Goal: Task Accomplishment & Management: Use online tool/utility

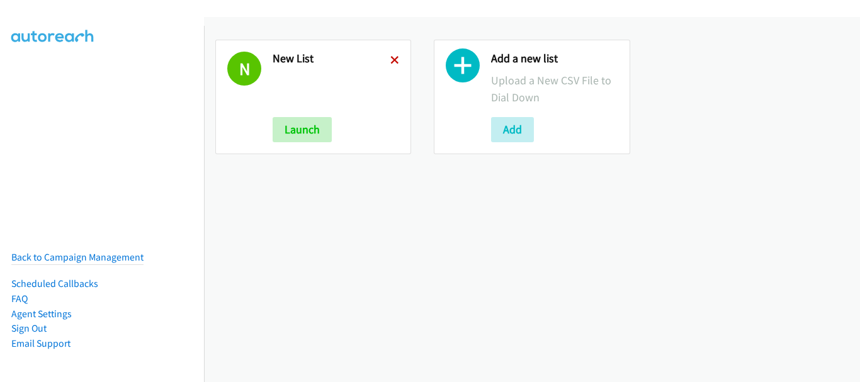
click at [391, 57] on icon at bounding box center [394, 61] width 9 height 9
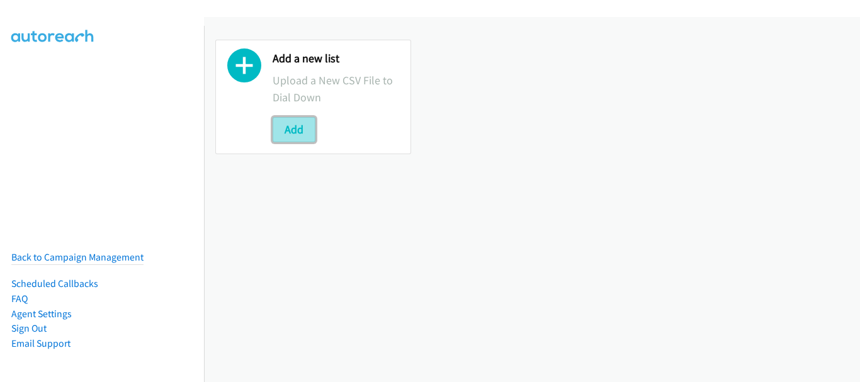
click at [308, 125] on button "Add" at bounding box center [294, 129] width 43 height 25
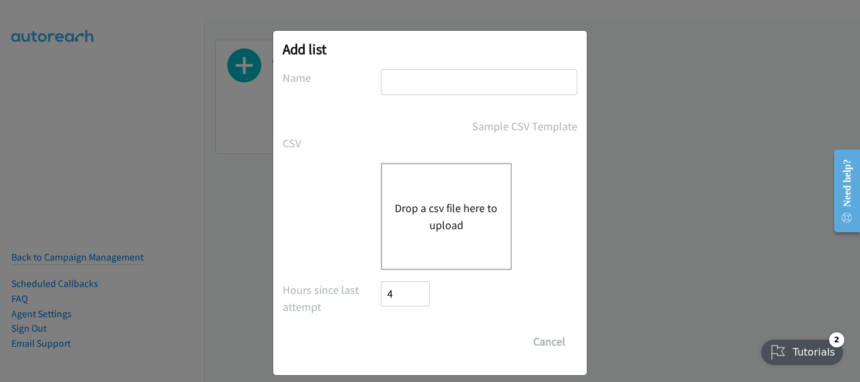
click at [447, 91] on input "text" at bounding box center [479, 82] width 196 height 26
type input "Tues aft"
click at [420, 207] on button "Drop a csv file here to upload" at bounding box center [446, 217] width 103 height 34
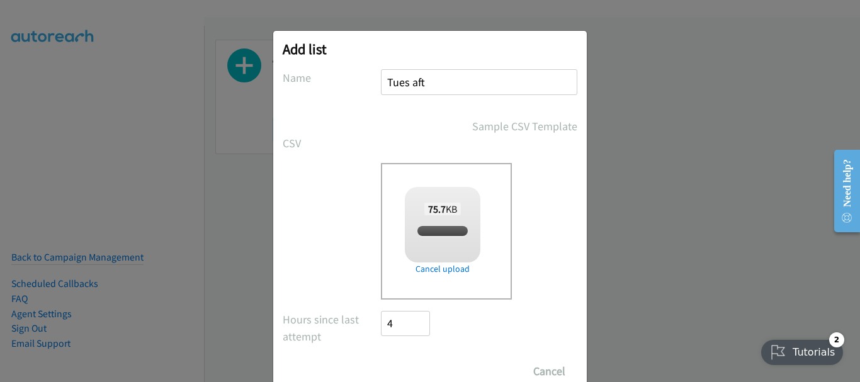
checkbox input "true"
click at [430, 365] on input "Save List" at bounding box center [414, 371] width 66 height 25
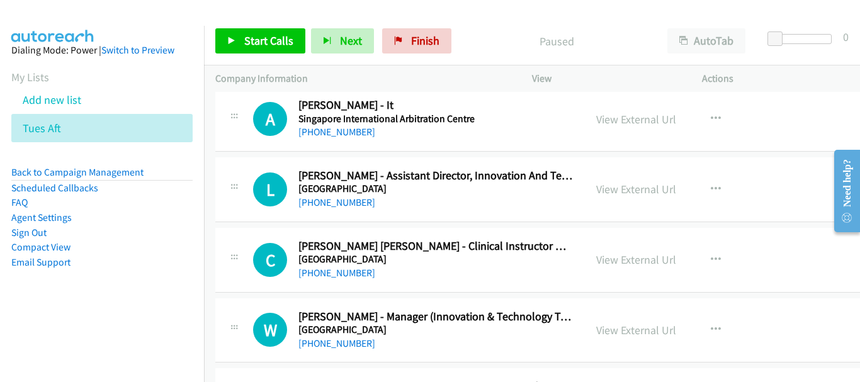
scroll to position [441, 0]
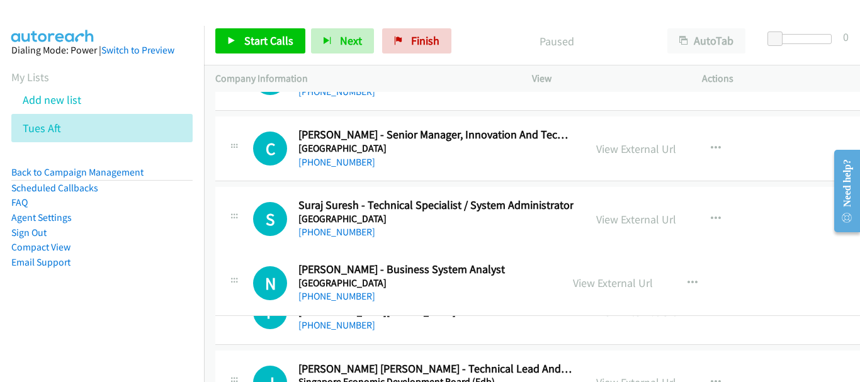
drag, startPoint x: 440, startPoint y: 292, endPoint x: 362, endPoint y: 286, distance: 78.3
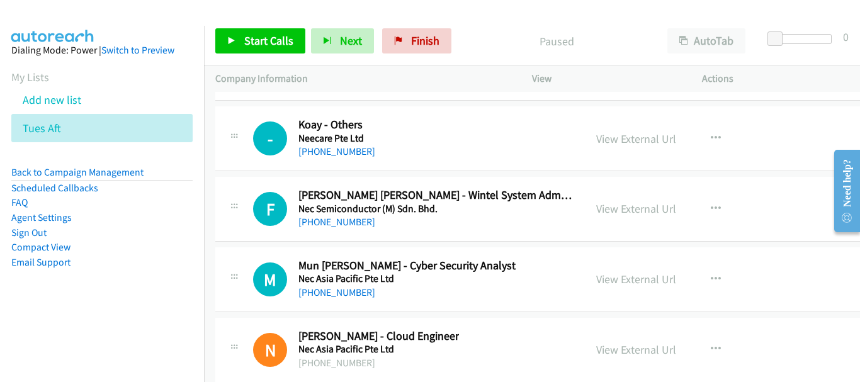
scroll to position [20077, 0]
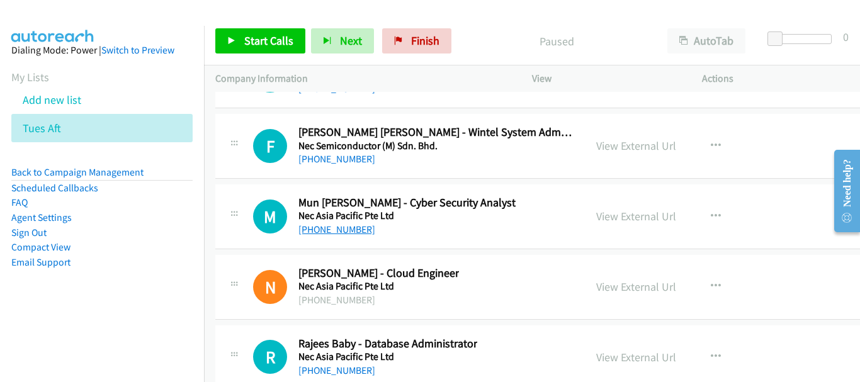
click at [323, 230] on link "[PHONE_NUMBER]" at bounding box center [336, 229] width 77 height 12
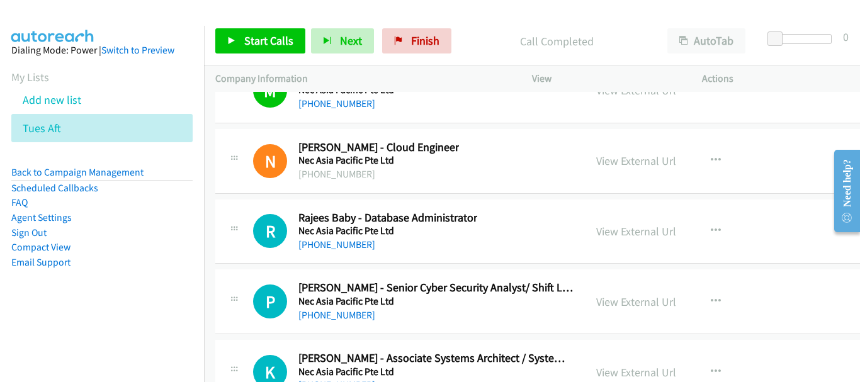
scroll to position [20266, 0]
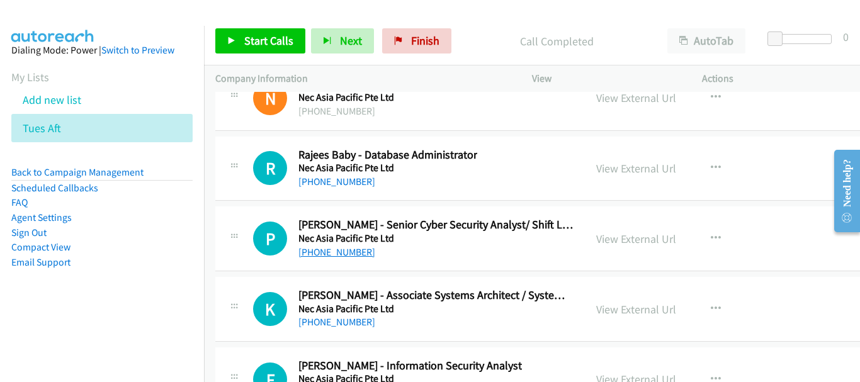
click at [340, 251] on link "[PHONE_NUMBER]" at bounding box center [336, 252] width 77 height 12
click at [315, 315] on div "[PHONE_NUMBER]" at bounding box center [435, 322] width 275 height 15
click at [320, 319] on link "[PHONE_NUMBER]" at bounding box center [336, 322] width 77 height 12
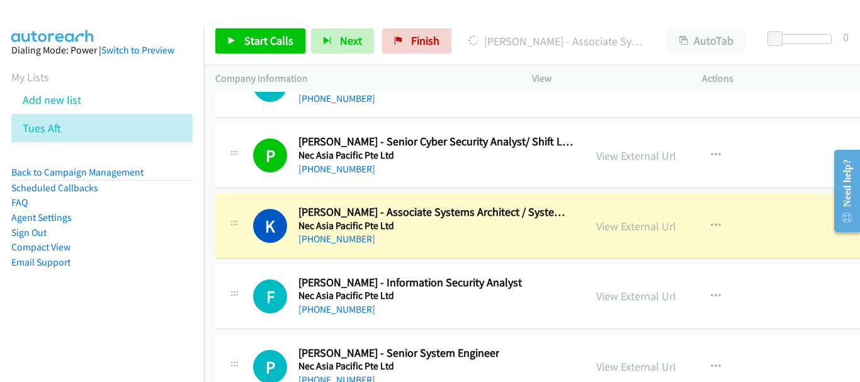
scroll to position [20329, 0]
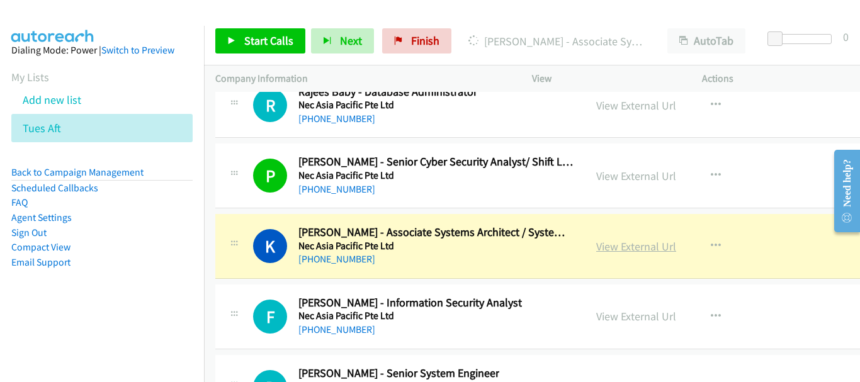
click at [653, 245] on link "View External Url" at bounding box center [636, 246] width 80 height 14
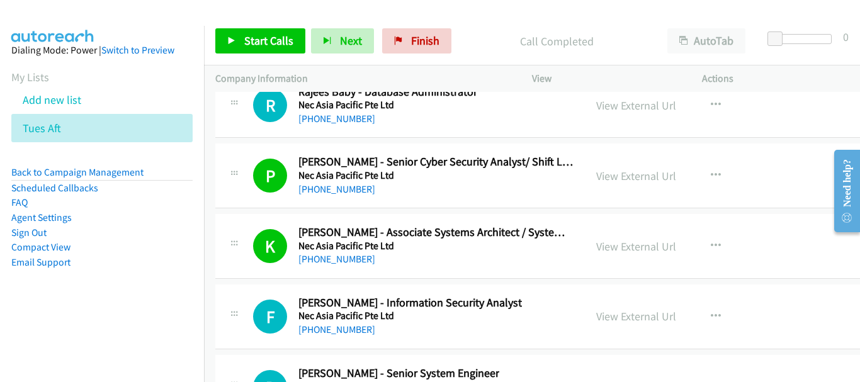
scroll to position [20392, 0]
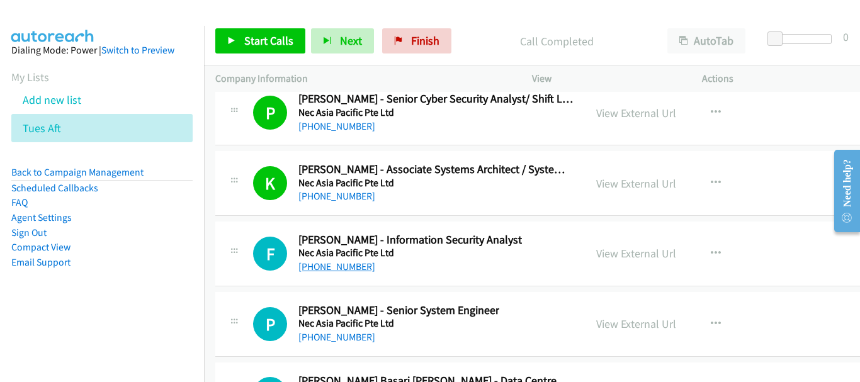
click at [339, 269] on link "[PHONE_NUMBER]" at bounding box center [336, 267] width 77 height 12
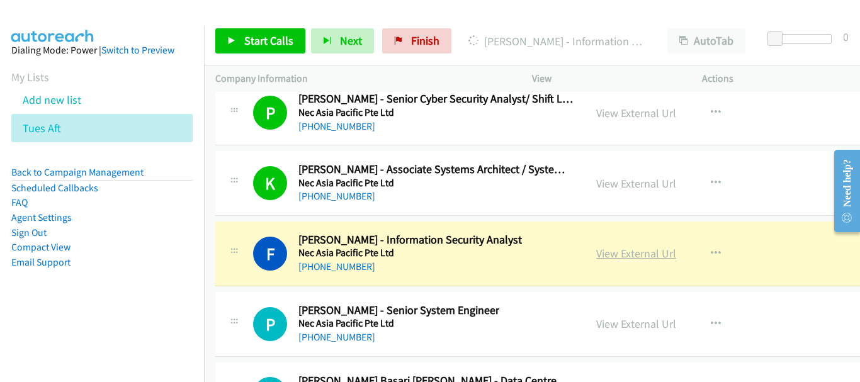
click at [651, 249] on link "View External Url" at bounding box center [636, 253] width 80 height 14
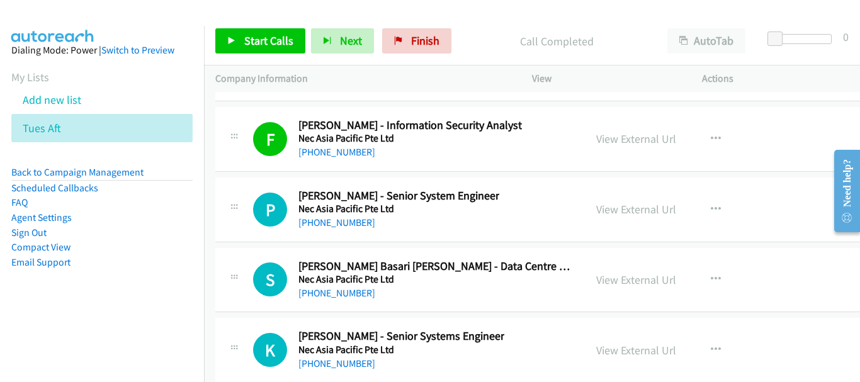
scroll to position [20517, 0]
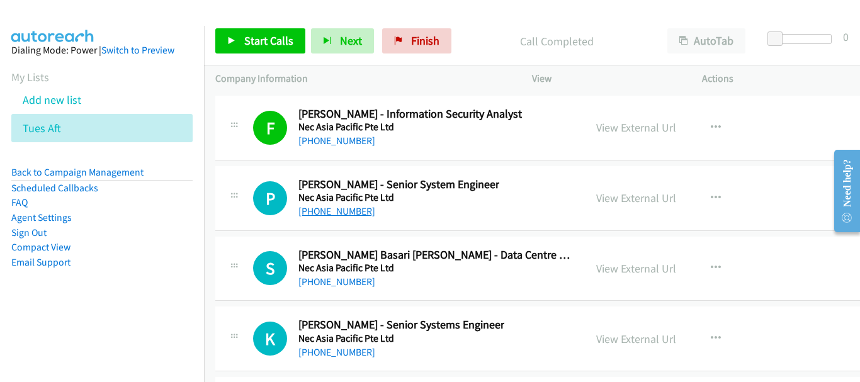
click at [342, 213] on link "[PHONE_NUMBER]" at bounding box center [336, 211] width 77 height 12
click at [315, 285] on link "[PHONE_NUMBER]" at bounding box center [336, 282] width 77 height 12
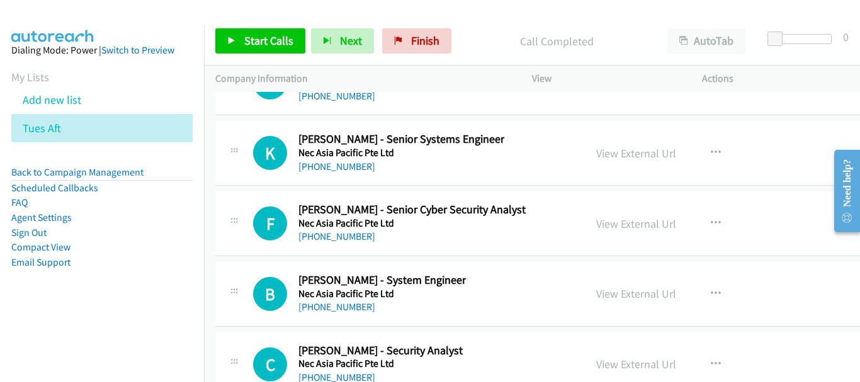
scroll to position [20706, 0]
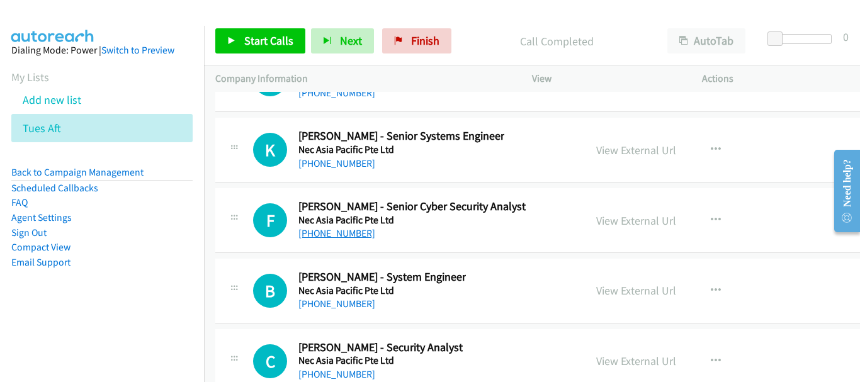
click at [334, 237] on link "[PHONE_NUMBER]" at bounding box center [336, 233] width 77 height 12
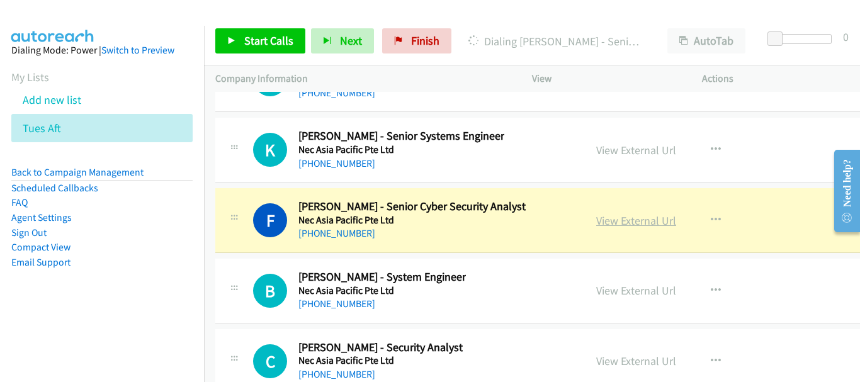
click at [672, 218] on link "View External Url" at bounding box center [636, 220] width 80 height 14
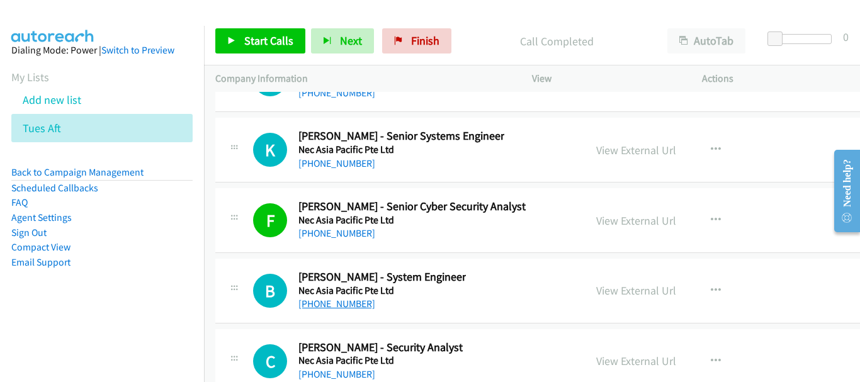
click at [331, 301] on link "[PHONE_NUMBER]" at bounding box center [336, 304] width 77 height 12
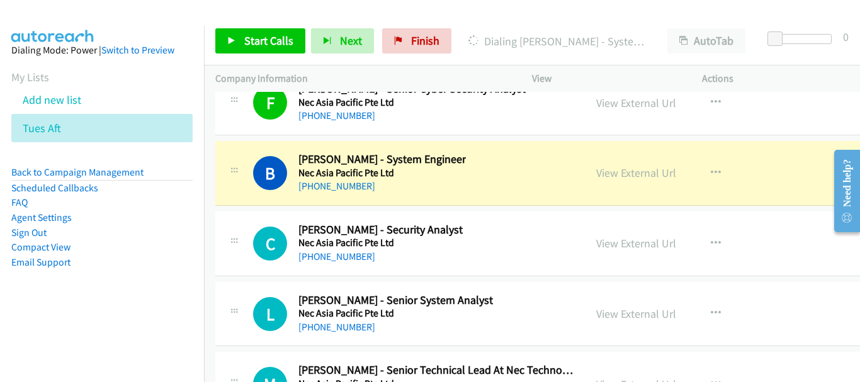
scroll to position [20832, 0]
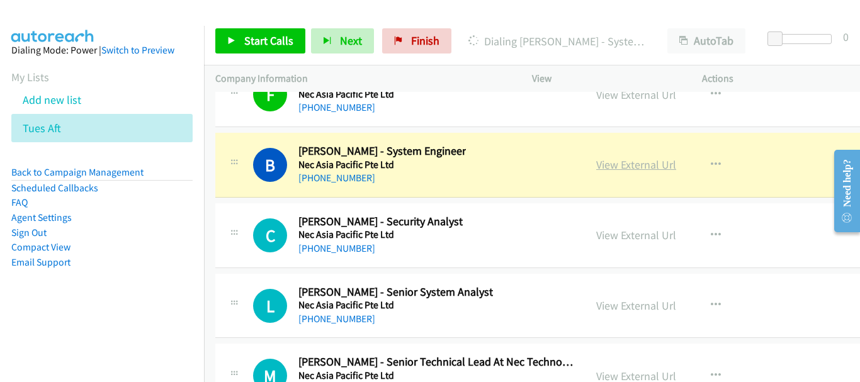
click at [676, 167] on link "View External Url" at bounding box center [636, 164] width 80 height 14
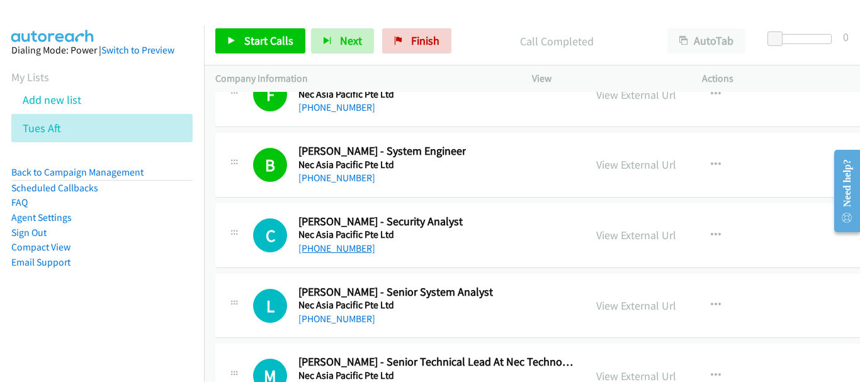
click at [342, 244] on link "[PHONE_NUMBER]" at bounding box center [336, 248] width 77 height 12
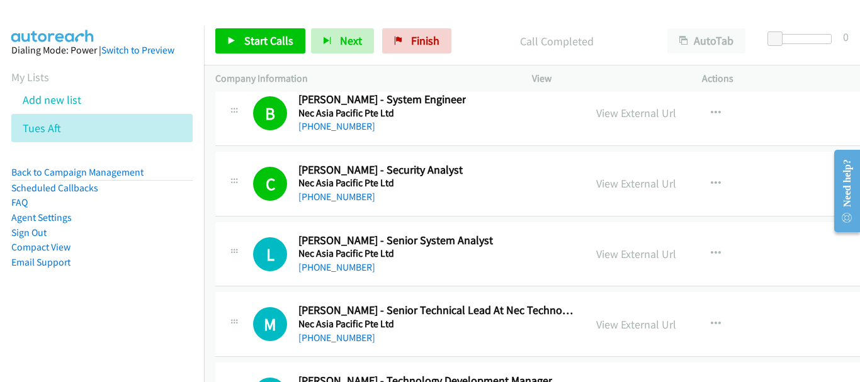
scroll to position [20895, 0]
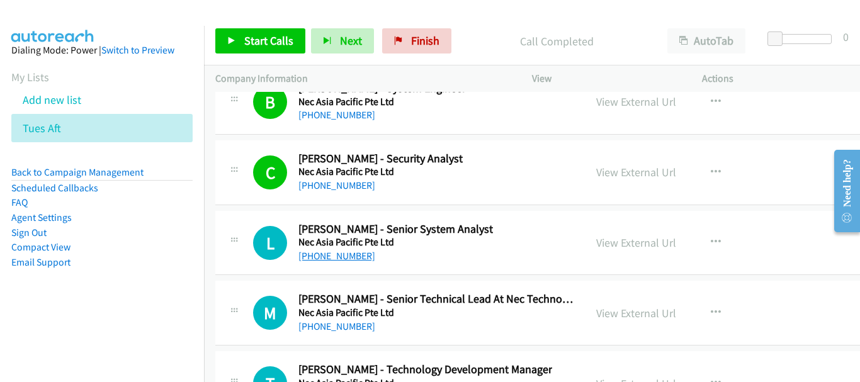
click at [349, 259] on link "[PHONE_NUMBER]" at bounding box center [336, 256] width 77 height 12
click at [343, 257] on link "[PHONE_NUMBER]" at bounding box center [336, 256] width 77 height 12
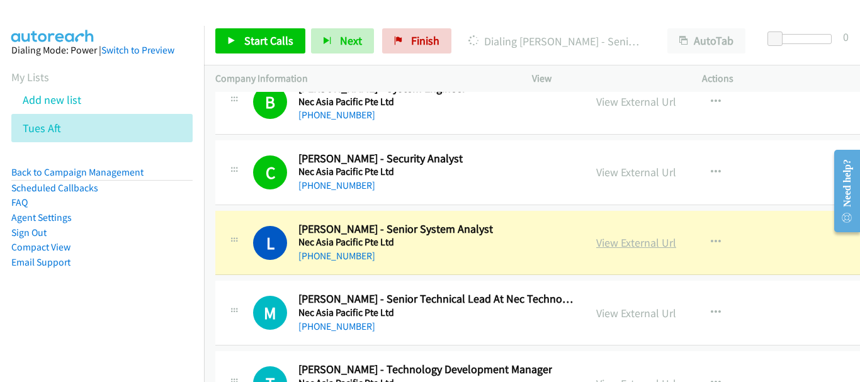
click at [633, 244] on link "View External Url" at bounding box center [636, 242] width 80 height 14
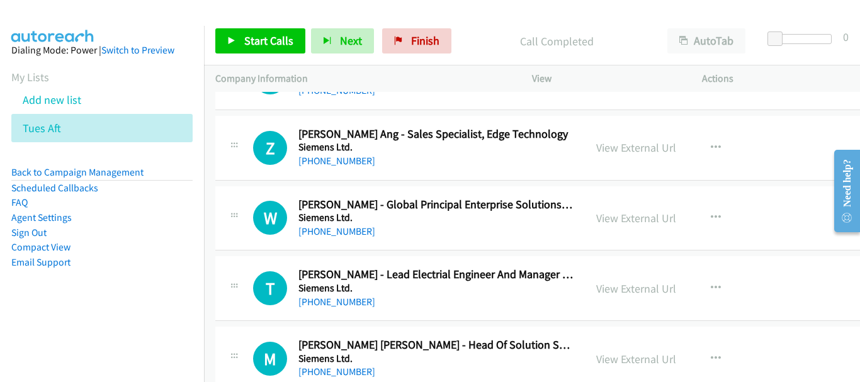
scroll to position [4783, 0]
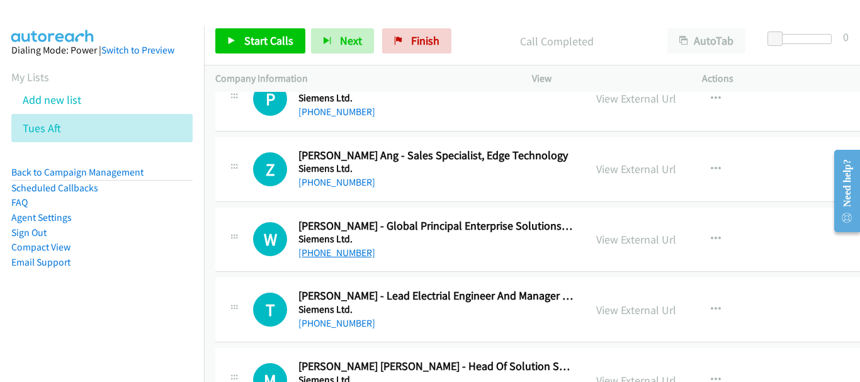
click at [329, 249] on link "[PHONE_NUMBER]" at bounding box center [336, 253] width 77 height 12
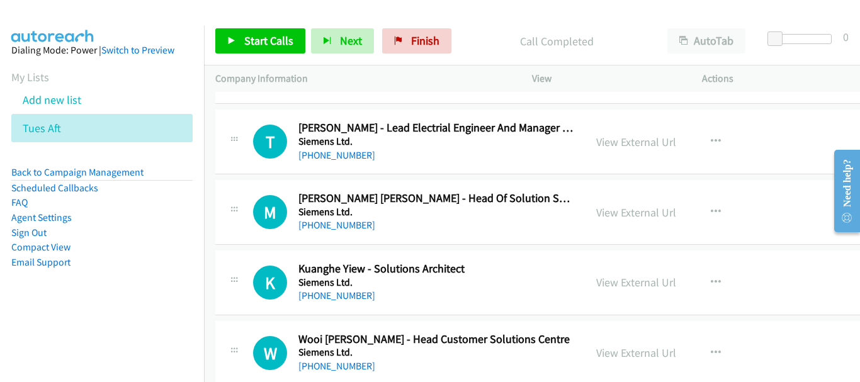
scroll to position [4972, 0]
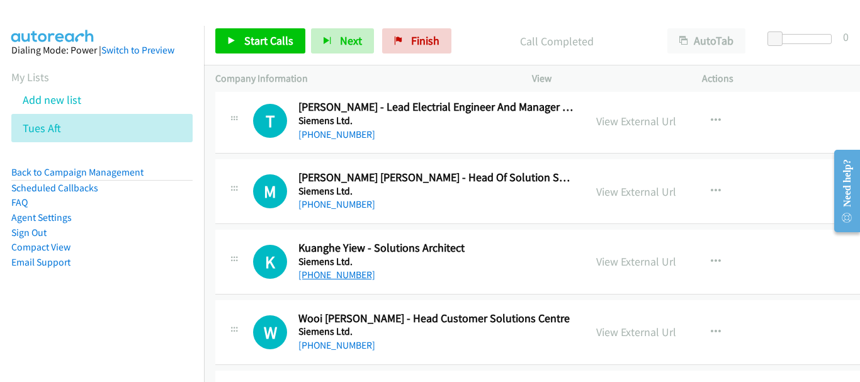
click at [347, 276] on link "[PHONE_NUMBER]" at bounding box center [336, 275] width 77 height 12
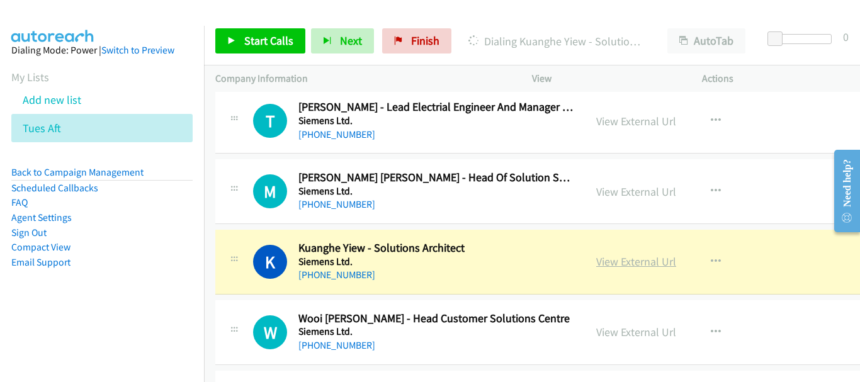
click at [665, 262] on link "View External Url" at bounding box center [636, 261] width 80 height 14
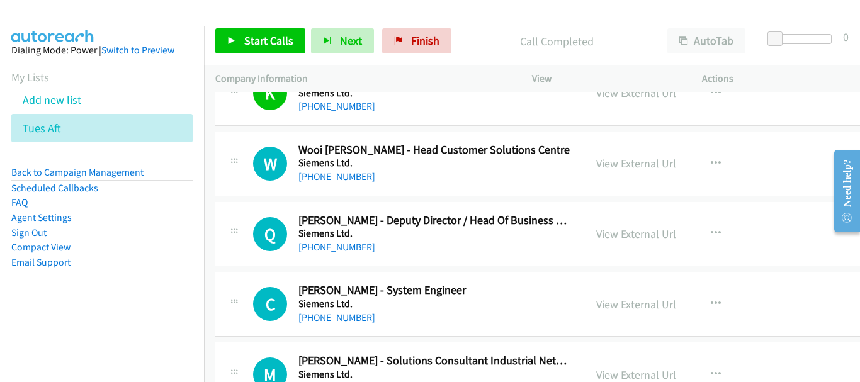
scroll to position [5161, 0]
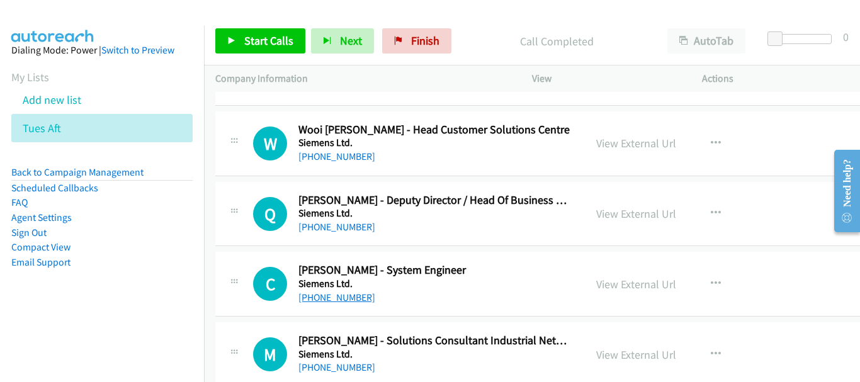
click at [323, 295] on link "[PHONE_NUMBER]" at bounding box center [336, 297] width 77 height 12
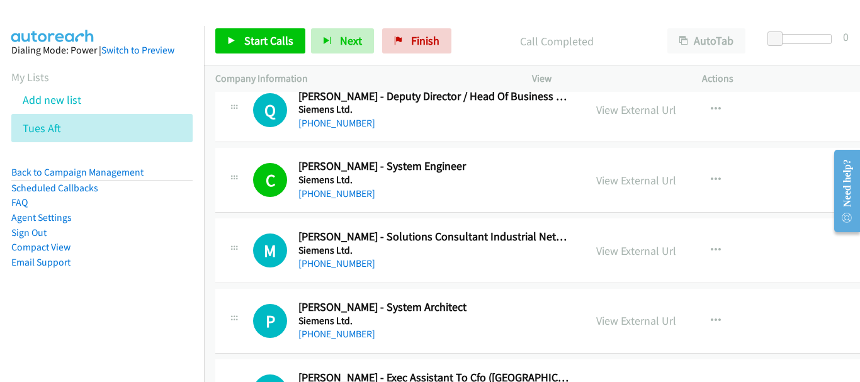
scroll to position [5287, 0]
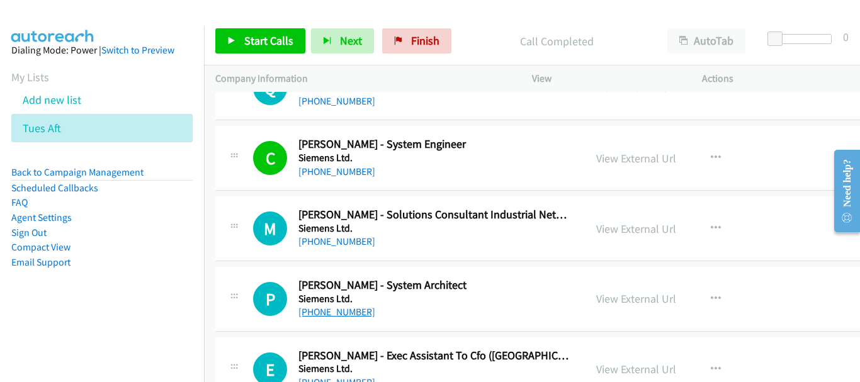
click at [339, 308] on link "[PHONE_NUMBER]" at bounding box center [336, 312] width 77 height 12
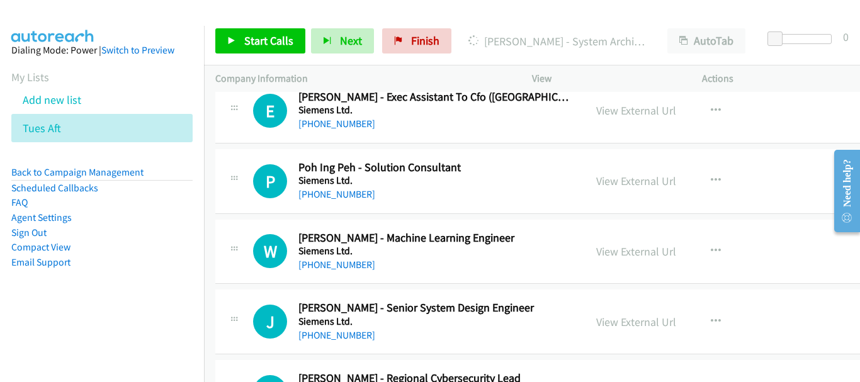
scroll to position [5601, 0]
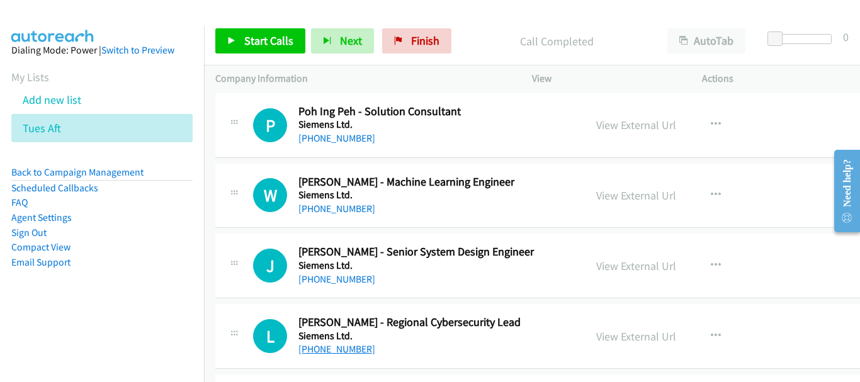
click at [347, 344] on link "[PHONE_NUMBER]" at bounding box center [336, 349] width 77 height 12
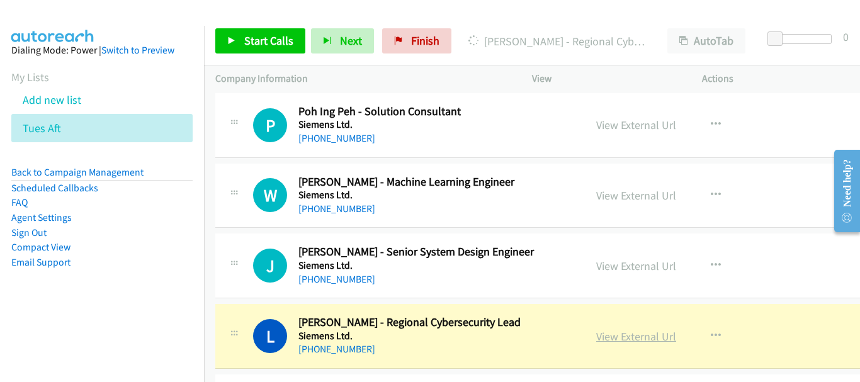
click at [634, 335] on link "View External Url" at bounding box center [636, 336] width 80 height 14
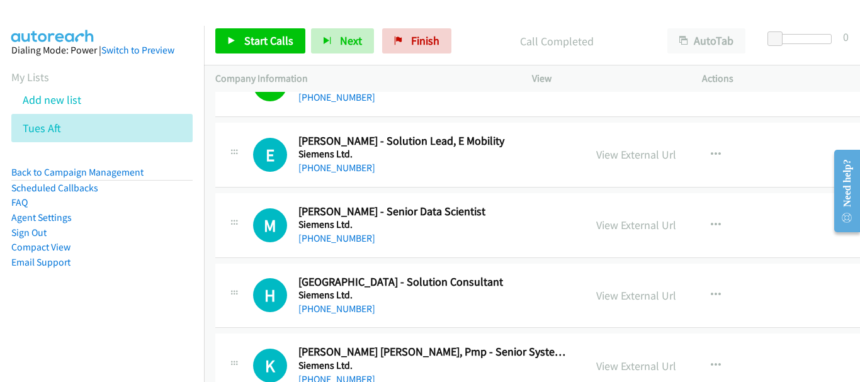
scroll to position [5916, 0]
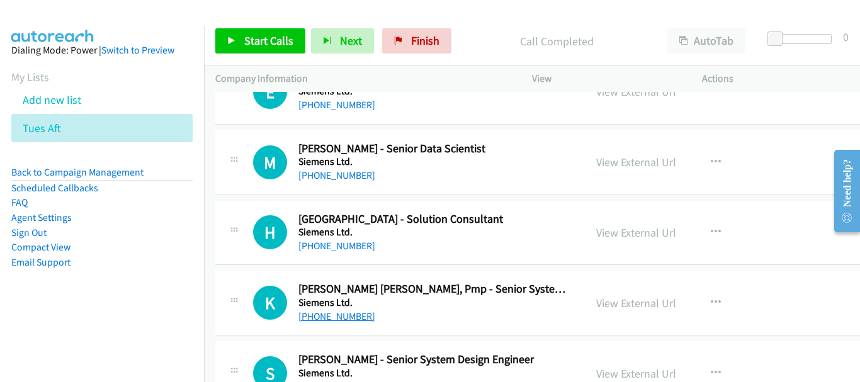
click at [337, 319] on link "[PHONE_NUMBER]" at bounding box center [336, 316] width 77 height 12
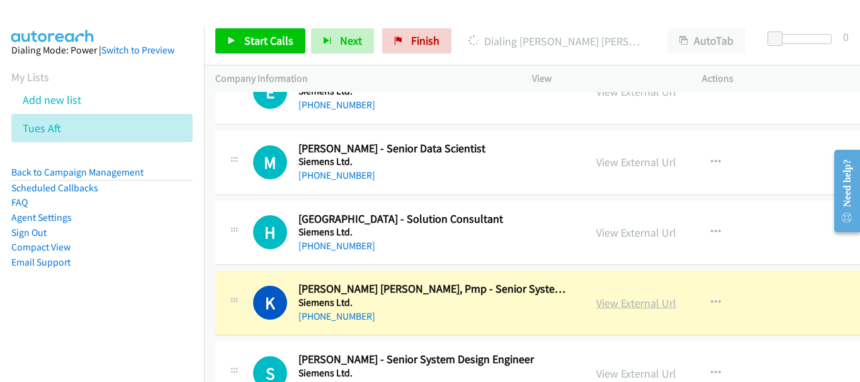
click at [676, 300] on link "View External Url" at bounding box center [636, 303] width 80 height 14
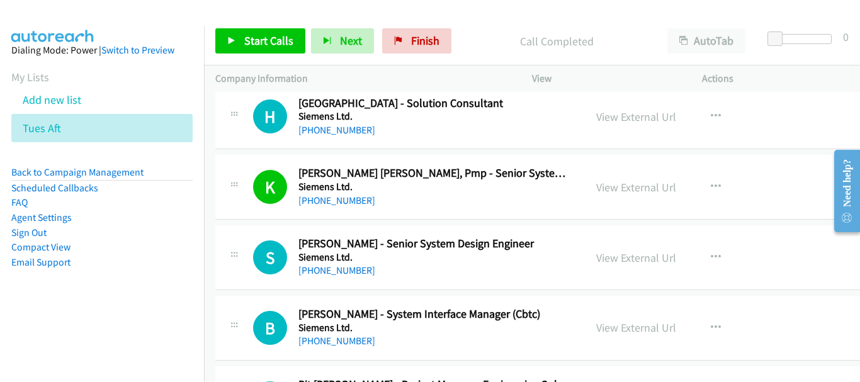
scroll to position [6042, 0]
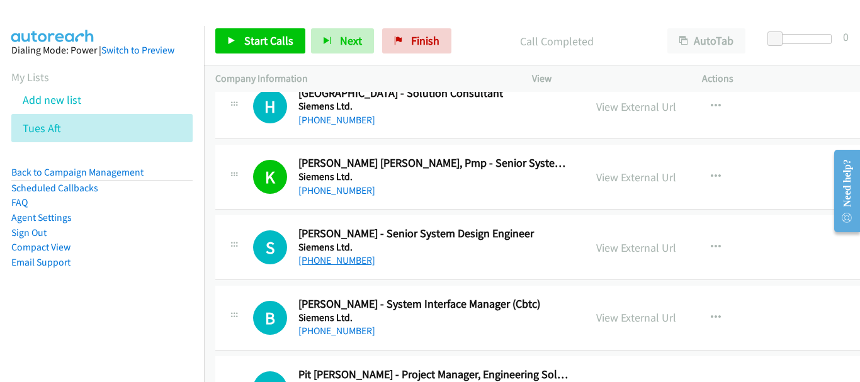
click at [352, 261] on link "[PHONE_NUMBER]" at bounding box center [336, 260] width 77 height 12
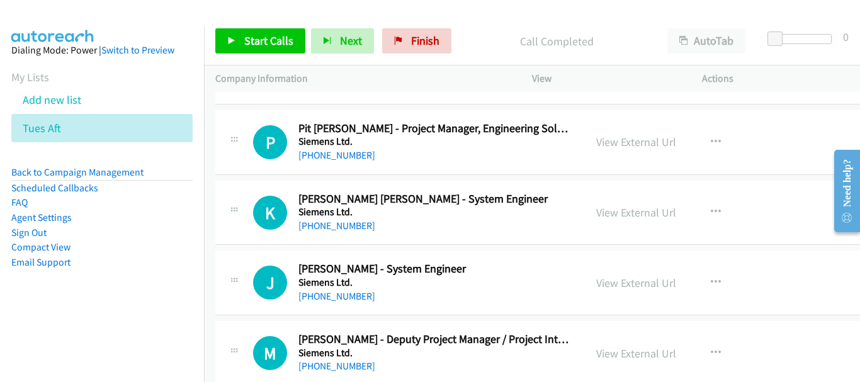
scroll to position [6294, 0]
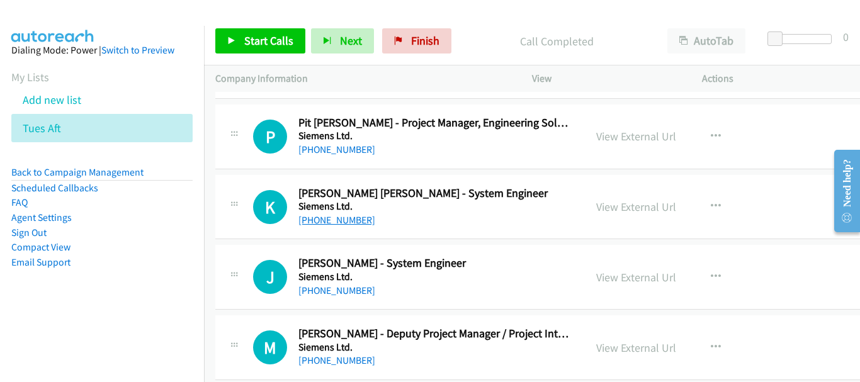
click at [321, 223] on link "[PHONE_NUMBER]" at bounding box center [336, 220] width 77 height 12
click at [327, 291] on link "[PHONE_NUMBER]" at bounding box center [336, 290] width 77 height 12
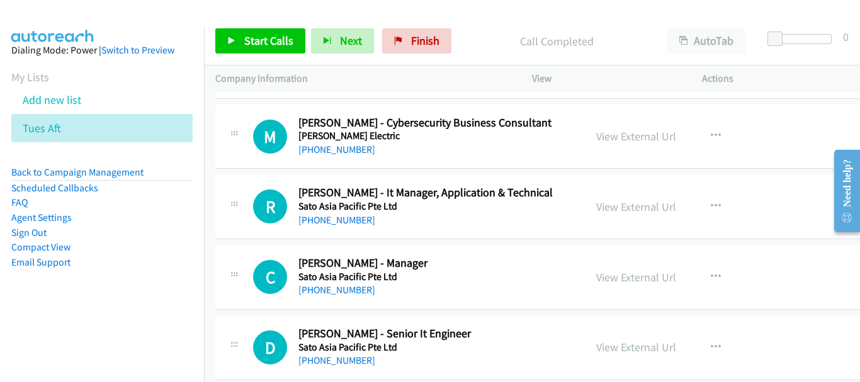
scroll to position [7489, 0]
click at [346, 221] on link "[PHONE_NUMBER]" at bounding box center [336, 221] width 77 height 12
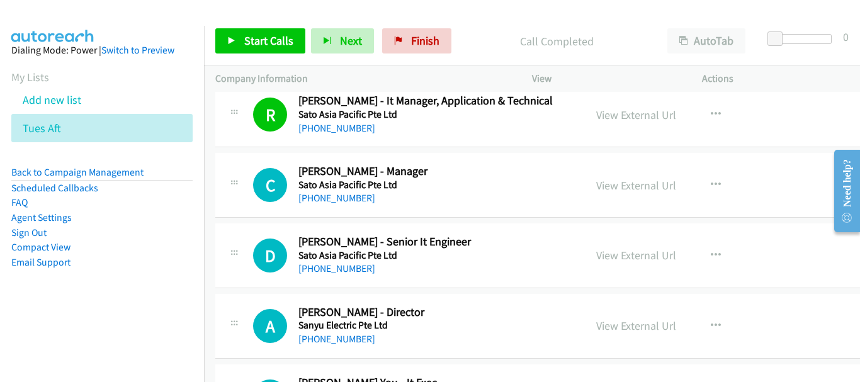
scroll to position [7615, 0]
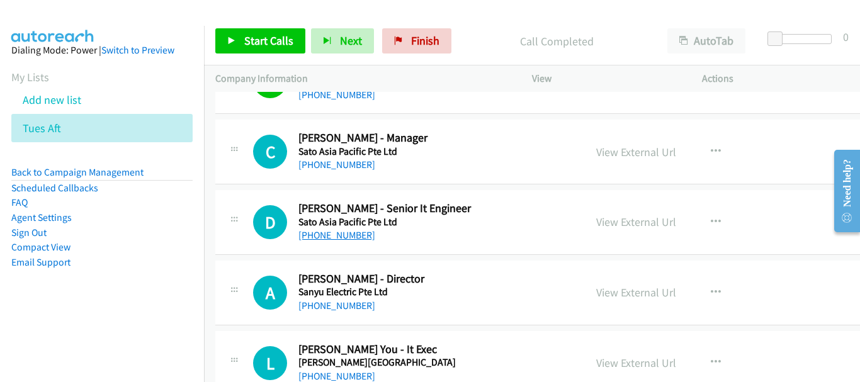
click at [331, 237] on link "[PHONE_NUMBER]" at bounding box center [336, 235] width 77 height 12
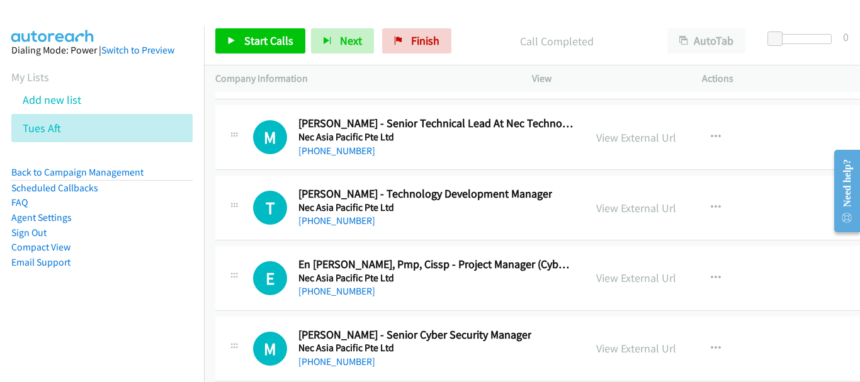
scroll to position [21089, 0]
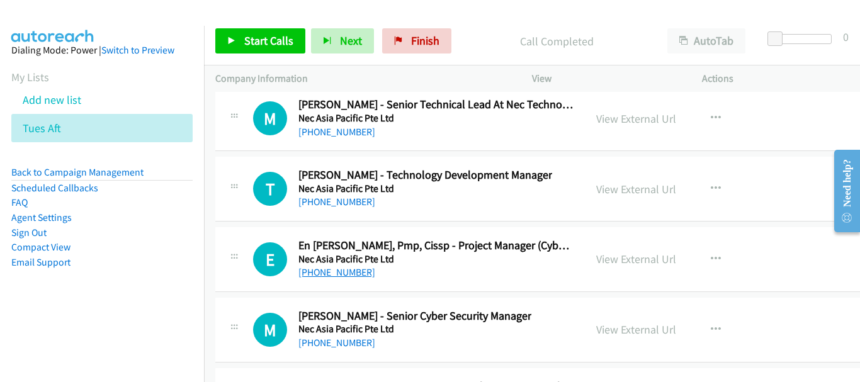
click at [347, 269] on link "[PHONE_NUMBER]" at bounding box center [336, 272] width 77 height 12
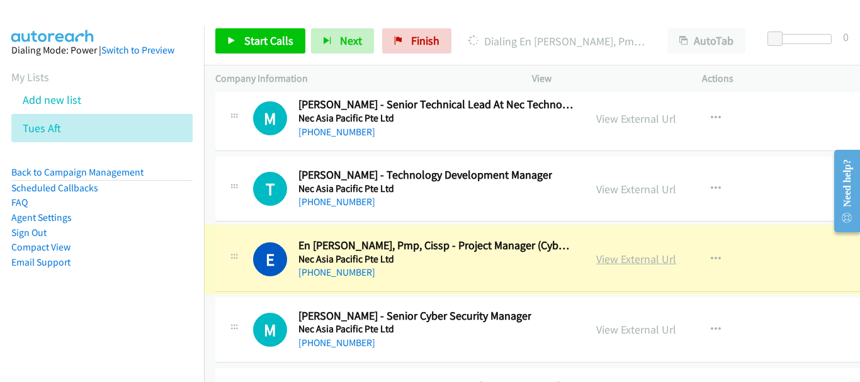
click at [665, 261] on link "View External Url" at bounding box center [636, 259] width 80 height 14
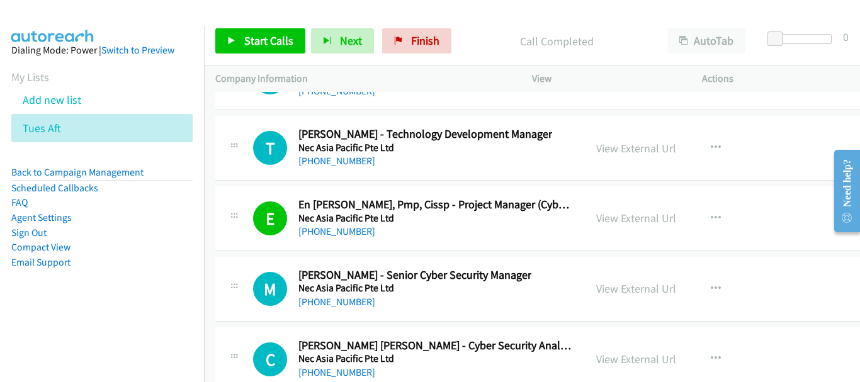
scroll to position [21152, 0]
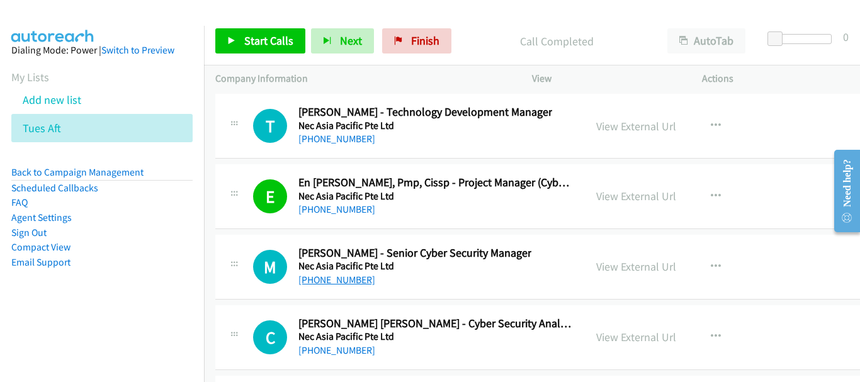
click at [354, 281] on link "[PHONE_NUMBER]" at bounding box center [336, 280] width 77 height 12
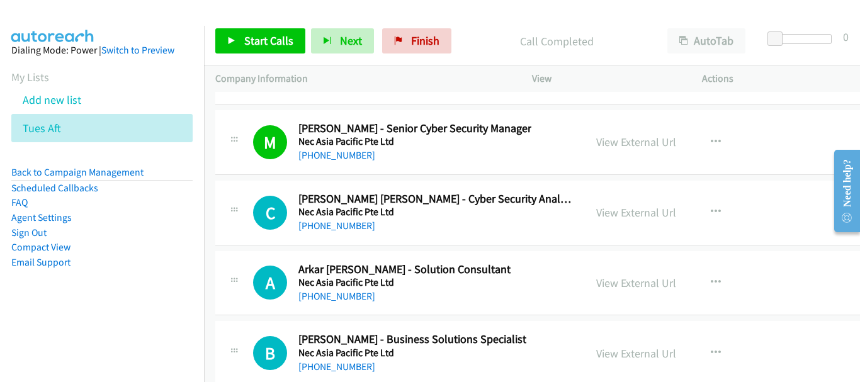
scroll to position [21278, 0]
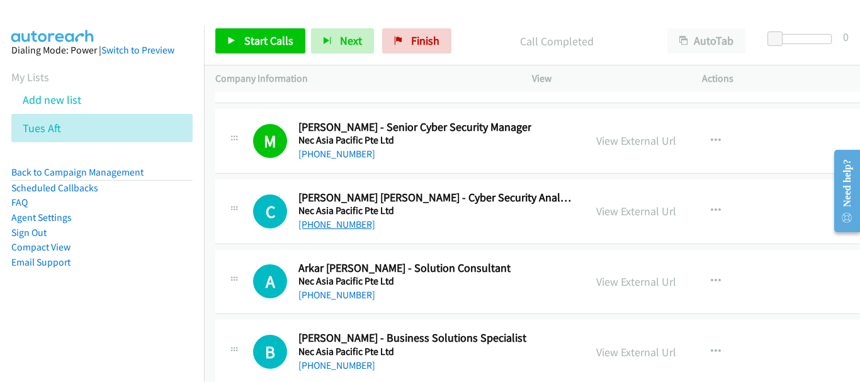
click at [339, 221] on link "[PHONE_NUMBER]" at bounding box center [336, 224] width 77 height 12
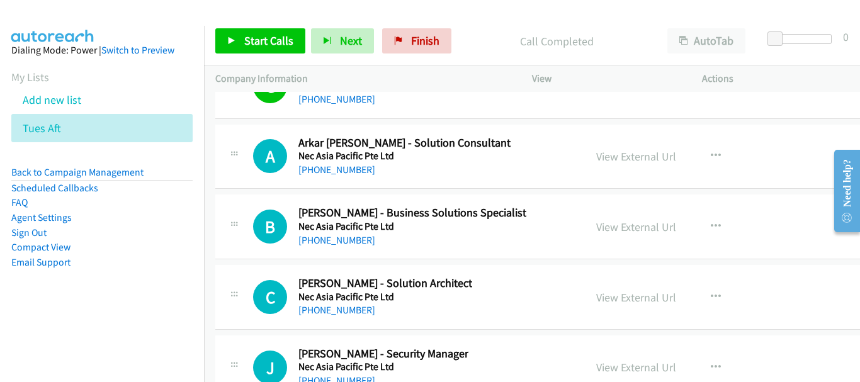
scroll to position [21404, 0]
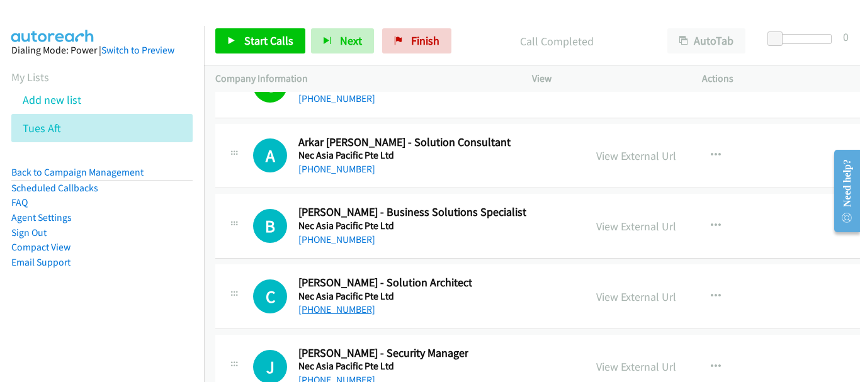
click at [351, 312] on link "[PHONE_NUMBER]" at bounding box center [336, 309] width 77 height 12
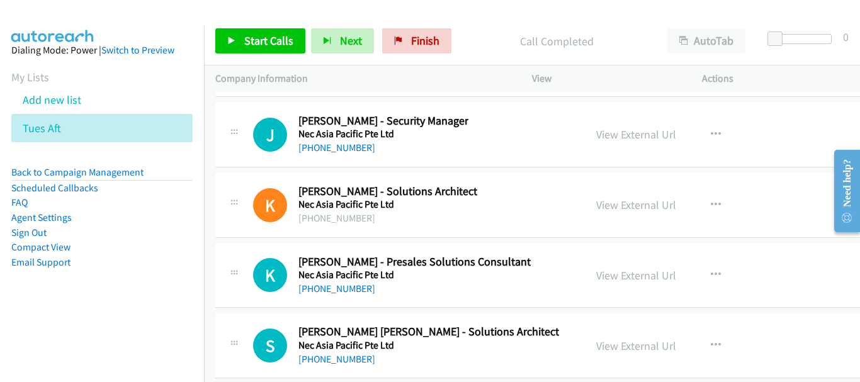
scroll to position [21656, 0]
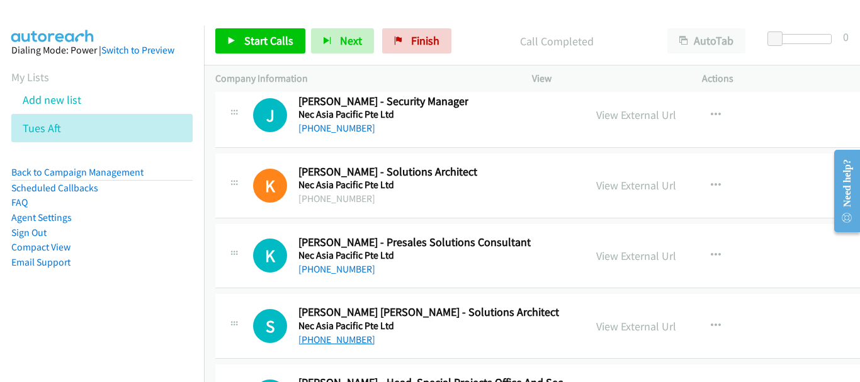
click at [354, 339] on link "[PHONE_NUMBER]" at bounding box center [336, 340] width 77 height 12
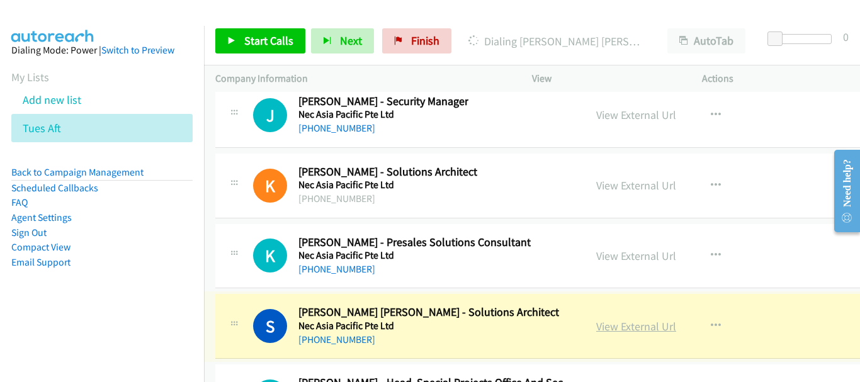
click at [661, 327] on link "View External Url" at bounding box center [636, 326] width 80 height 14
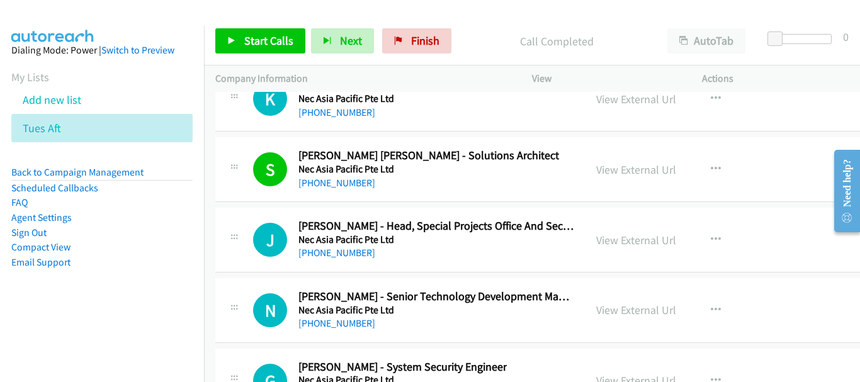
scroll to position [21845, 0]
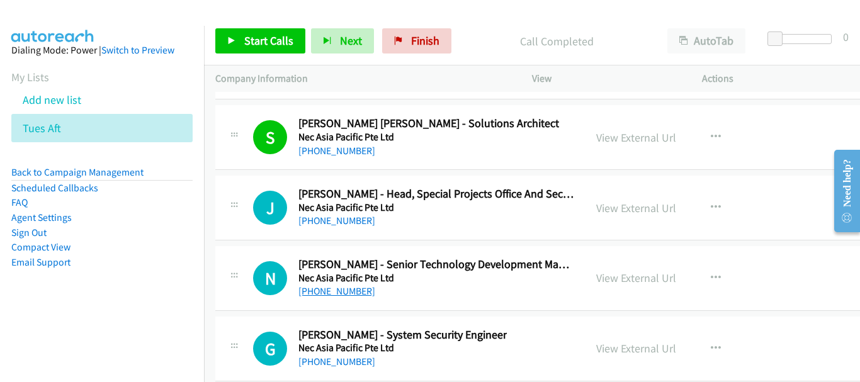
click at [354, 288] on link "[PHONE_NUMBER]" at bounding box center [336, 291] width 77 height 12
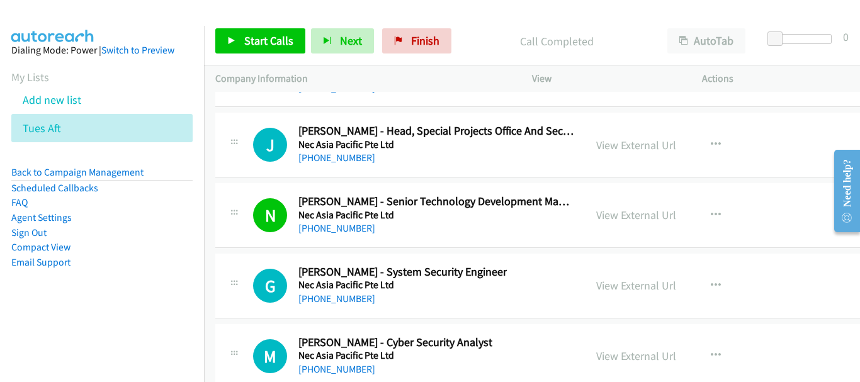
scroll to position [21971, 0]
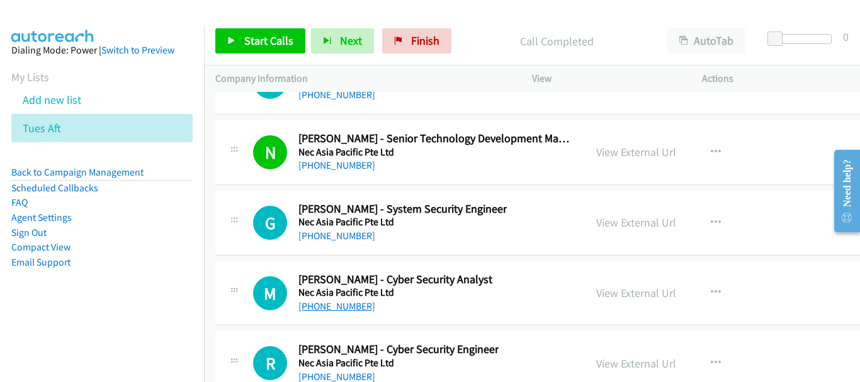
click at [343, 304] on link "[PHONE_NUMBER]" at bounding box center [336, 306] width 77 height 12
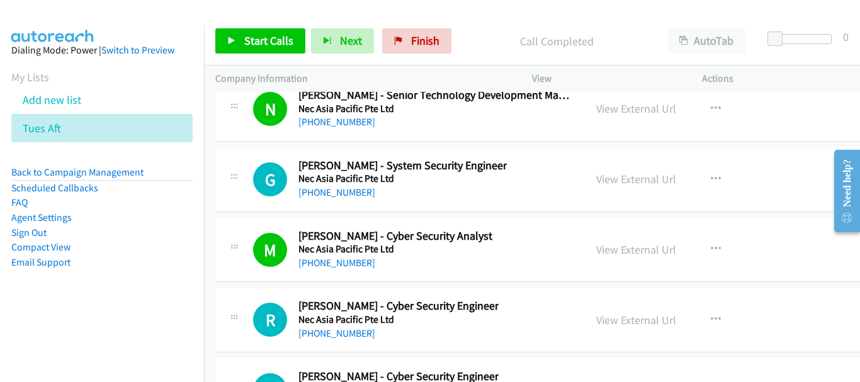
scroll to position [22096, 0]
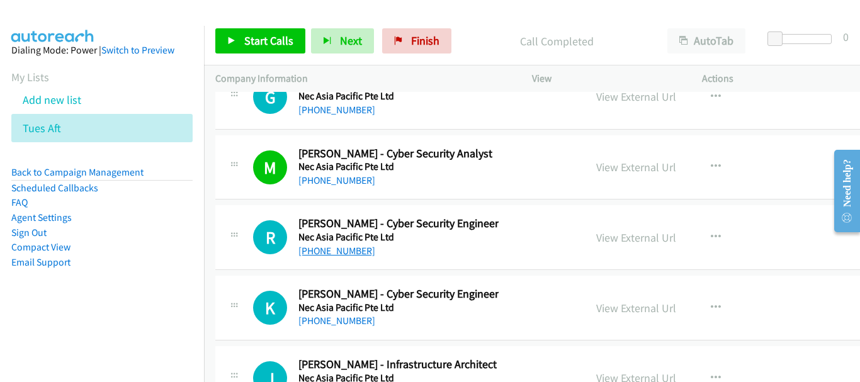
click at [336, 252] on link "[PHONE_NUMBER]" at bounding box center [336, 251] width 77 height 12
click at [332, 323] on link "[PHONE_NUMBER]" at bounding box center [336, 321] width 77 height 12
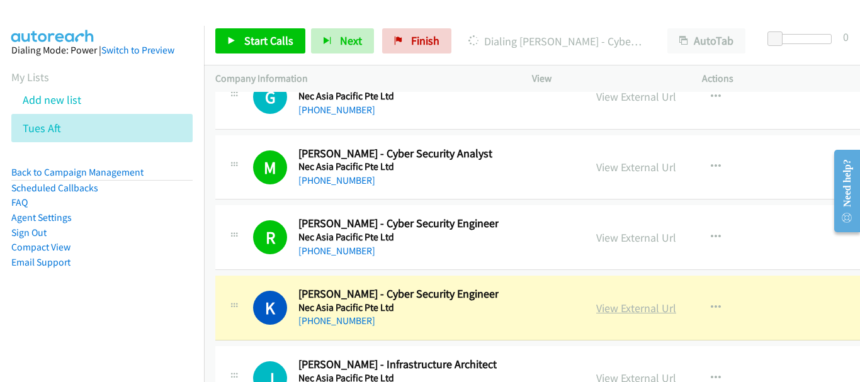
click at [654, 308] on link "View External Url" at bounding box center [636, 308] width 80 height 14
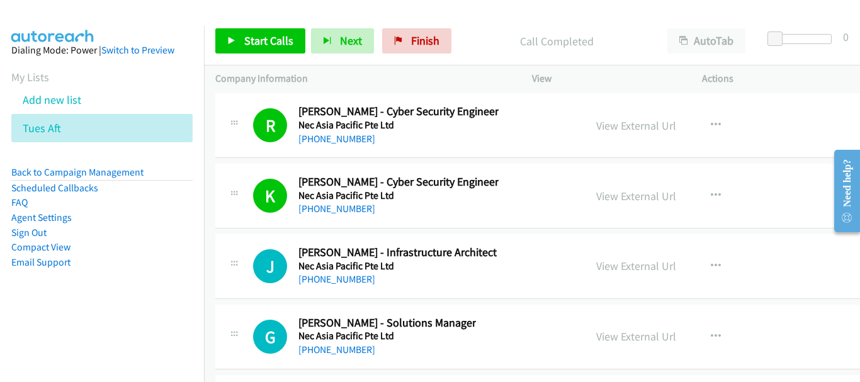
scroll to position [22222, 0]
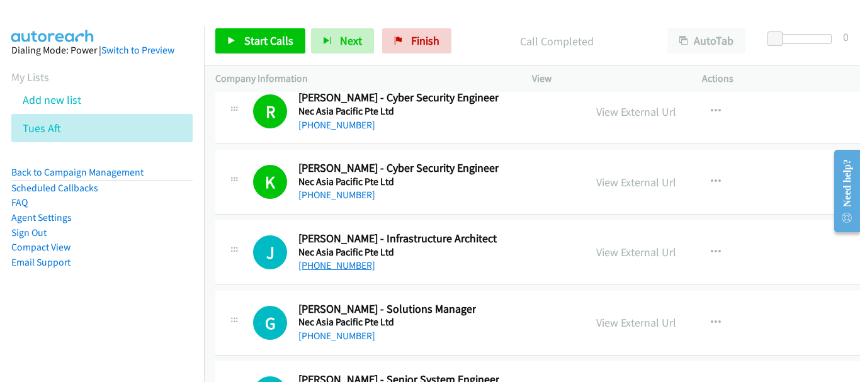
click at [327, 267] on link "[PHONE_NUMBER]" at bounding box center [336, 265] width 77 height 12
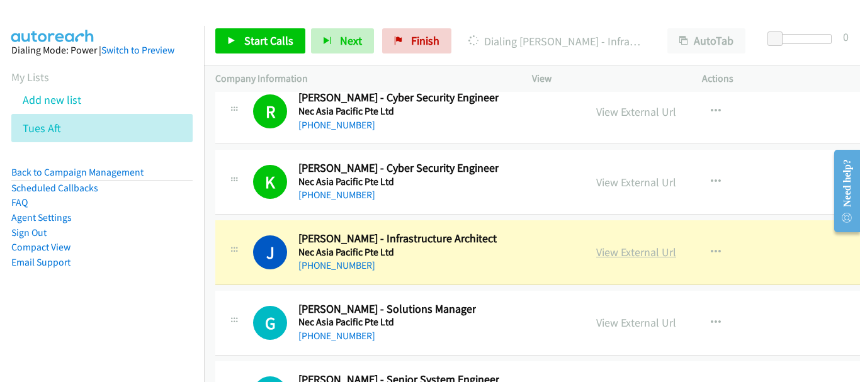
click at [668, 251] on link "View External Url" at bounding box center [636, 252] width 80 height 14
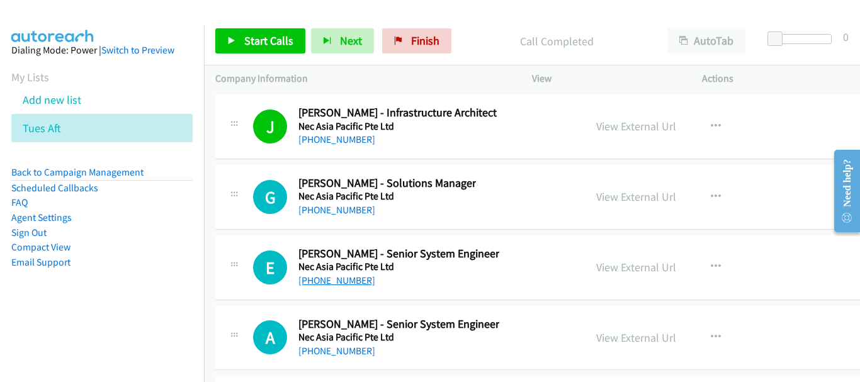
click at [349, 281] on link "[PHONE_NUMBER]" at bounding box center [336, 280] width 77 height 12
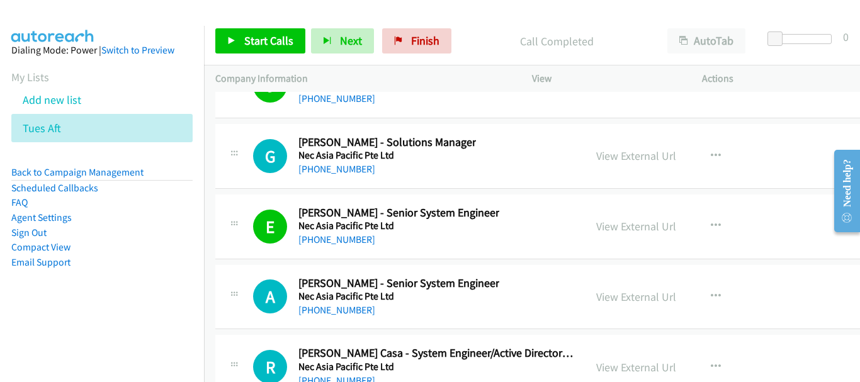
scroll to position [22411, 0]
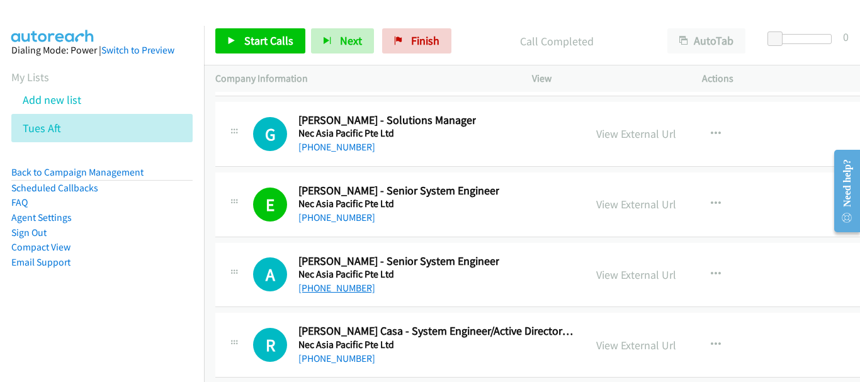
click at [338, 284] on link "[PHONE_NUMBER]" at bounding box center [336, 288] width 77 height 12
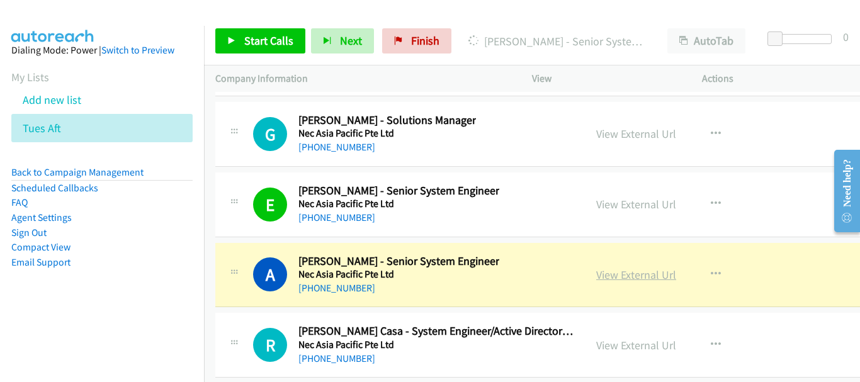
click at [676, 271] on link "View External Url" at bounding box center [636, 274] width 80 height 14
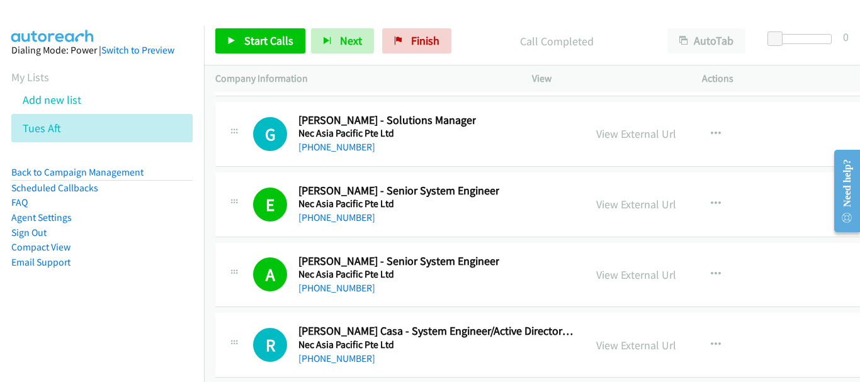
scroll to position [22537, 0]
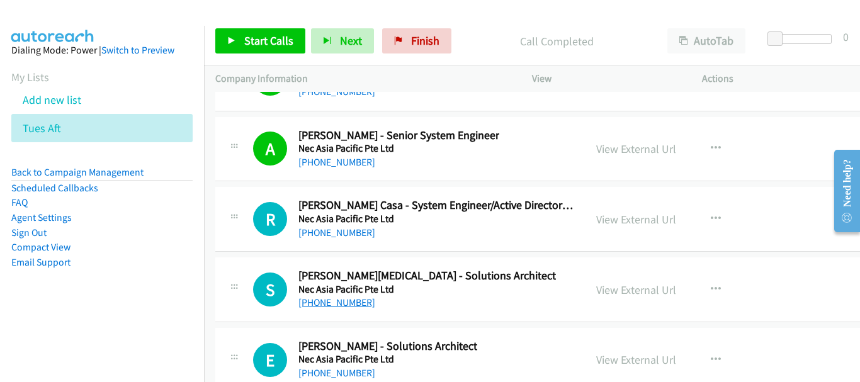
click at [342, 300] on link "[PHONE_NUMBER]" at bounding box center [336, 302] width 77 height 12
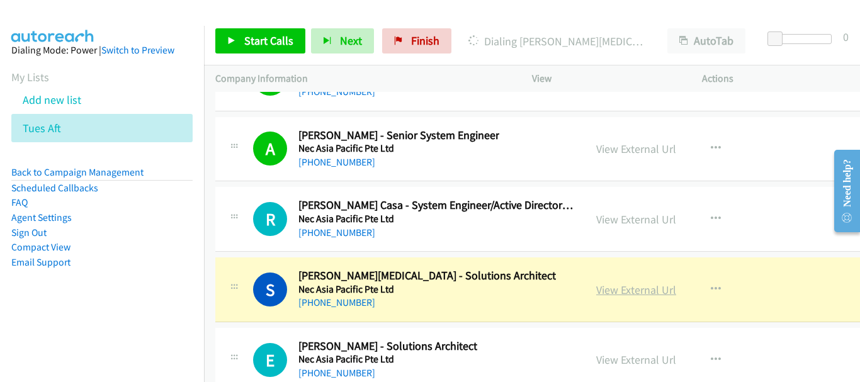
click at [661, 291] on link "View External Url" at bounding box center [636, 290] width 80 height 14
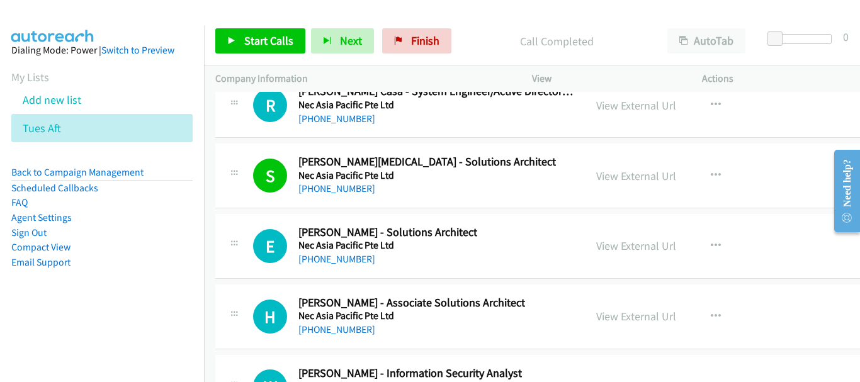
scroll to position [22663, 0]
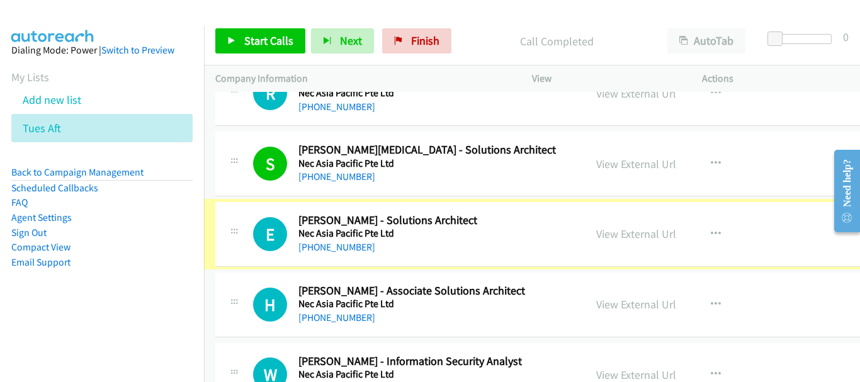
click at [327, 247] on link "[PHONE_NUMBER]" at bounding box center [336, 247] width 77 height 12
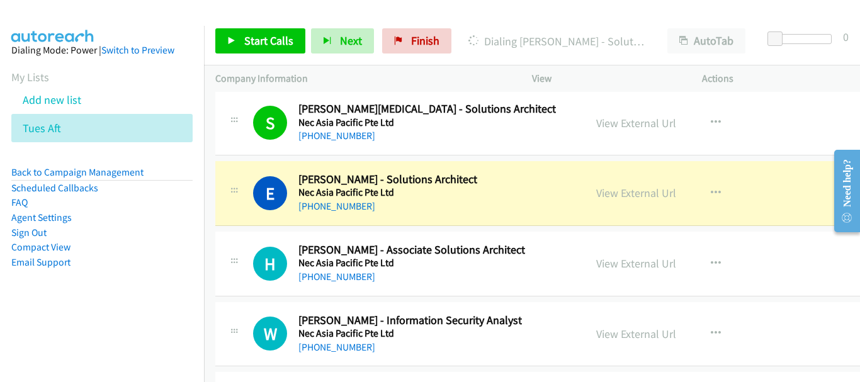
scroll to position [22726, 0]
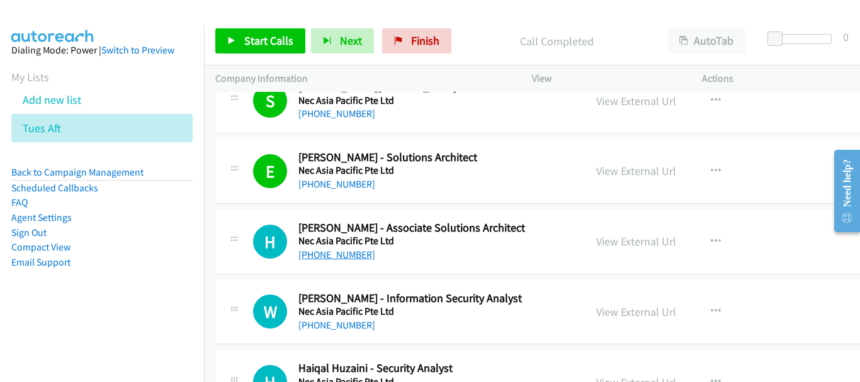
click at [355, 252] on link "[PHONE_NUMBER]" at bounding box center [336, 255] width 77 height 12
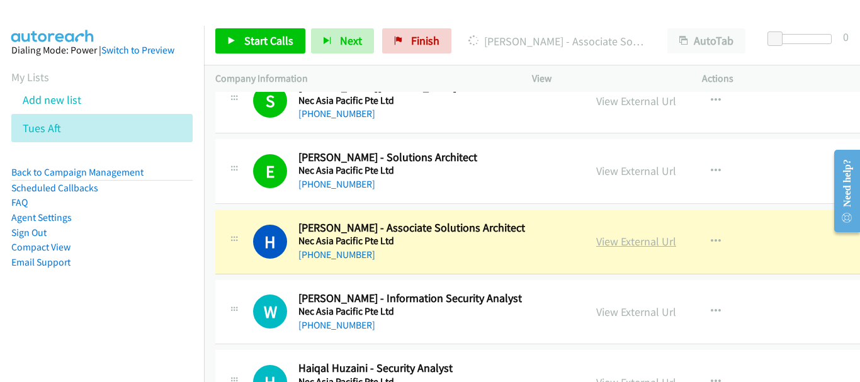
click at [670, 242] on link "View External Url" at bounding box center [636, 241] width 80 height 14
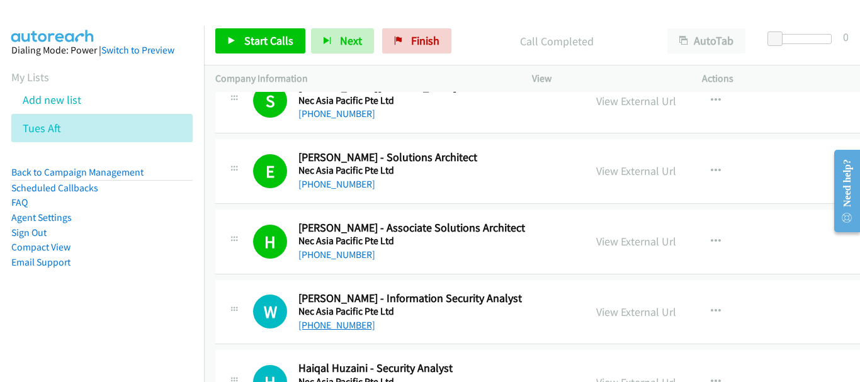
click at [333, 329] on link "[PHONE_NUMBER]" at bounding box center [336, 325] width 77 height 12
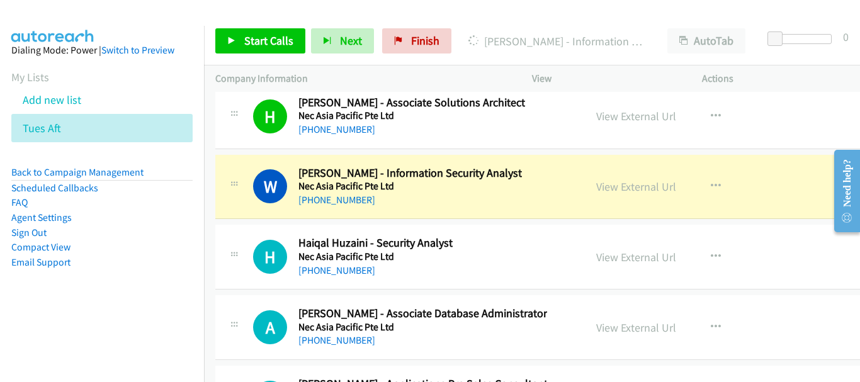
scroll to position [22852, 0]
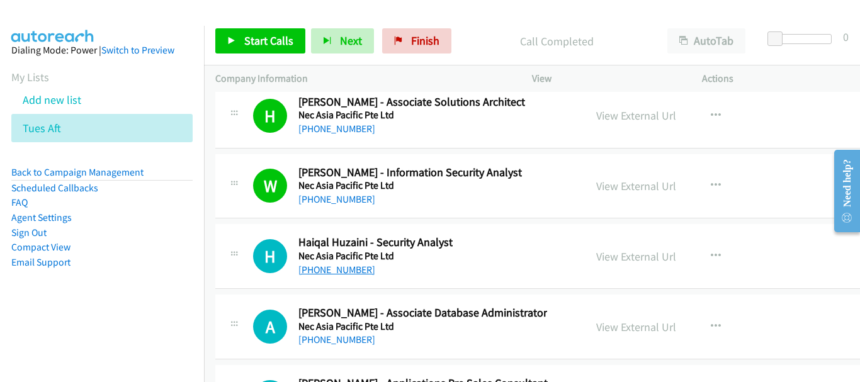
click at [339, 268] on link "[PHONE_NUMBER]" at bounding box center [336, 270] width 77 height 12
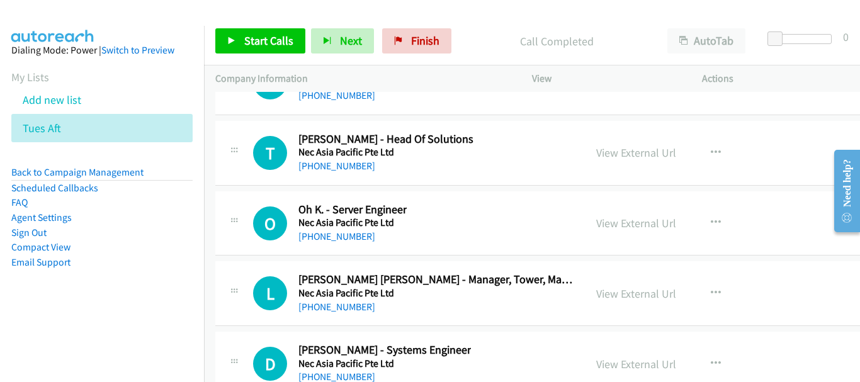
scroll to position [23229, 0]
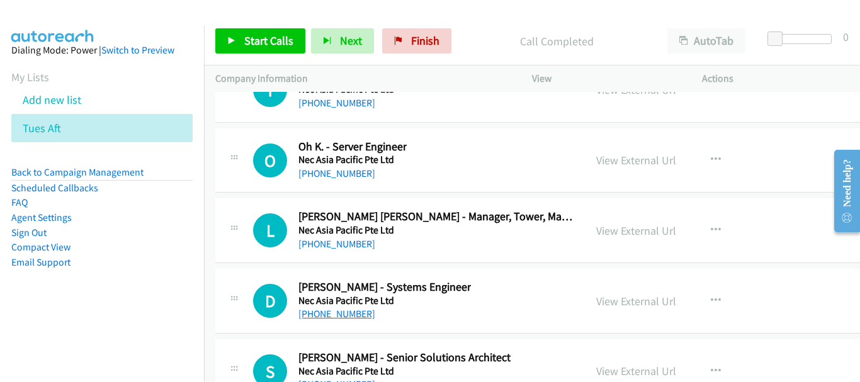
click at [334, 308] on link "[PHONE_NUMBER]" at bounding box center [336, 314] width 77 height 12
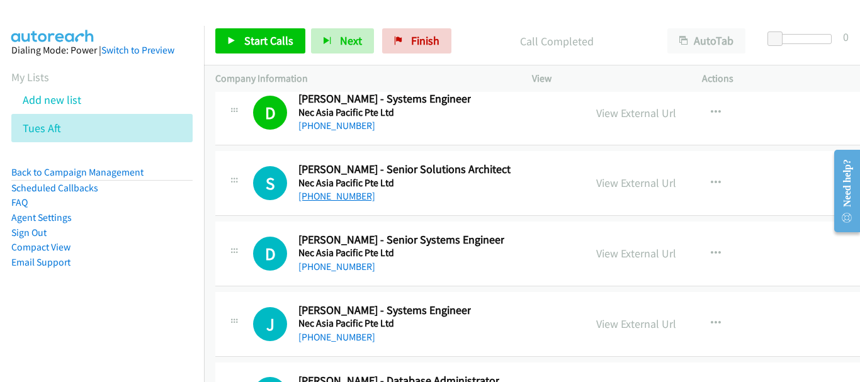
scroll to position [23418, 0]
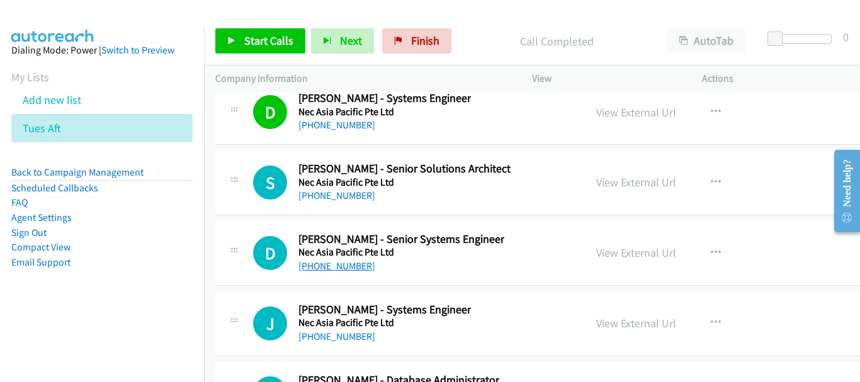
click at [340, 268] on link "[PHONE_NUMBER]" at bounding box center [336, 266] width 77 height 12
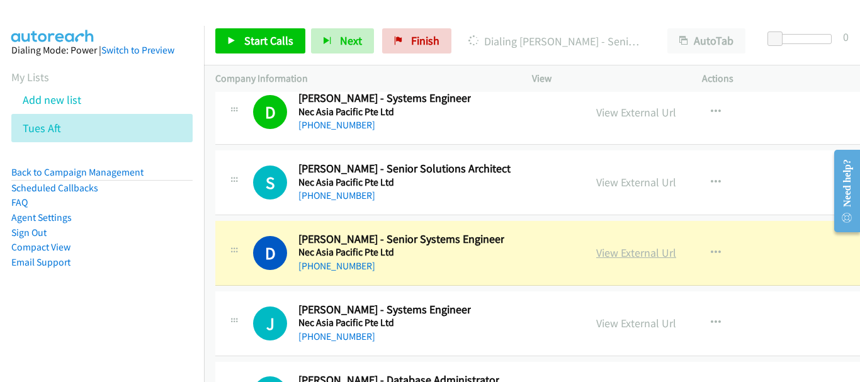
click at [637, 252] on link "View External Url" at bounding box center [636, 252] width 80 height 14
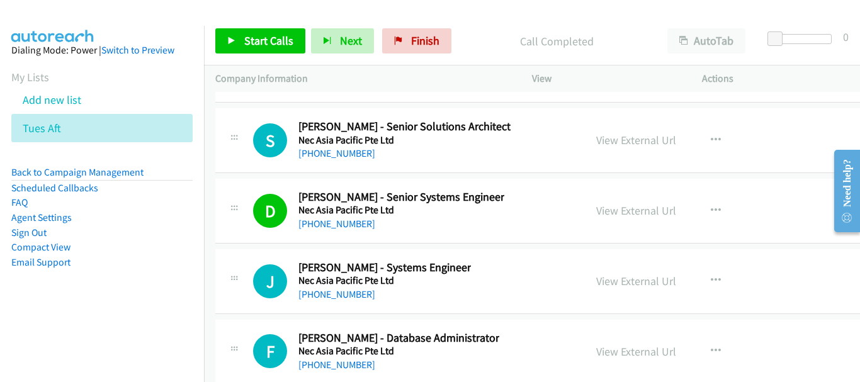
scroll to position [23481, 0]
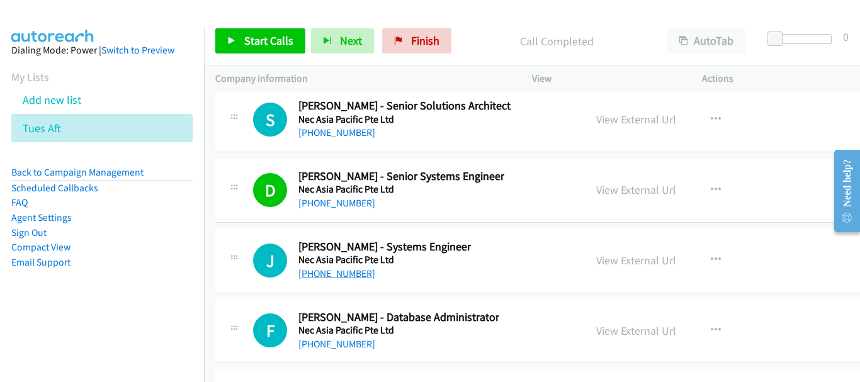
click at [339, 271] on link "[PHONE_NUMBER]" at bounding box center [336, 273] width 77 height 12
click at [337, 276] on link "[PHONE_NUMBER]" at bounding box center [336, 273] width 77 height 12
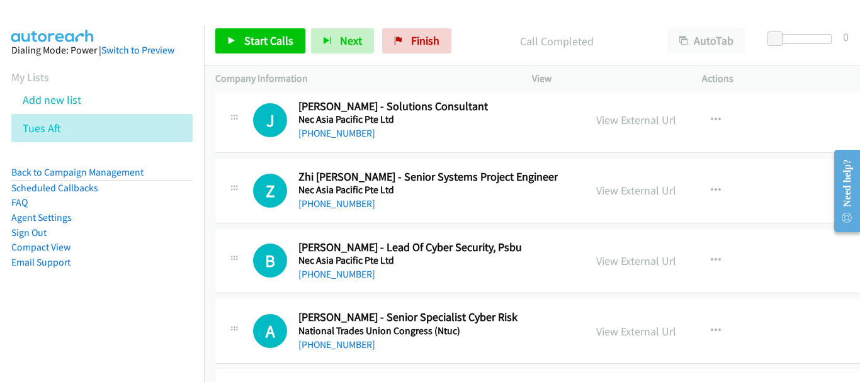
scroll to position [23922, 0]
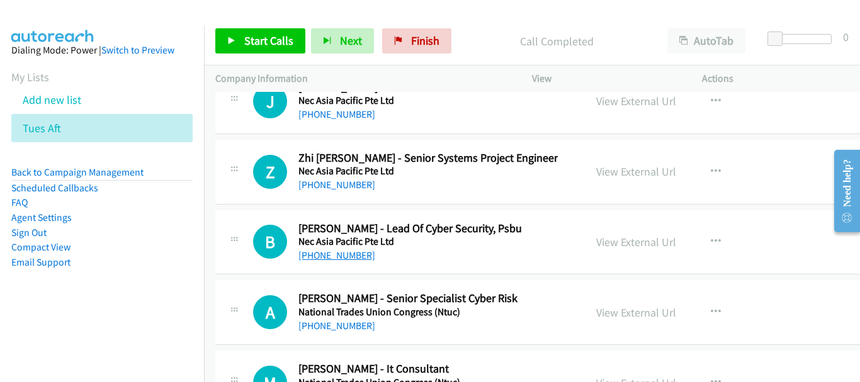
click at [348, 254] on link "[PHONE_NUMBER]" at bounding box center [336, 255] width 77 height 12
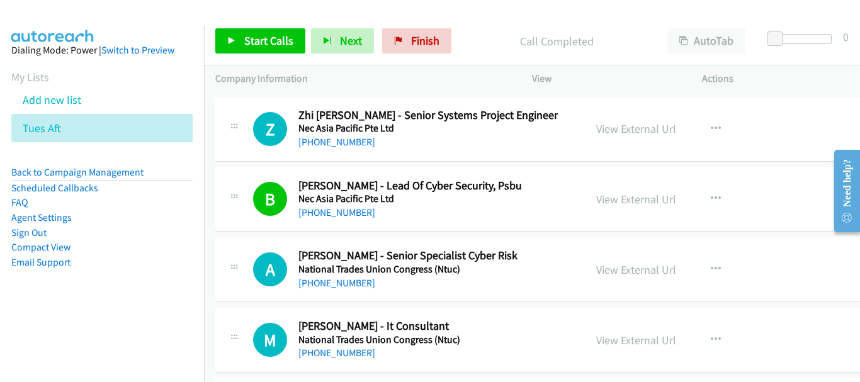
scroll to position [23985, 0]
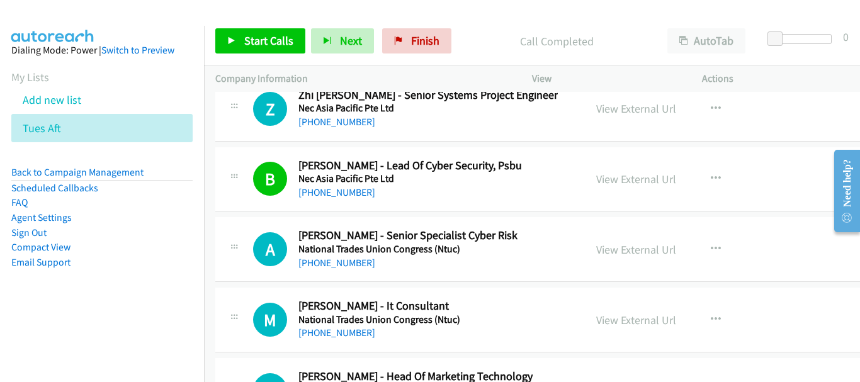
click at [313, 269] on div "[PHONE_NUMBER]" at bounding box center [407, 263] width 219 height 15
click at [313, 266] on link "[PHONE_NUMBER]" at bounding box center [336, 263] width 77 height 12
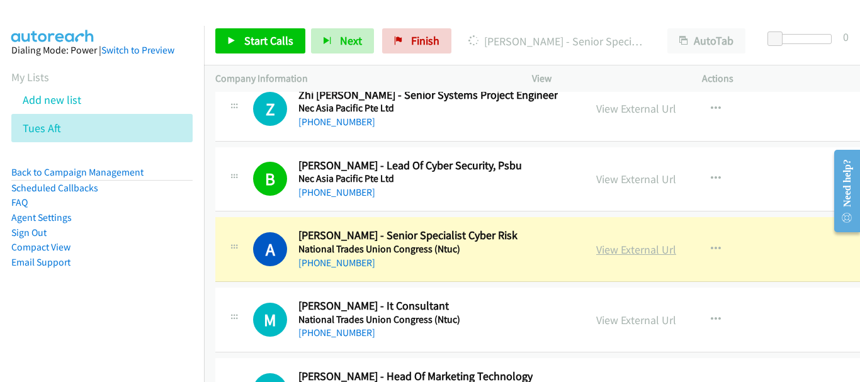
click at [638, 255] on link "View External Url" at bounding box center [636, 249] width 80 height 14
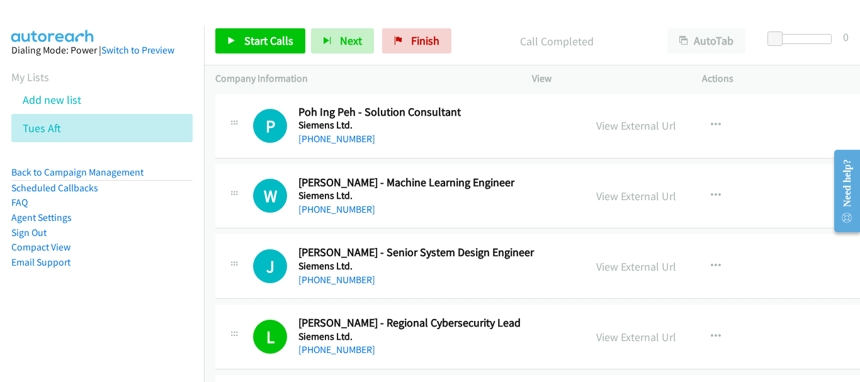
scroll to position [5601, 0]
click at [346, 279] on link "[PHONE_NUMBER]" at bounding box center [336, 279] width 77 height 12
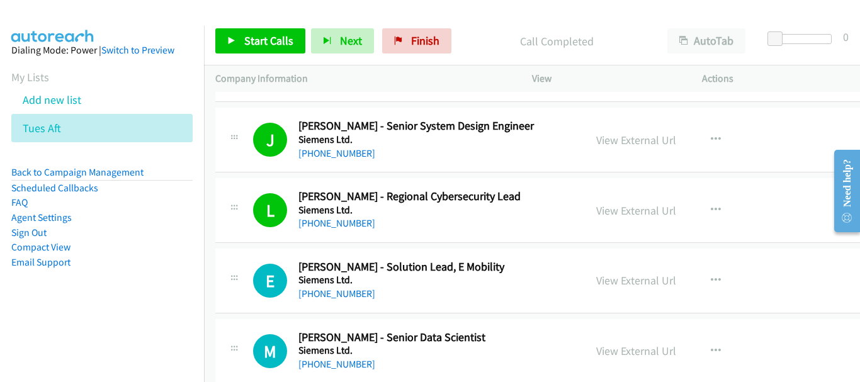
scroll to position [5790, 0]
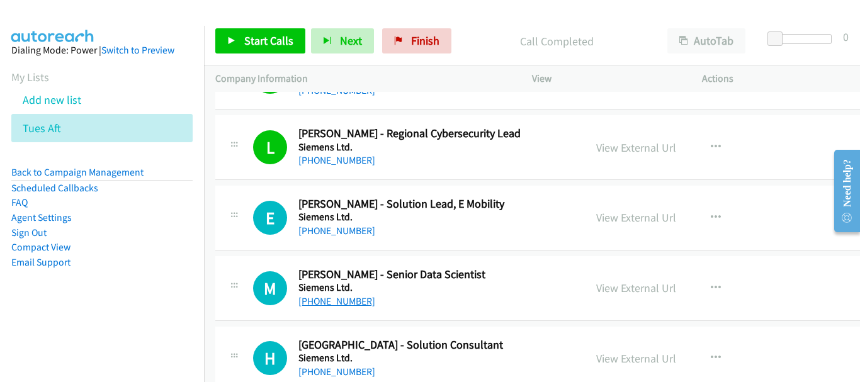
click at [344, 295] on link "[PHONE_NUMBER]" at bounding box center [336, 301] width 77 height 12
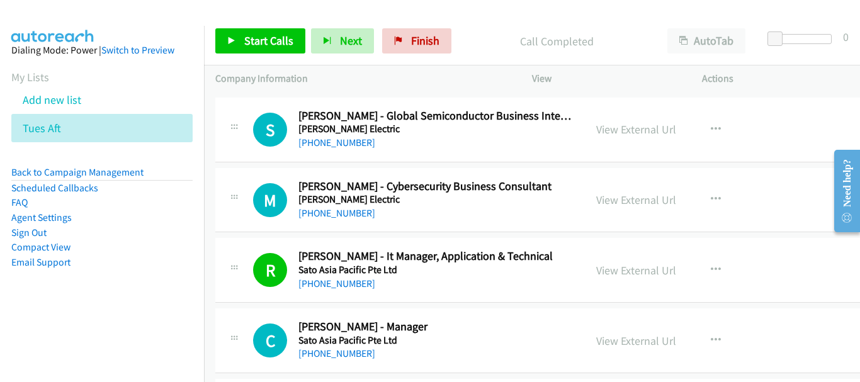
scroll to position [7112, 0]
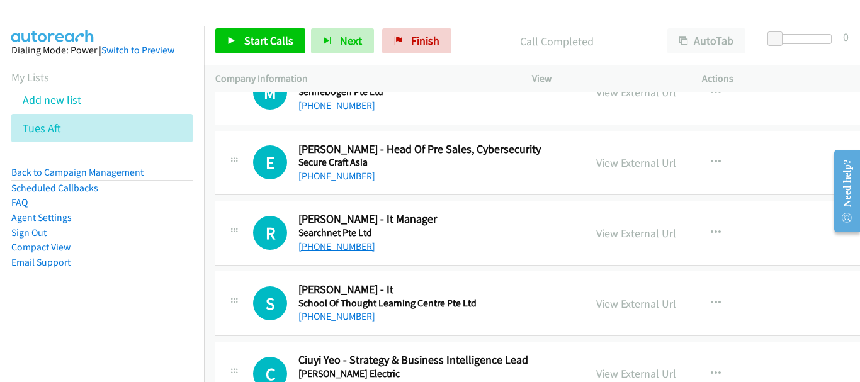
click at [347, 249] on link "[PHONE_NUMBER]" at bounding box center [336, 246] width 77 height 12
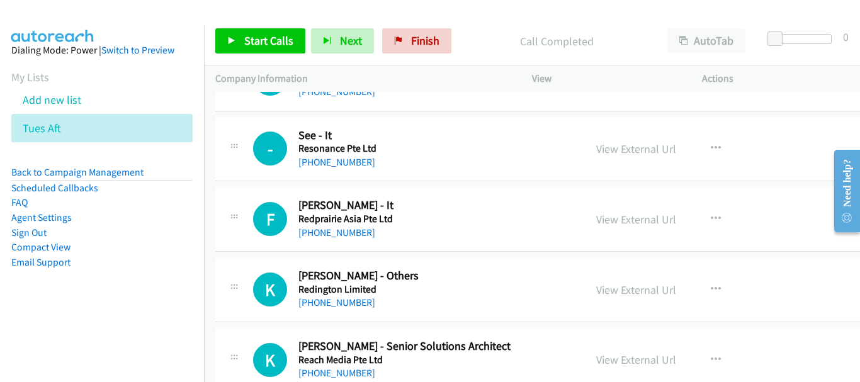
scroll to position [9441, 0]
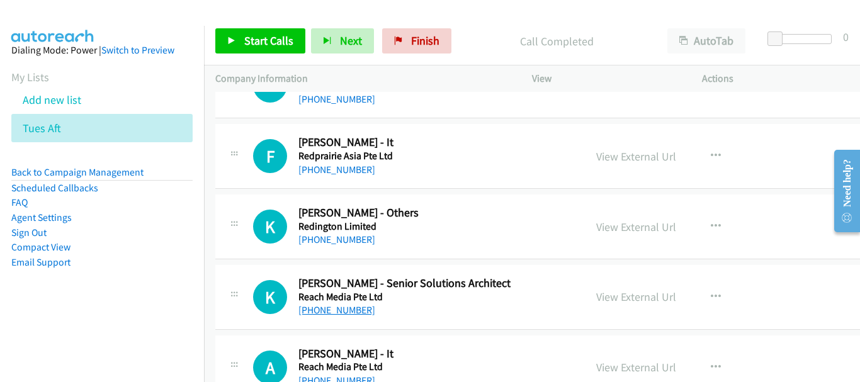
click at [323, 308] on link "[PHONE_NUMBER]" at bounding box center [336, 310] width 77 height 12
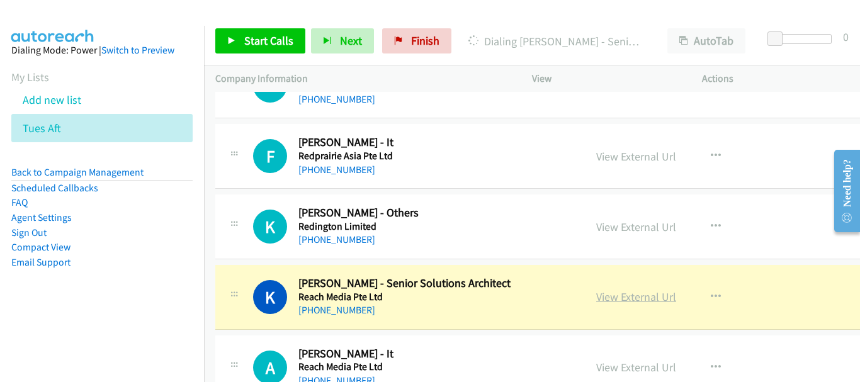
click at [657, 296] on link "View External Url" at bounding box center [636, 297] width 80 height 14
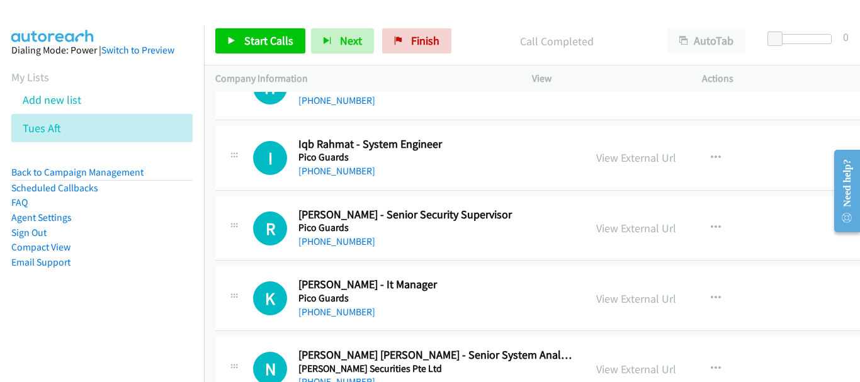
scroll to position [12965, 0]
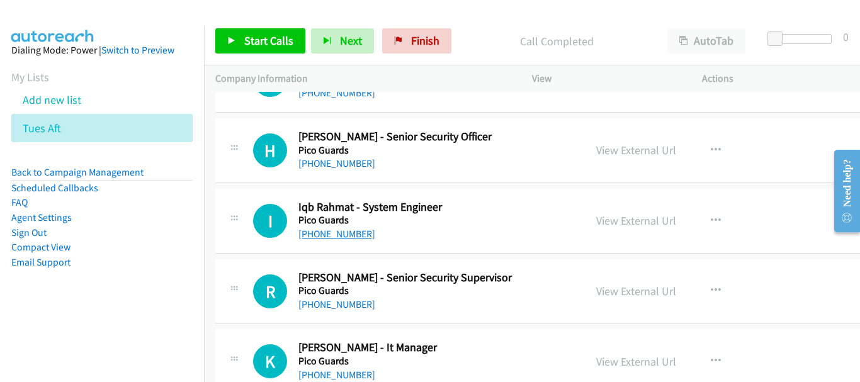
click at [346, 235] on link "[PHONE_NUMBER]" at bounding box center [336, 234] width 77 height 12
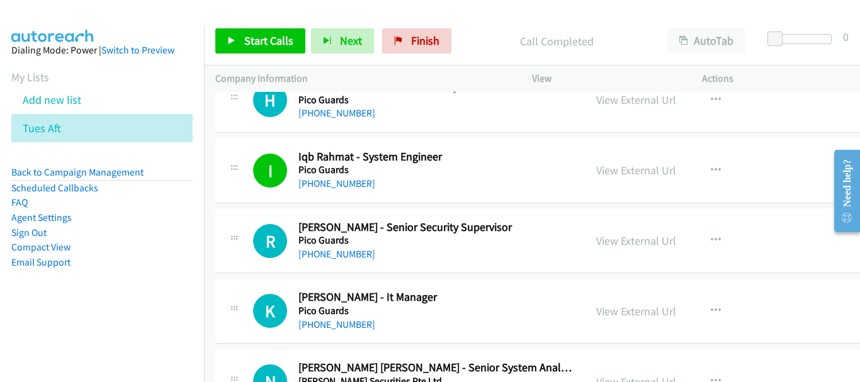
scroll to position [13028, 0]
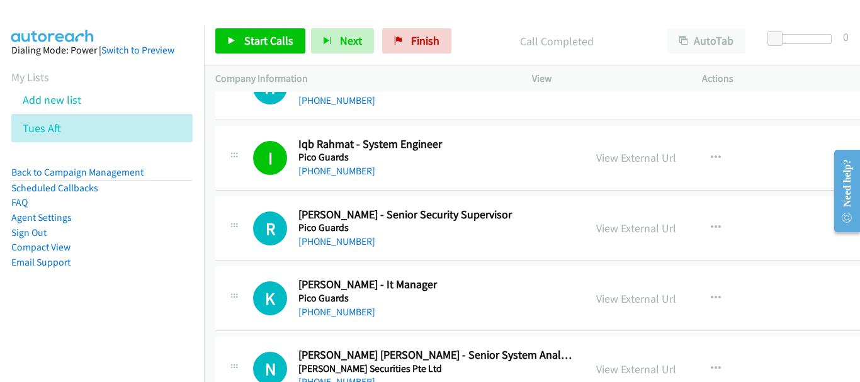
click at [339, 305] on div "[PHONE_NUMBER]" at bounding box center [435, 312] width 275 height 15
click at [341, 310] on link "[PHONE_NUMBER]" at bounding box center [336, 312] width 77 height 12
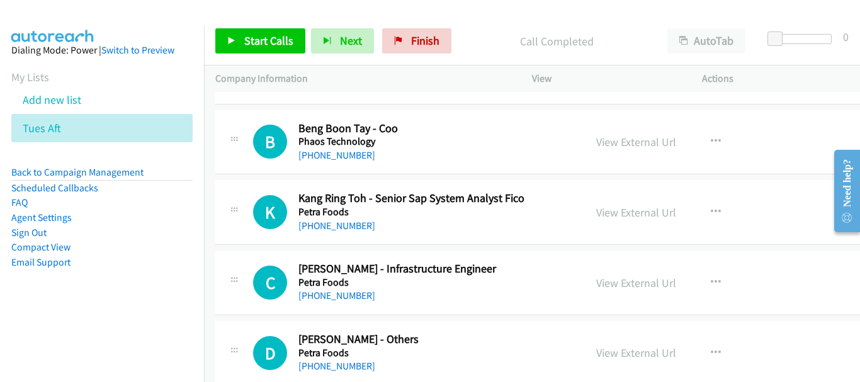
scroll to position [13909, 0]
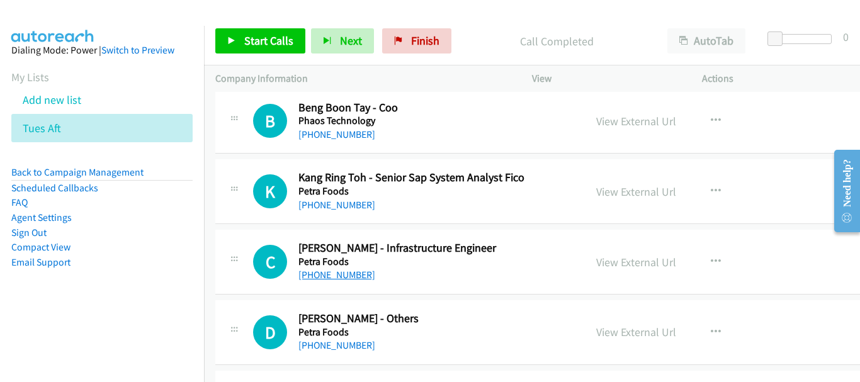
click at [347, 281] on link "[PHONE_NUMBER]" at bounding box center [336, 275] width 77 height 12
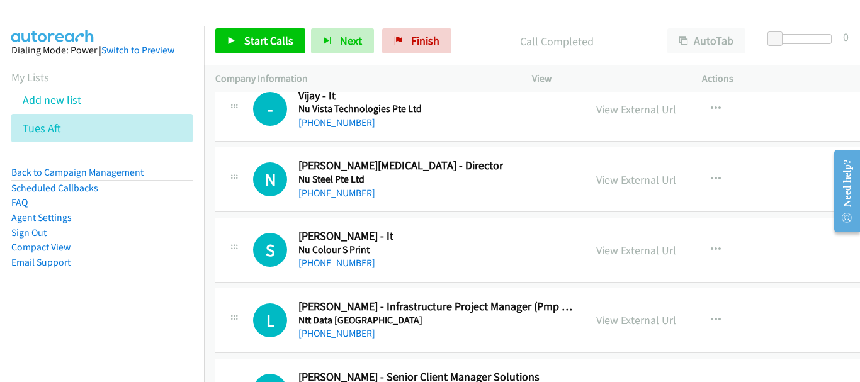
scroll to position [17308, 0]
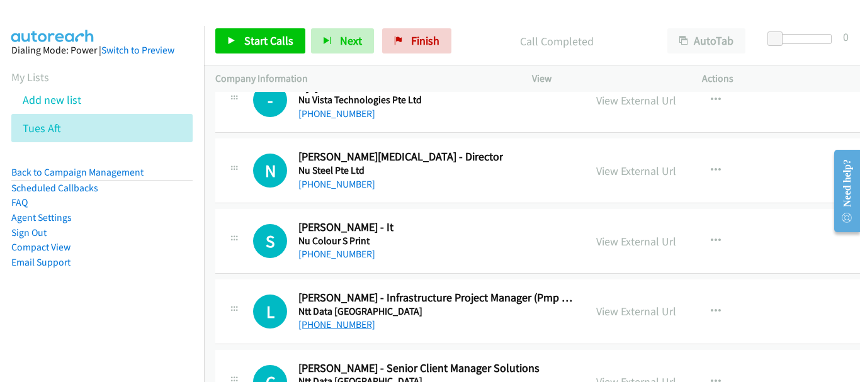
click at [343, 320] on link "[PHONE_NUMBER]" at bounding box center [336, 324] width 77 height 12
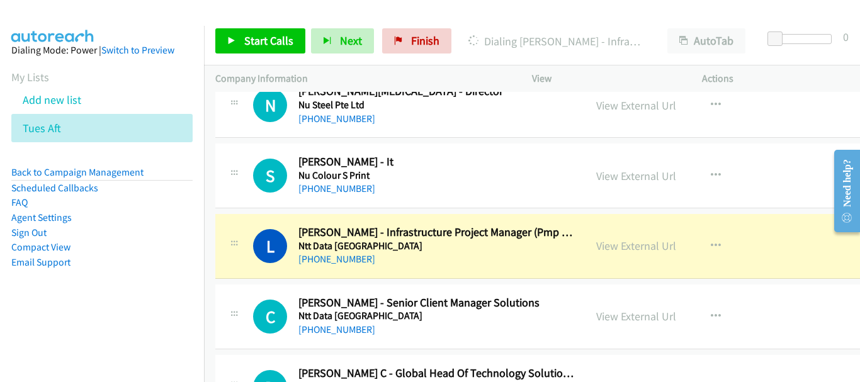
scroll to position [17433, 0]
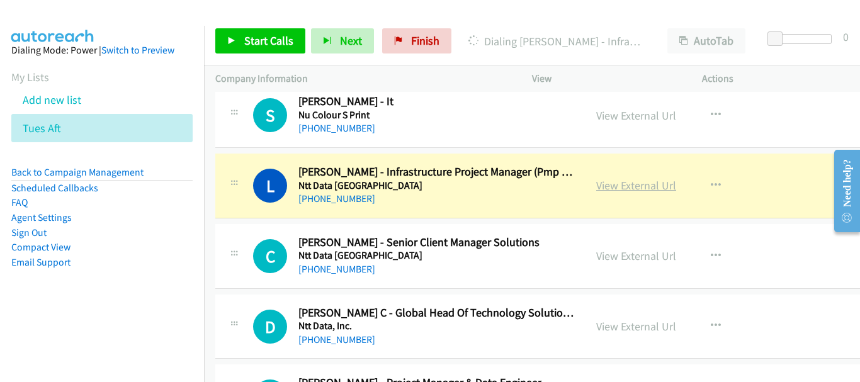
click at [656, 188] on link "View External Url" at bounding box center [636, 185] width 80 height 14
click at [674, 182] on link "View External Url" at bounding box center [636, 185] width 80 height 14
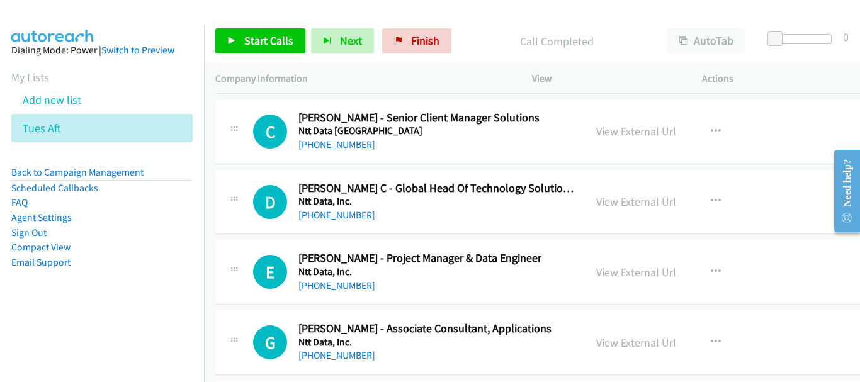
scroll to position [17559, 0]
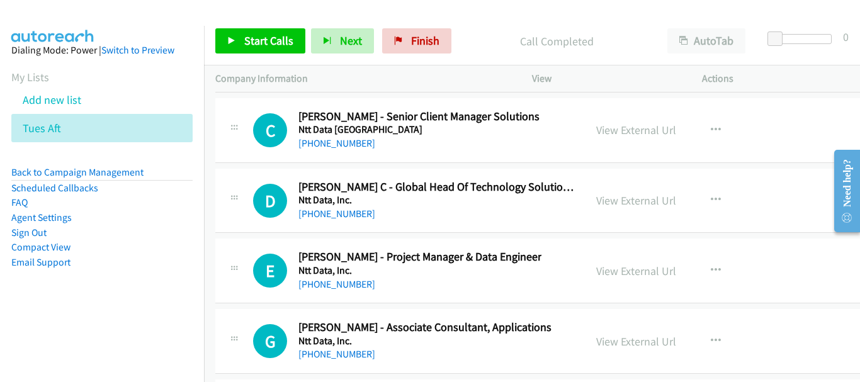
click at [347, 274] on h5 "Ntt Data, Inc." at bounding box center [419, 270] width 243 height 13
click at [346, 282] on link "[PHONE_NUMBER]" at bounding box center [336, 284] width 77 height 12
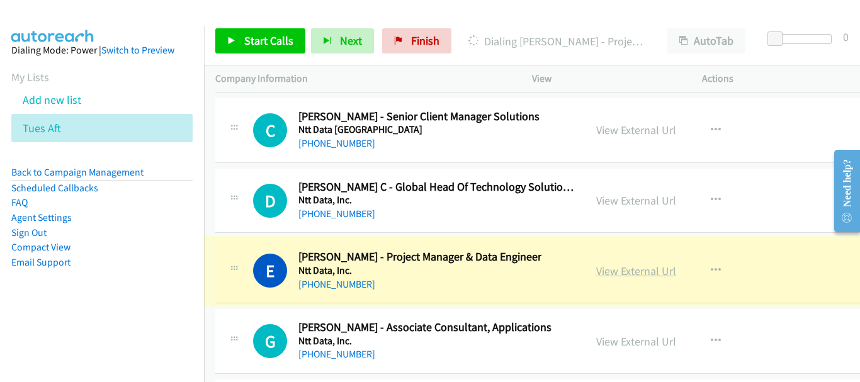
click at [676, 269] on link "View External Url" at bounding box center [636, 271] width 80 height 14
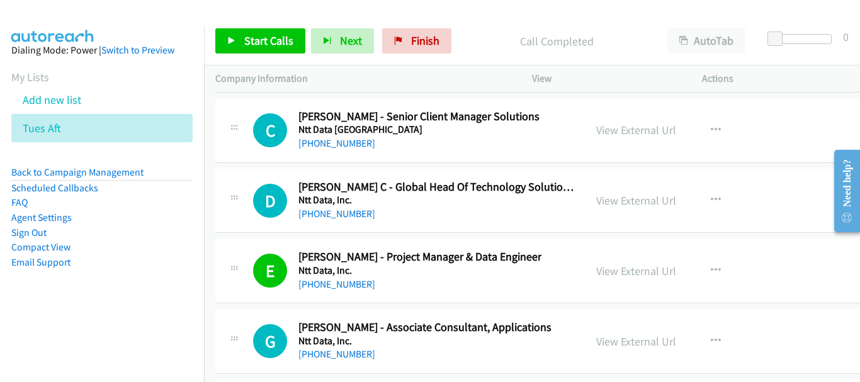
scroll to position [17685, 0]
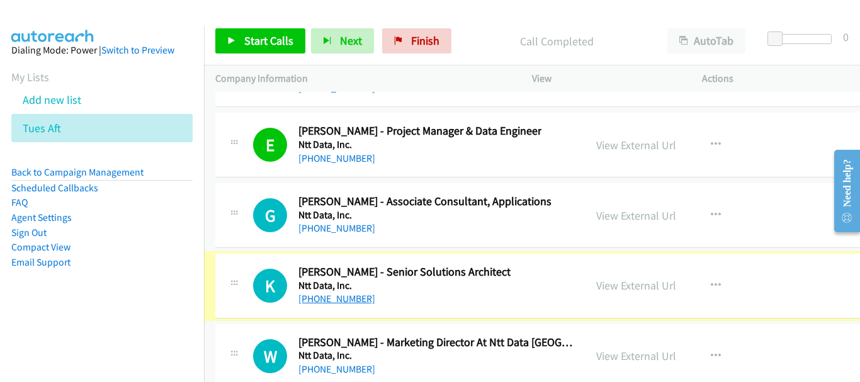
click at [341, 298] on link "[PHONE_NUMBER]" at bounding box center [336, 299] width 77 height 12
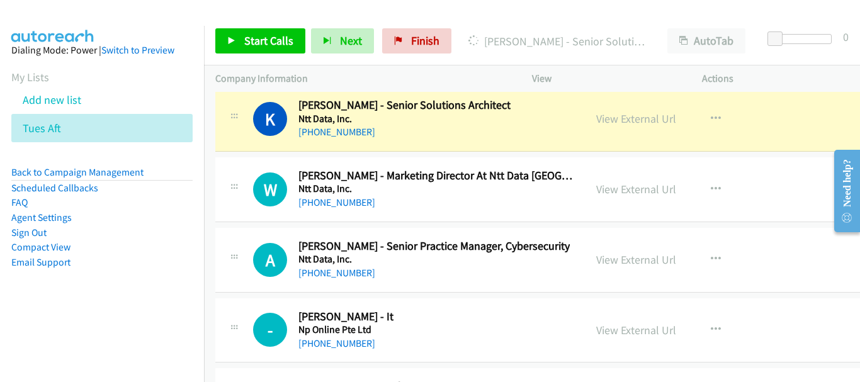
scroll to position [17874, 0]
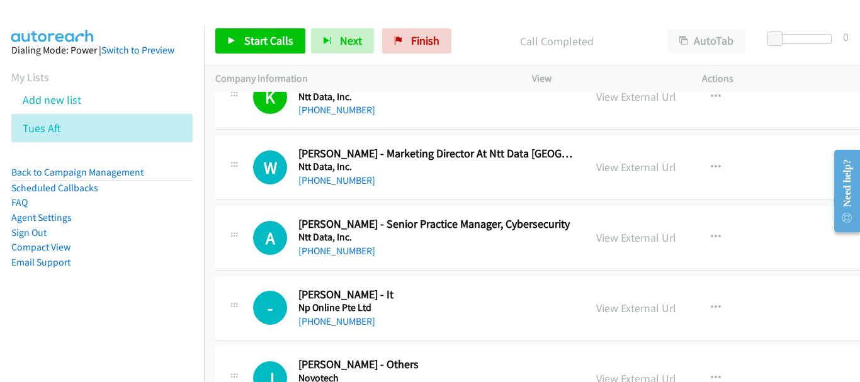
click at [334, 257] on div "[PHONE_NUMBER]" at bounding box center [433, 251] width 271 height 15
click at [334, 249] on link "[PHONE_NUMBER]" at bounding box center [336, 251] width 77 height 12
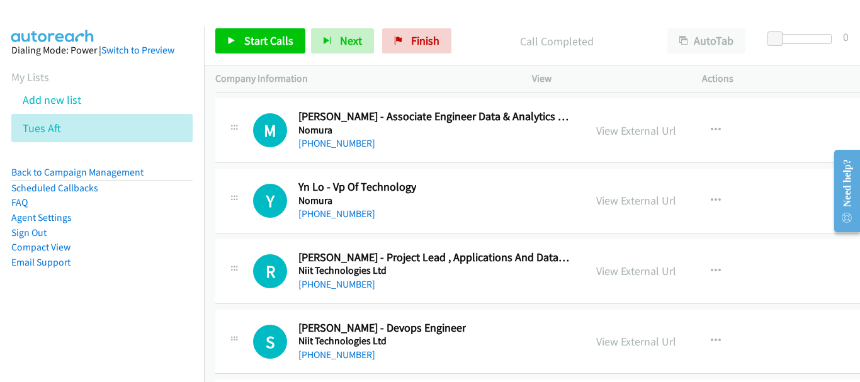
scroll to position [18566, 0]
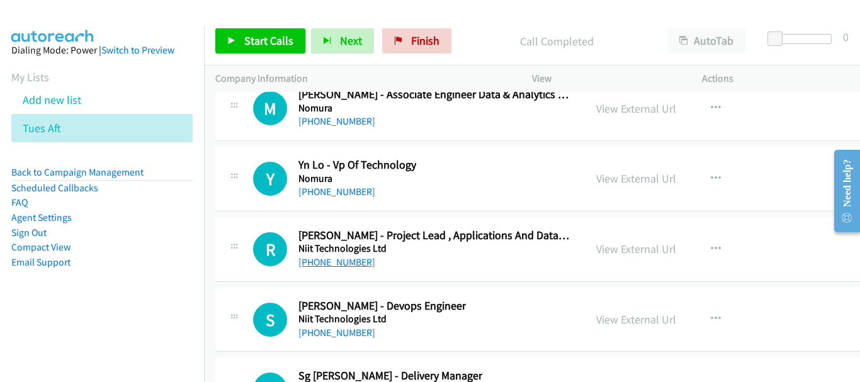
click at [330, 257] on link "[PHONE_NUMBER]" at bounding box center [336, 262] width 77 height 12
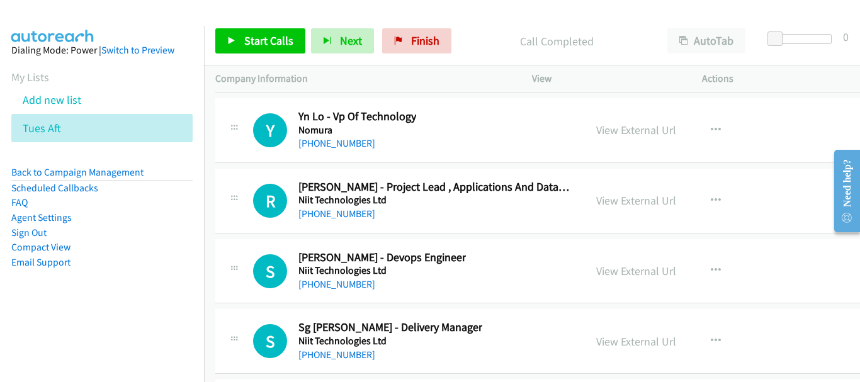
scroll to position [18629, 0]
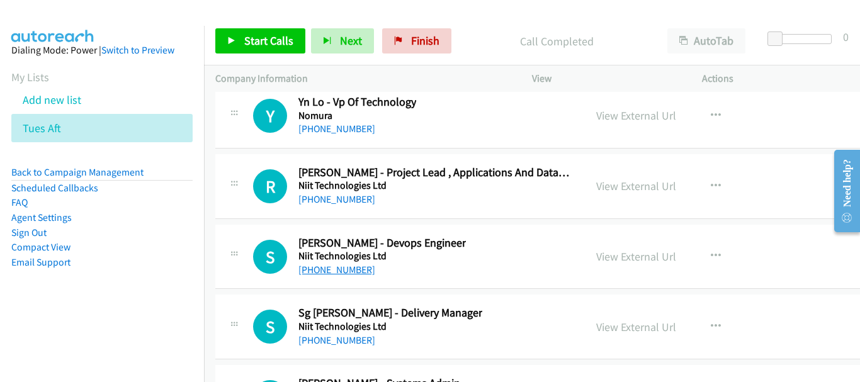
click at [322, 273] on link "[PHONE_NUMBER]" at bounding box center [336, 270] width 77 height 12
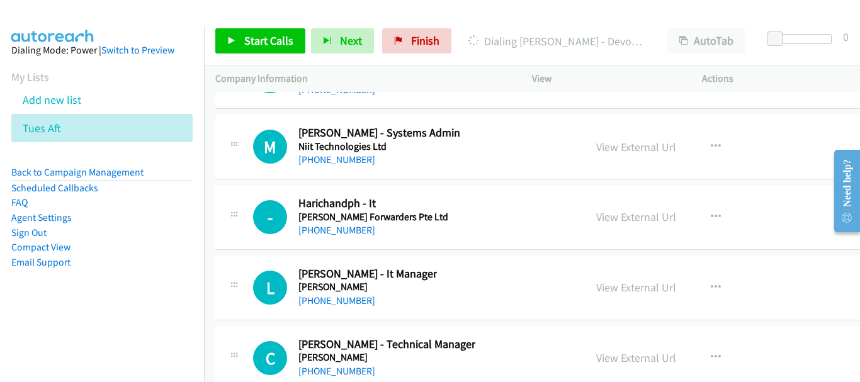
scroll to position [18881, 0]
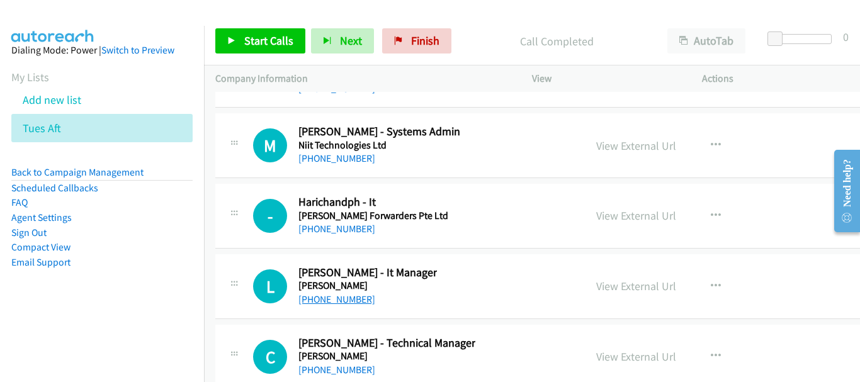
click at [353, 298] on link "[PHONE_NUMBER]" at bounding box center [336, 299] width 77 height 12
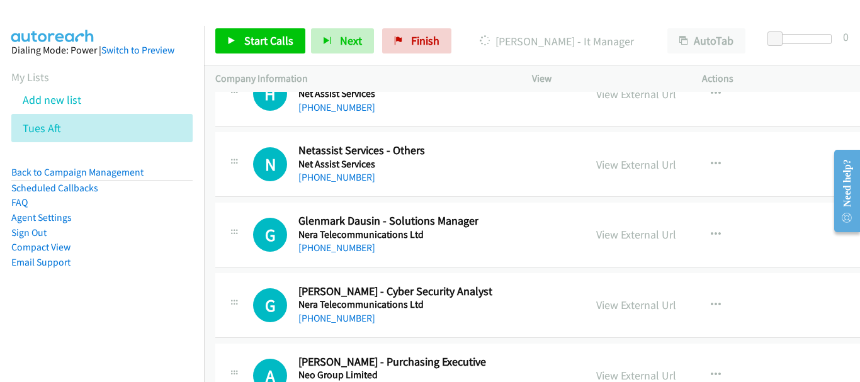
scroll to position [19699, 0]
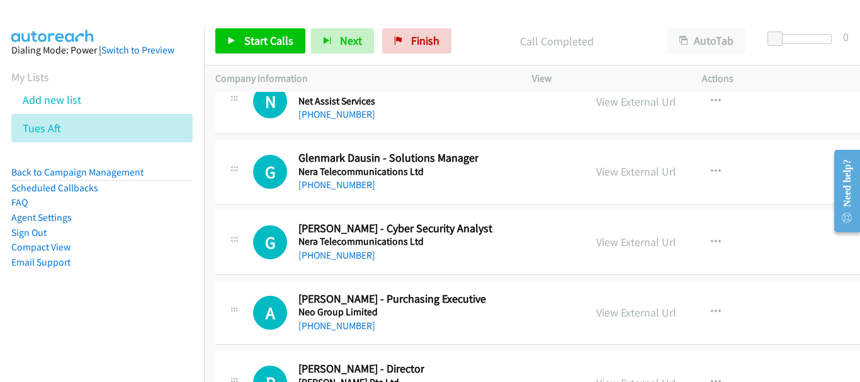
click at [325, 246] on h5 "Nera Telecommunications Ltd" at bounding box center [395, 241] width 194 height 13
click at [322, 256] on link "[PHONE_NUMBER]" at bounding box center [336, 255] width 77 height 12
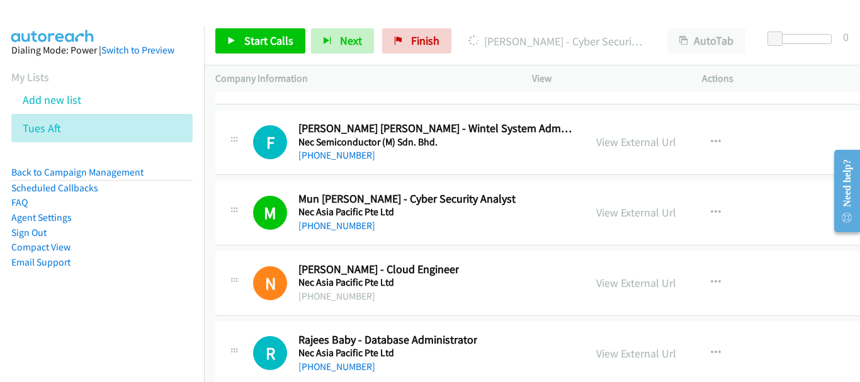
scroll to position [20014, 0]
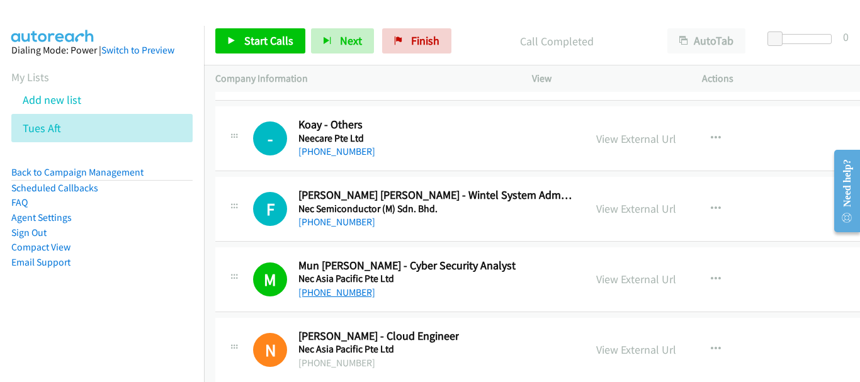
click at [346, 293] on link "[PHONE_NUMBER]" at bounding box center [336, 292] width 77 height 12
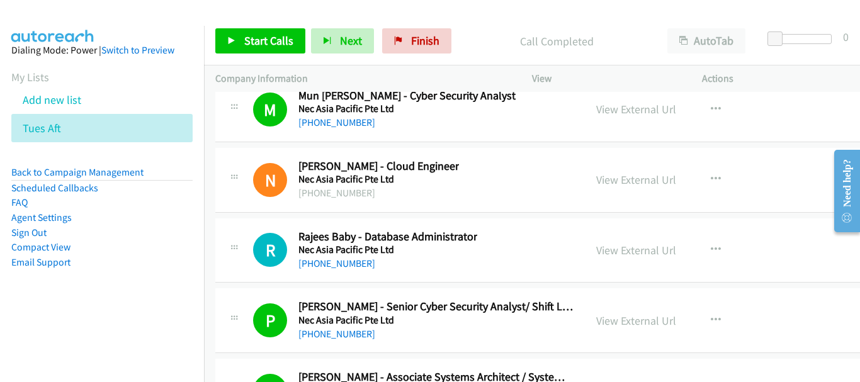
scroll to position [20203, 0]
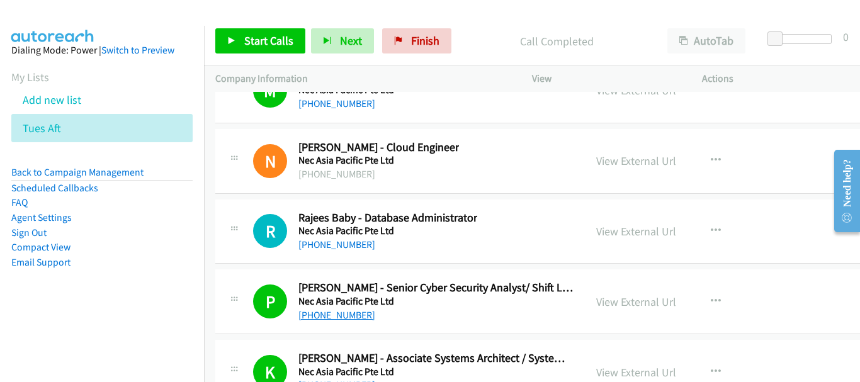
click at [342, 311] on link "[PHONE_NUMBER]" at bounding box center [336, 315] width 77 height 12
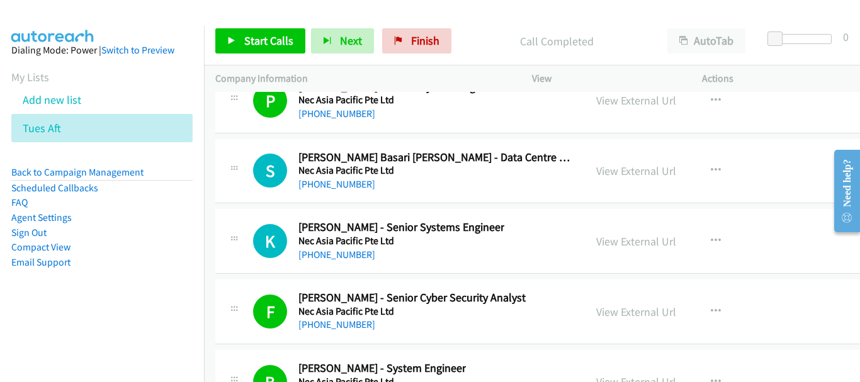
scroll to position [20643, 0]
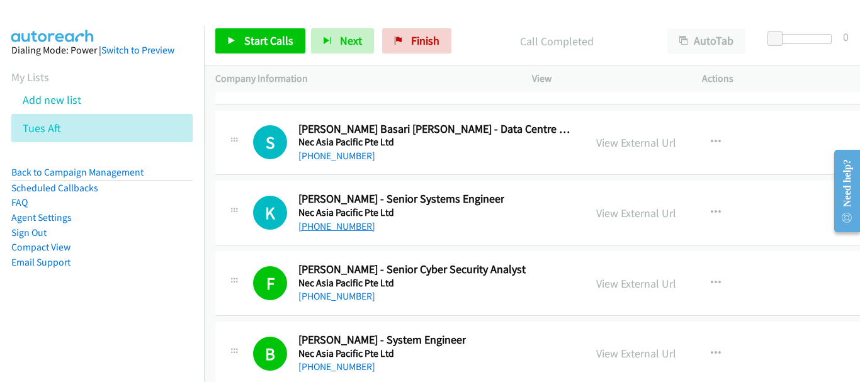
click at [333, 223] on link "[PHONE_NUMBER]" at bounding box center [336, 226] width 77 height 12
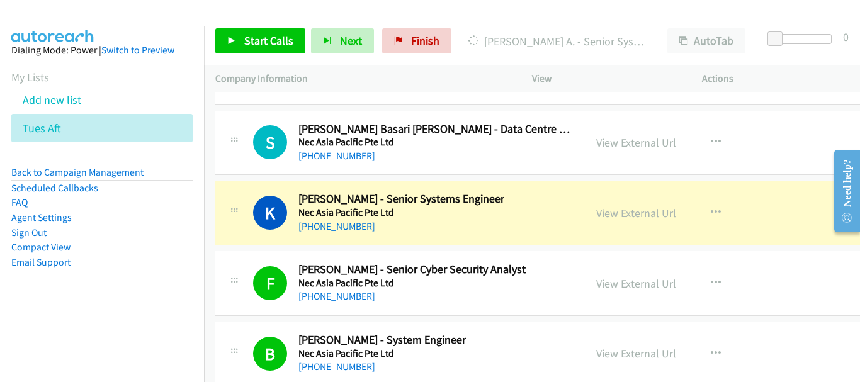
click at [667, 214] on link "View External Url" at bounding box center [636, 213] width 80 height 14
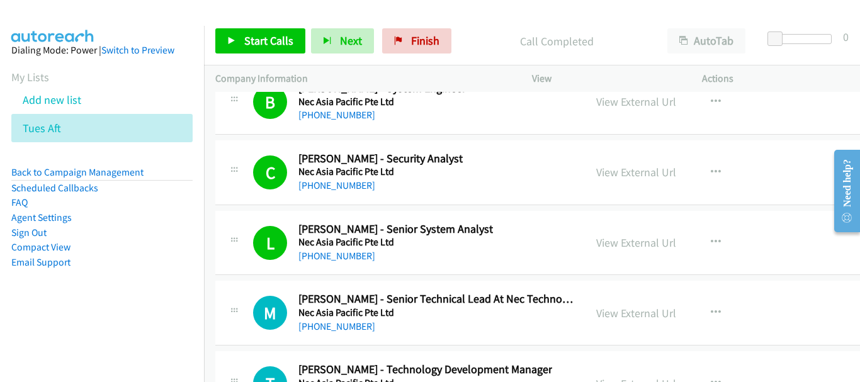
scroll to position [20958, 0]
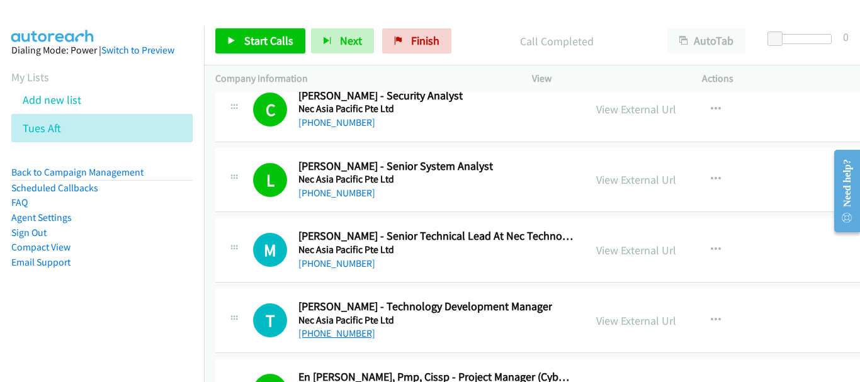
click at [325, 335] on link "[PHONE_NUMBER]" at bounding box center [336, 333] width 77 height 12
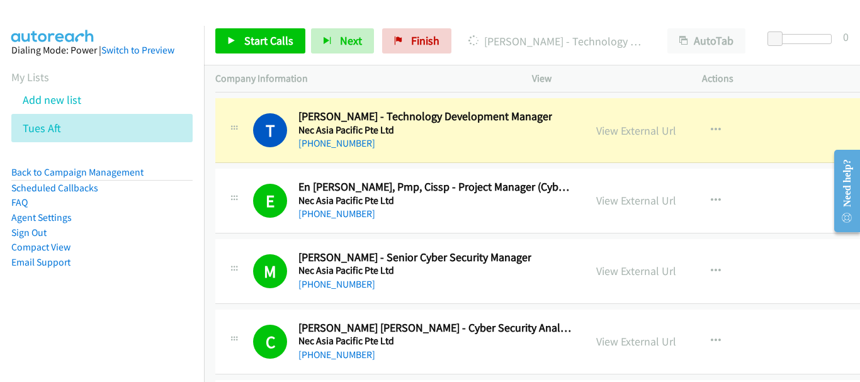
scroll to position [21147, 0]
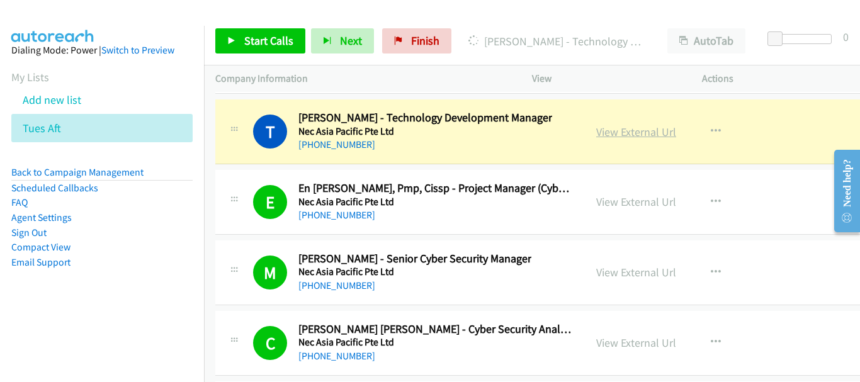
click at [676, 137] on link "View External Url" at bounding box center [636, 132] width 80 height 14
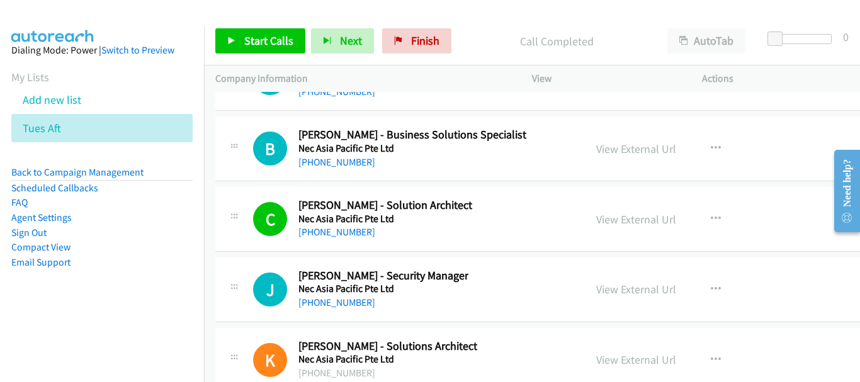
scroll to position [21524, 0]
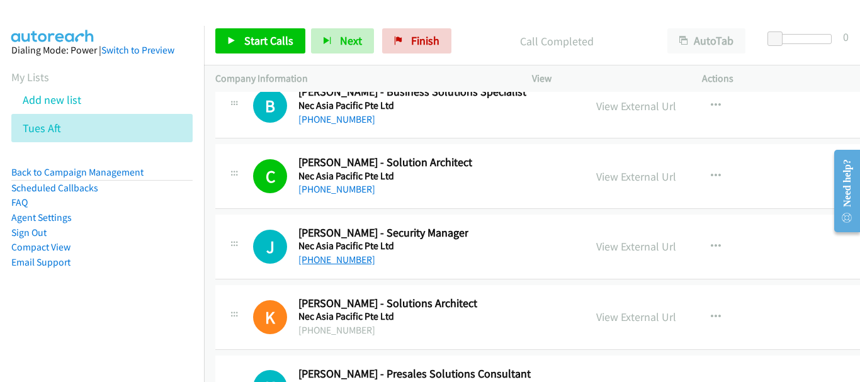
click at [349, 256] on link "[PHONE_NUMBER]" at bounding box center [336, 260] width 77 height 12
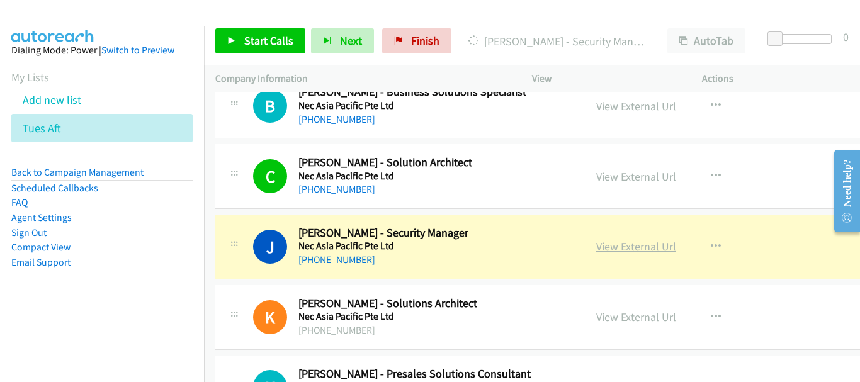
click at [653, 240] on link "View External Url" at bounding box center [636, 246] width 80 height 14
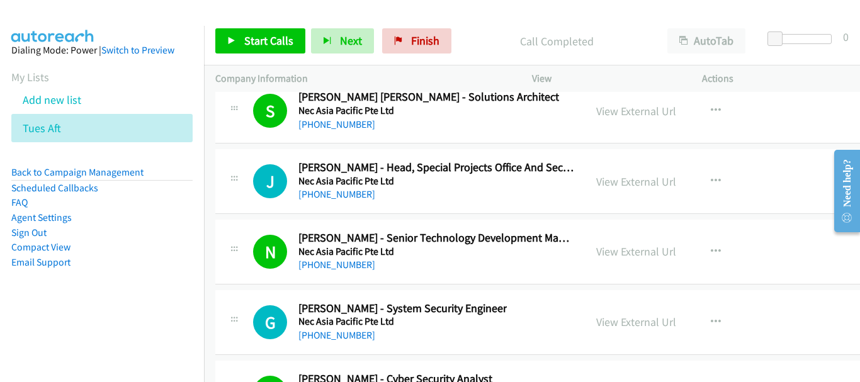
scroll to position [21902, 0]
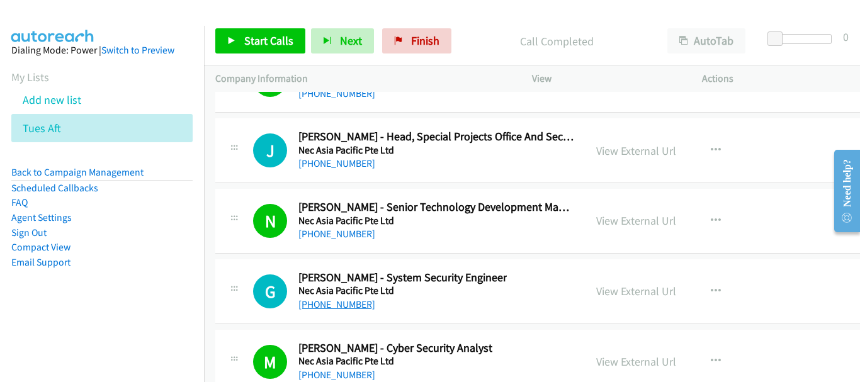
click at [327, 305] on link "[PHONE_NUMBER]" at bounding box center [336, 304] width 77 height 12
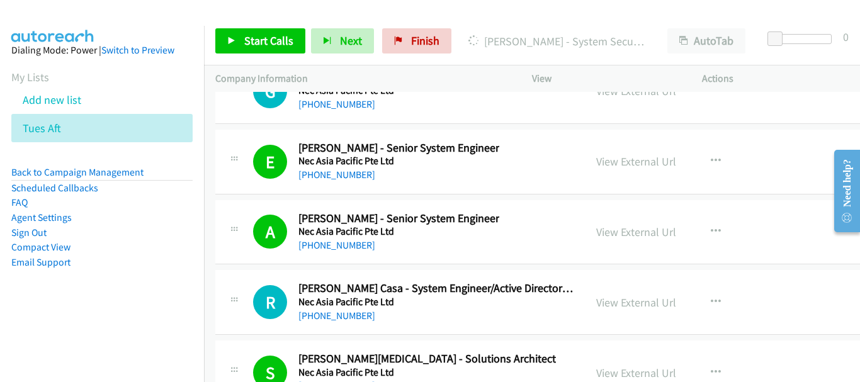
scroll to position [22468, 0]
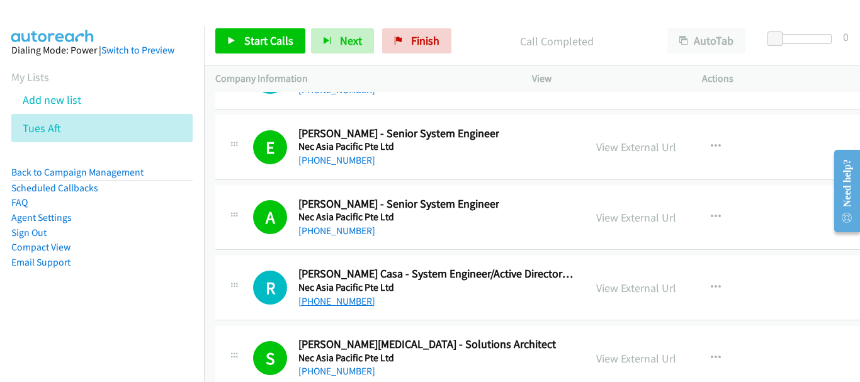
click at [336, 297] on link "[PHONE_NUMBER]" at bounding box center [336, 301] width 77 height 12
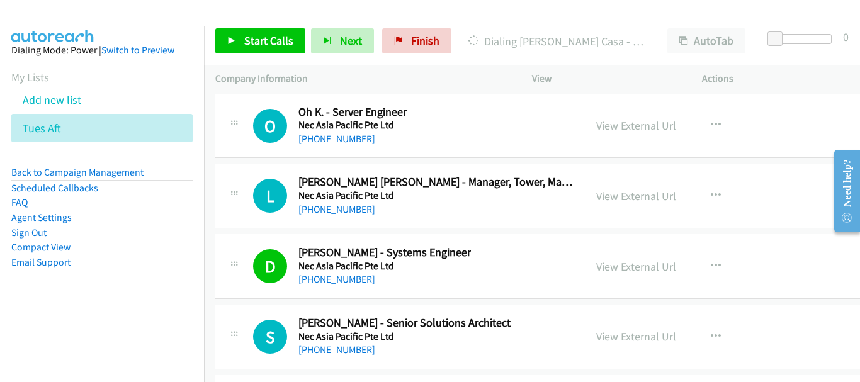
scroll to position [23287, 0]
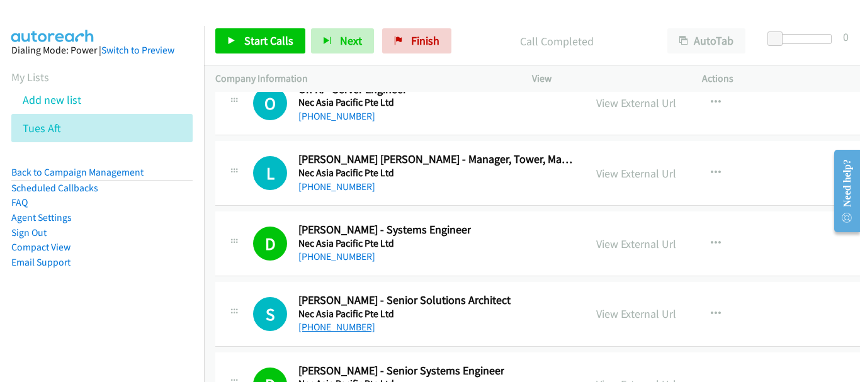
click at [329, 329] on link "[PHONE_NUMBER]" at bounding box center [336, 327] width 77 height 12
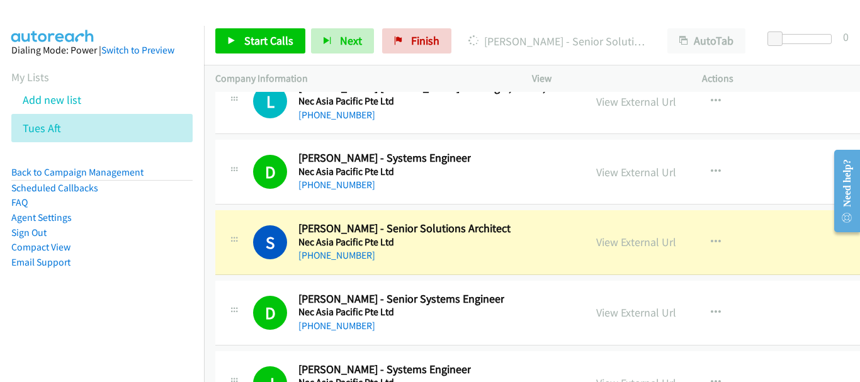
scroll to position [23350, 0]
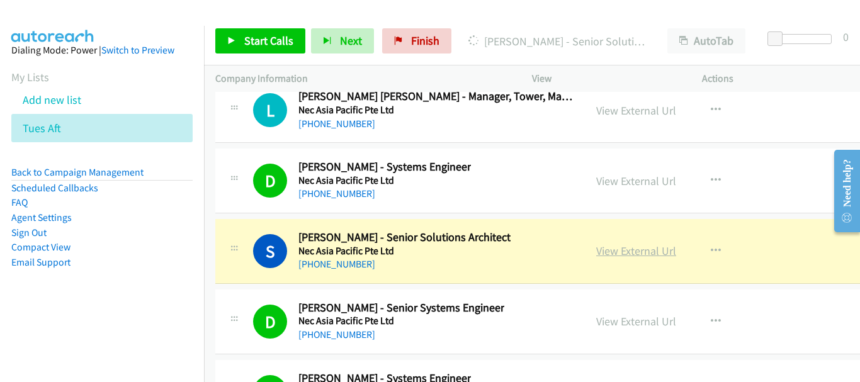
click at [639, 245] on link "View External Url" at bounding box center [636, 251] width 80 height 14
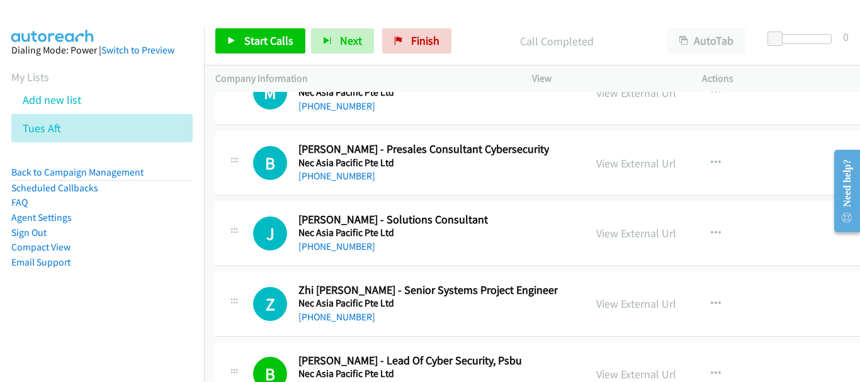
scroll to position [23790, 0]
click at [313, 317] on link "[PHONE_NUMBER]" at bounding box center [336, 316] width 77 height 12
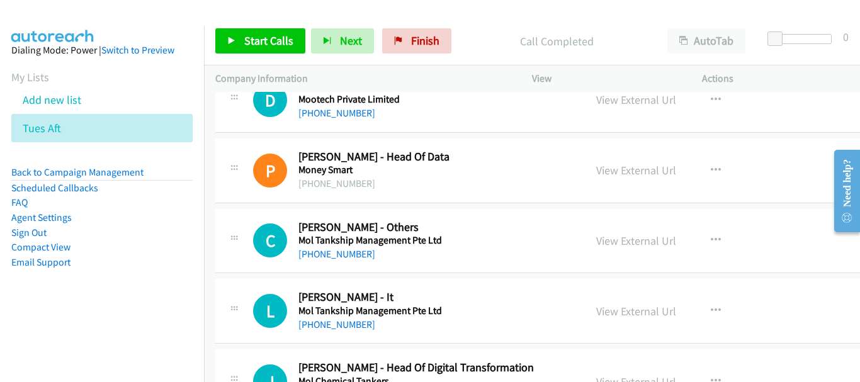
scroll to position [25112, 0]
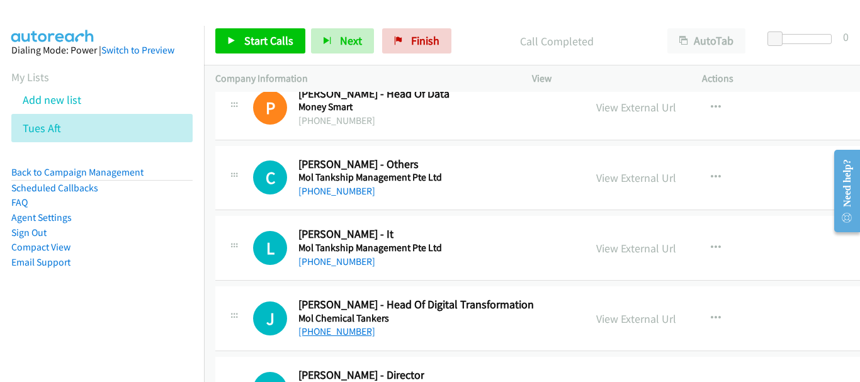
click at [354, 327] on link "[PHONE_NUMBER]" at bounding box center [336, 331] width 77 height 12
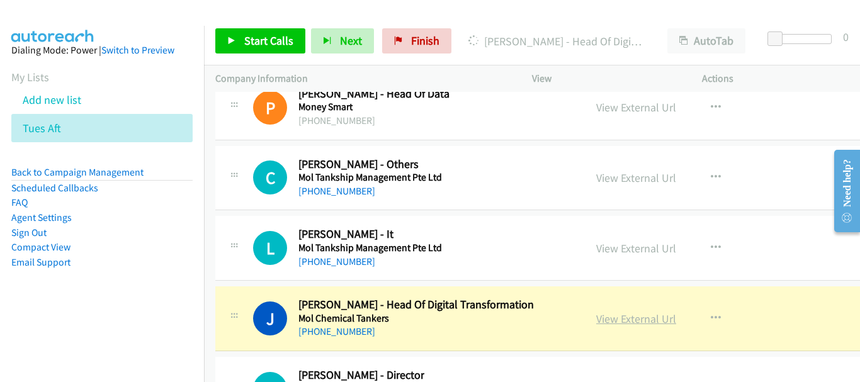
click at [654, 322] on link "View External Url" at bounding box center [636, 319] width 80 height 14
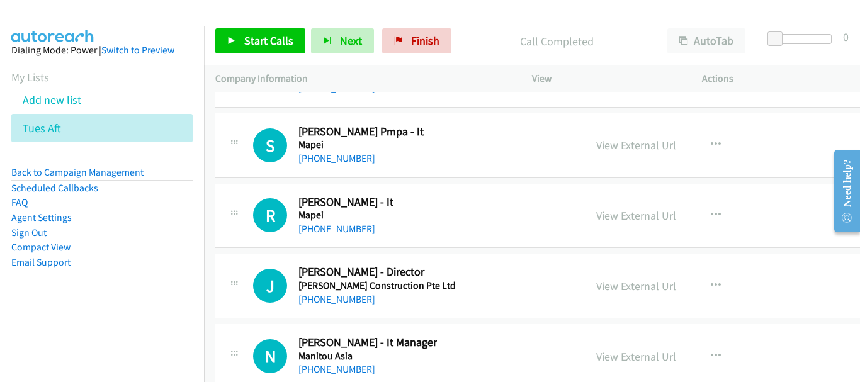
scroll to position [27063, 0]
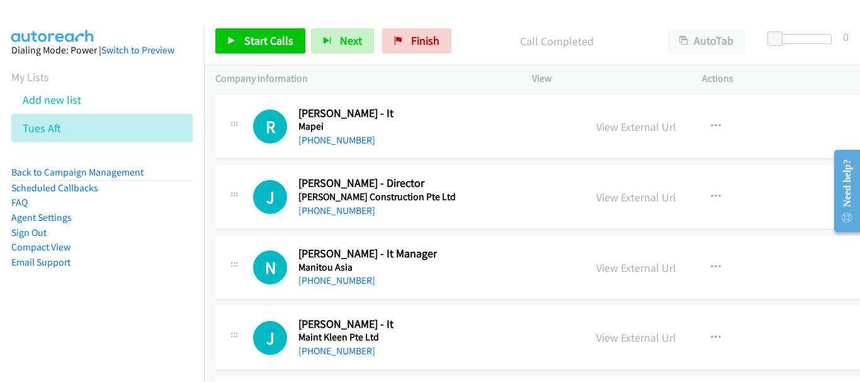
click at [342, 281] on link "[PHONE_NUMBER]" at bounding box center [336, 280] width 77 height 12
click at [349, 280] on link "[PHONE_NUMBER]" at bounding box center [336, 280] width 77 height 12
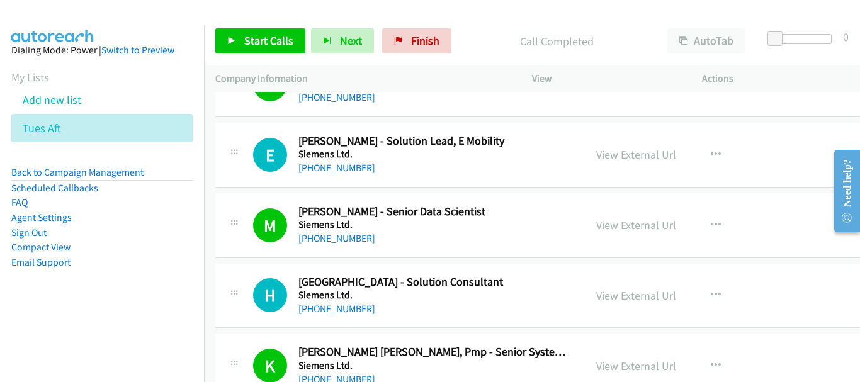
scroll to position [5979, 0]
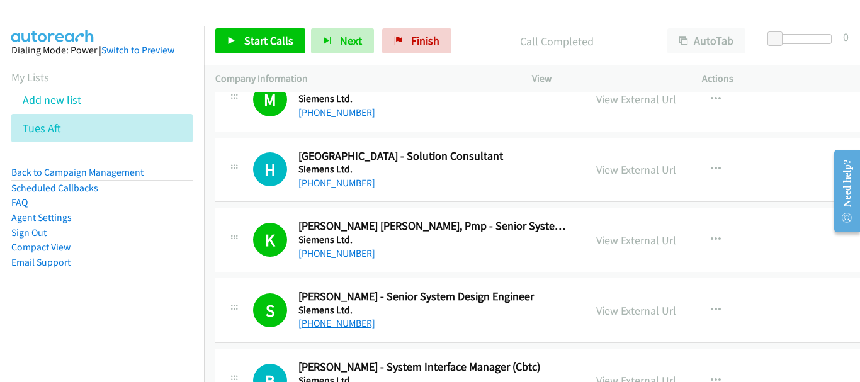
click at [356, 319] on link "[PHONE_NUMBER]" at bounding box center [336, 323] width 77 height 12
click at [676, 307] on link "View External Url" at bounding box center [636, 310] width 80 height 14
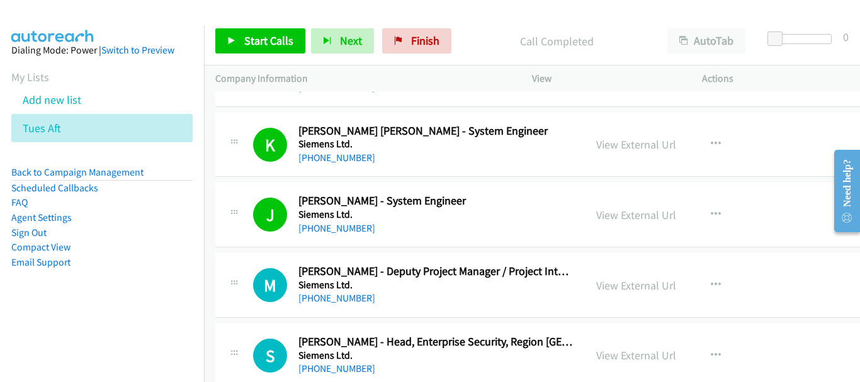
scroll to position [6357, 0]
click at [676, 286] on link "View External Url" at bounding box center [636, 285] width 80 height 14
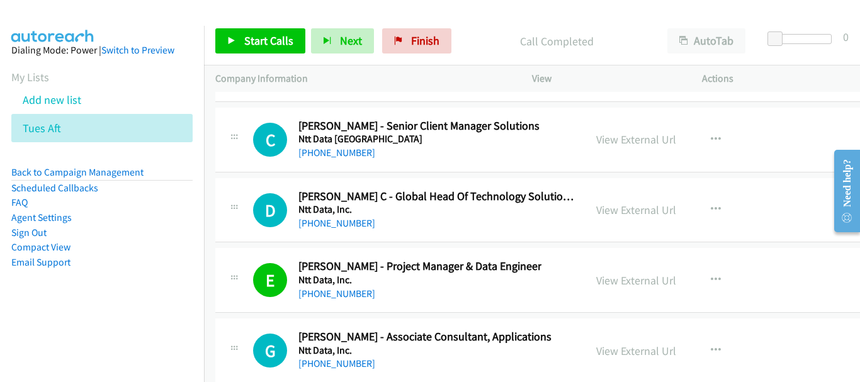
scroll to position [17496, 0]
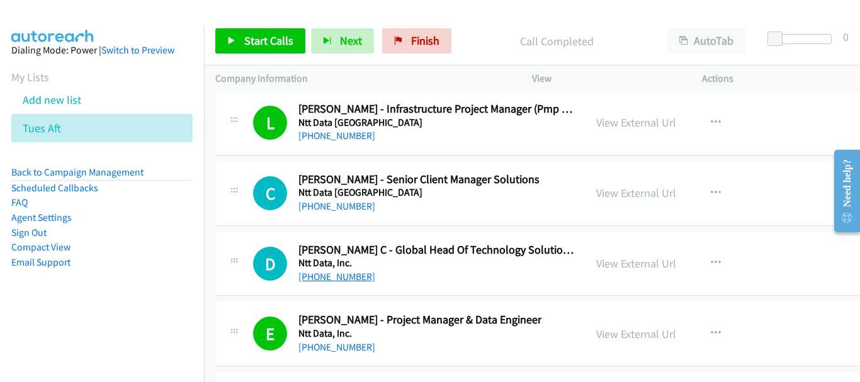
click at [343, 282] on link "[PHONE_NUMBER]" at bounding box center [336, 277] width 77 height 12
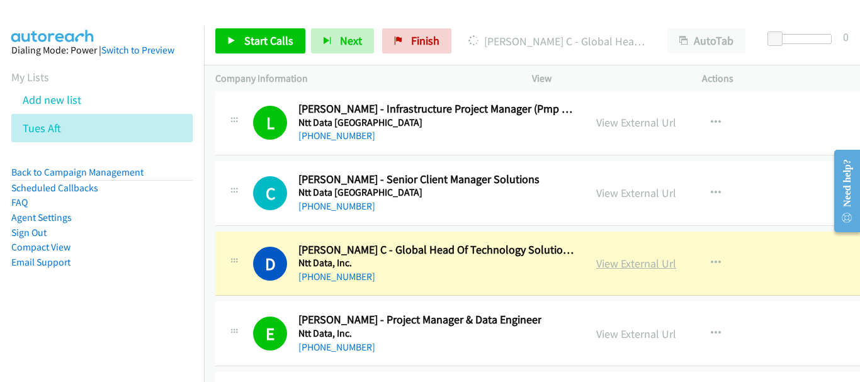
click at [670, 261] on link "View External Url" at bounding box center [636, 263] width 80 height 14
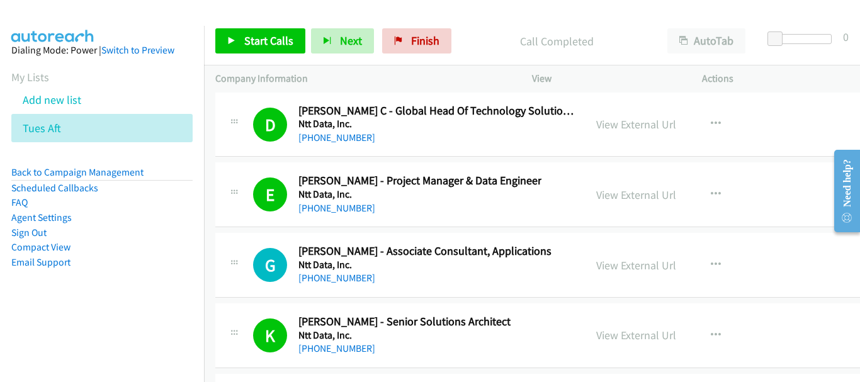
scroll to position [17685, 0]
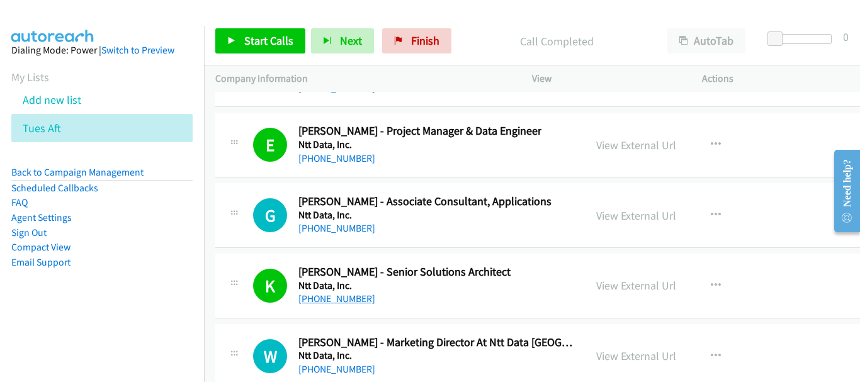
click at [346, 297] on link "[PHONE_NUMBER]" at bounding box center [336, 299] width 77 height 12
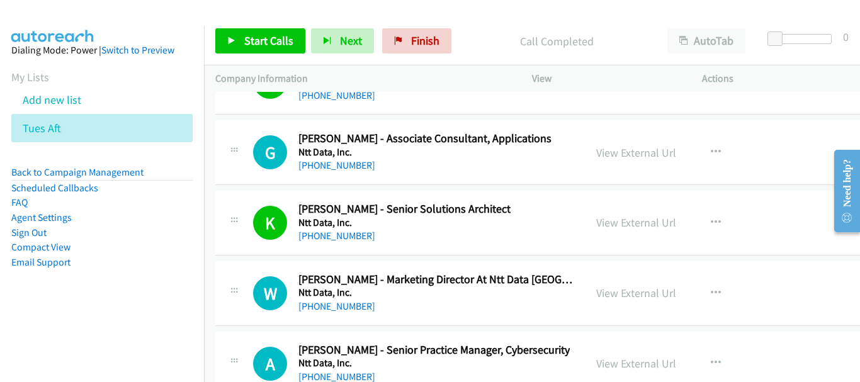
scroll to position [17811, 0]
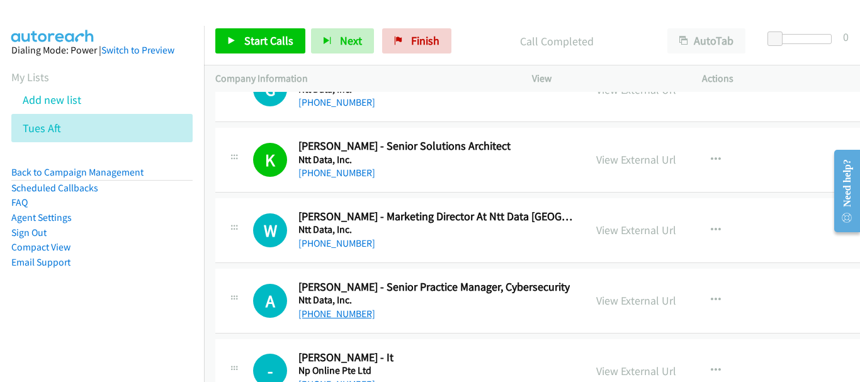
click at [342, 309] on link "[PHONE_NUMBER]" at bounding box center [336, 314] width 77 height 12
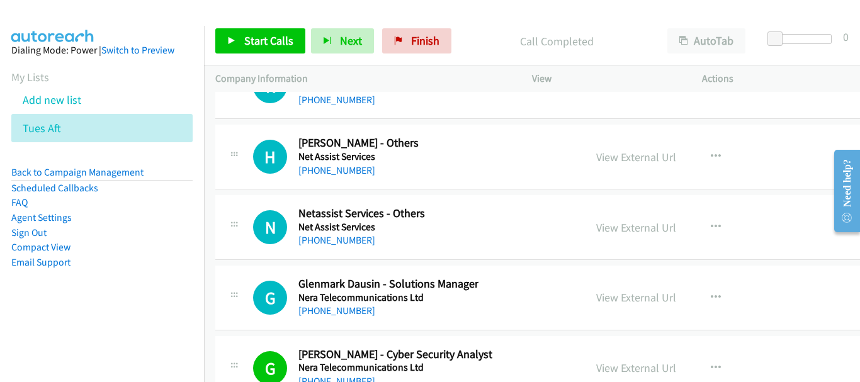
scroll to position [19636, 0]
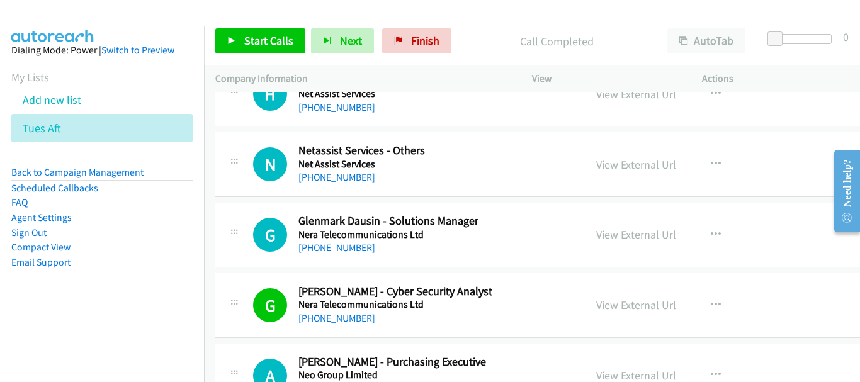
click at [347, 249] on link "[PHONE_NUMBER]" at bounding box center [336, 248] width 77 height 12
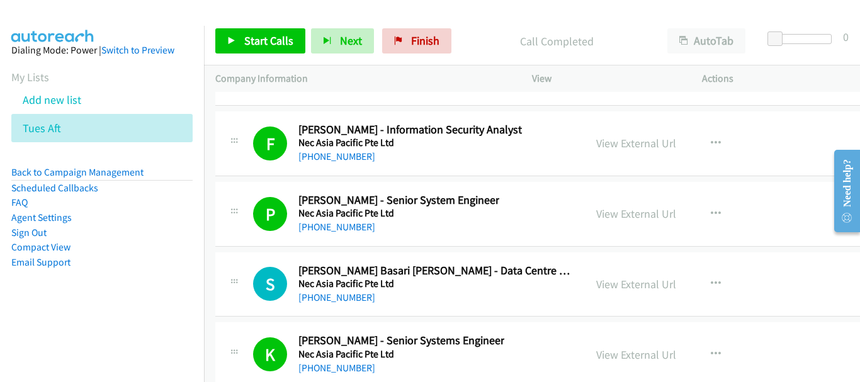
scroll to position [20517, 0]
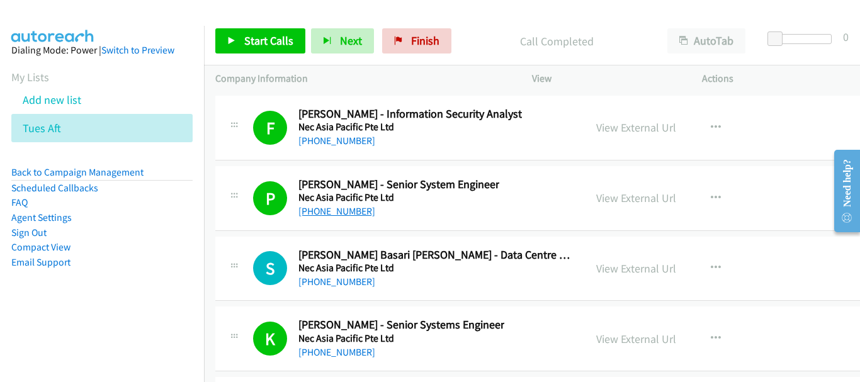
click at [350, 210] on link "[PHONE_NUMBER]" at bounding box center [336, 211] width 77 height 12
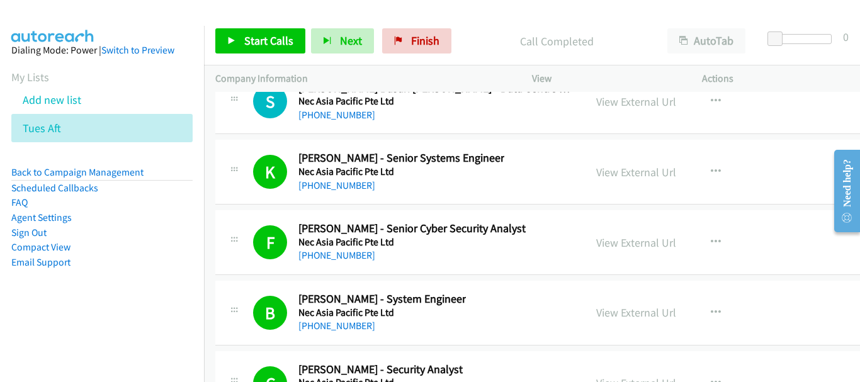
scroll to position [20706, 0]
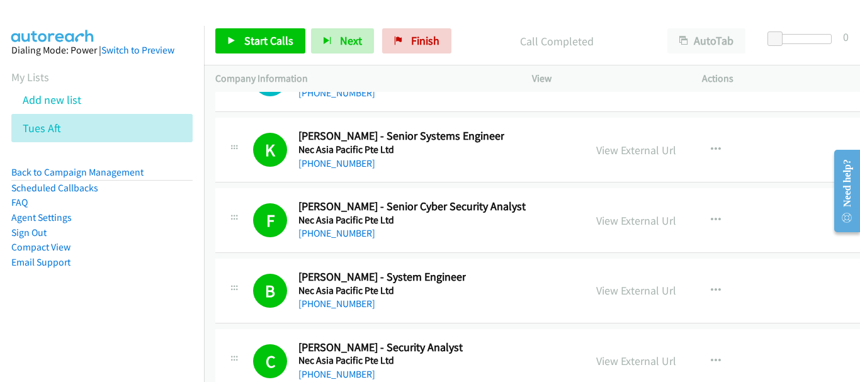
click at [320, 240] on div "[PHONE_NUMBER]" at bounding box center [411, 233] width 227 height 15
click at [322, 233] on link "[PHONE_NUMBER]" at bounding box center [336, 233] width 77 height 12
click at [638, 220] on link "View External Url" at bounding box center [636, 220] width 80 height 14
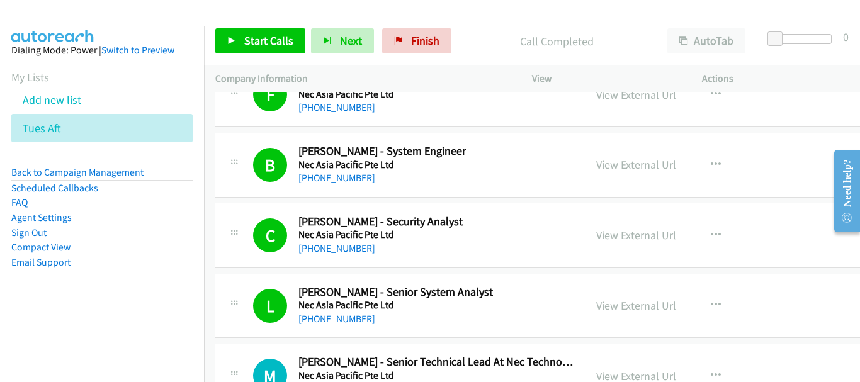
scroll to position [20895, 0]
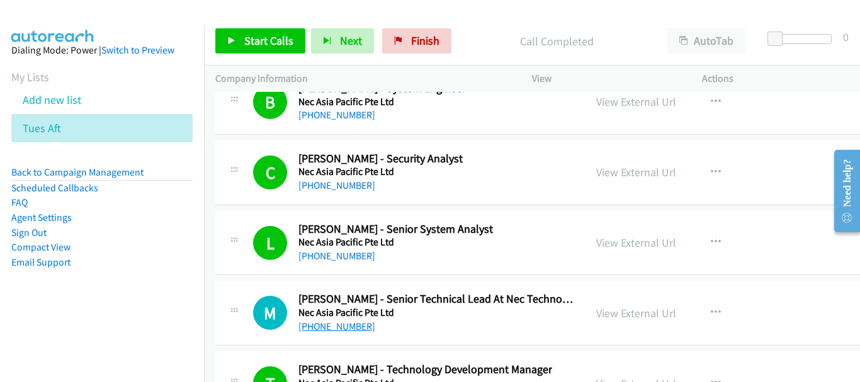
click at [311, 329] on link "[PHONE_NUMBER]" at bounding box center [336, 326] width 77 height 12
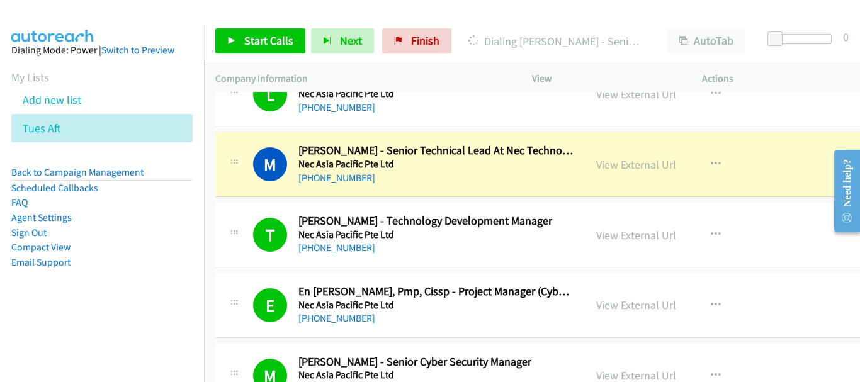
scroll to position [21021, 0]
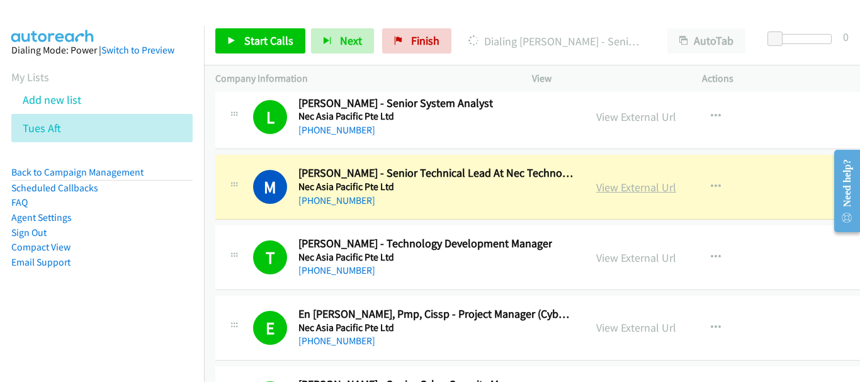
click at [648, 185] on link "View External Url" at bounding box center [636, 187] width 80 height 14
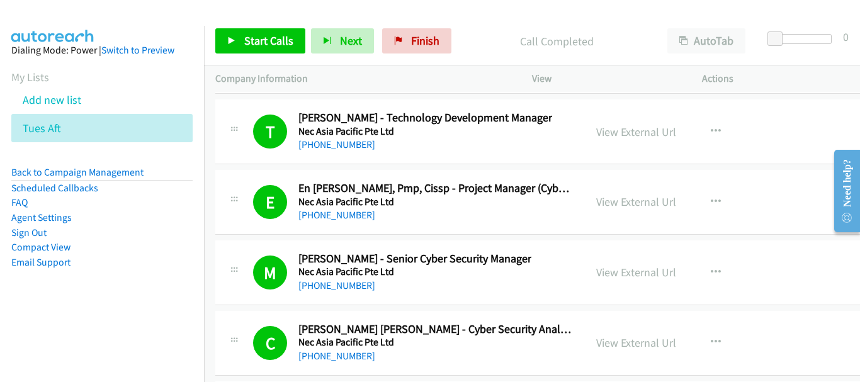
scroll to position [21210, 0]
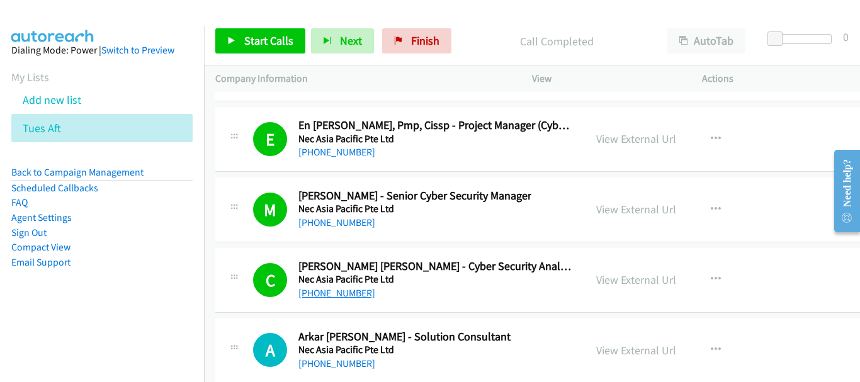
click at [334, 292] on link "[PHONE_NUMBER]" at bounding box center [336, 293] width 77 height 12
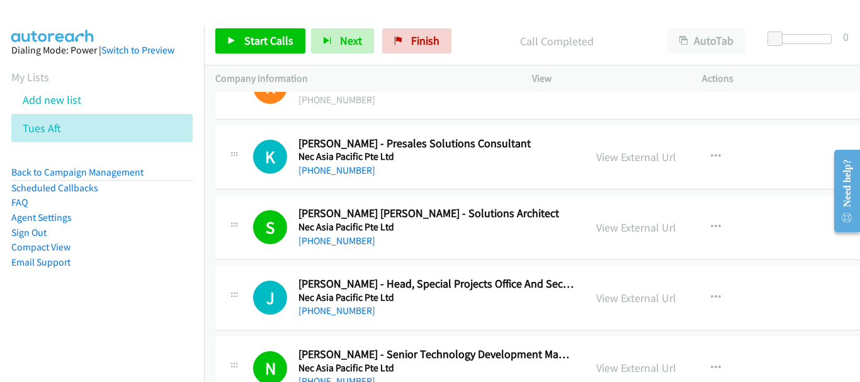
scroll to position [21776, 0]
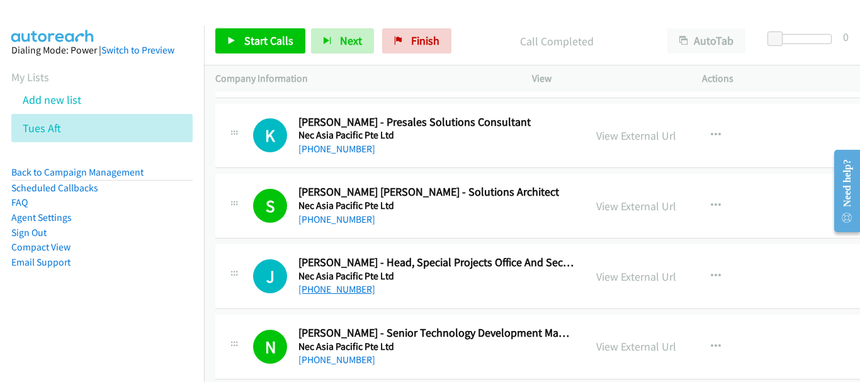
click at [331, 288] on link "[PHONE_NUMBER]" at bounding box center [336, 289] width 77 height 12
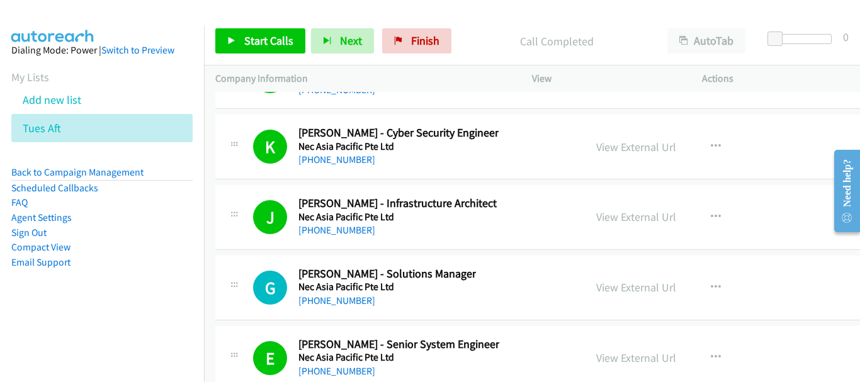
scroll to position [22280, 0]
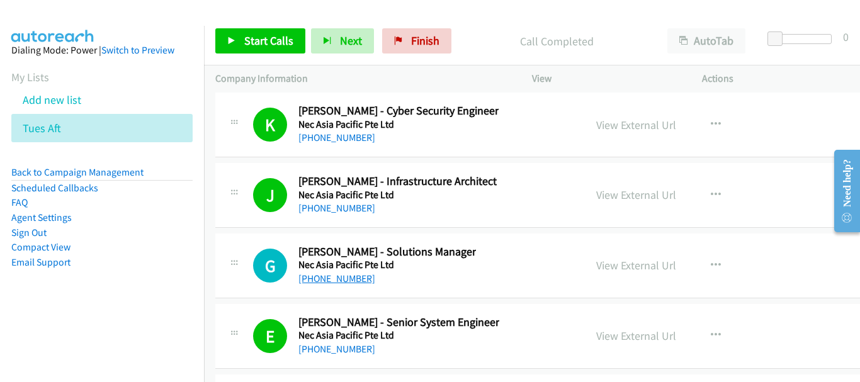
click at [330, 281] on link "[PHONE_NUMBER]" at bounding box center [336, 279] width 77 height 12
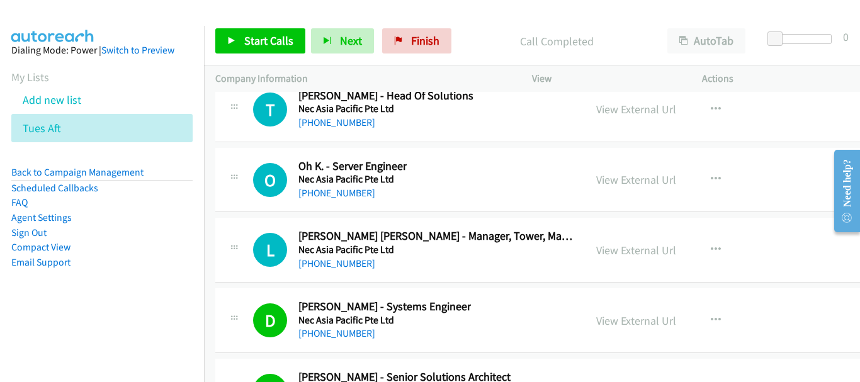
scroll to position [23224, 0]
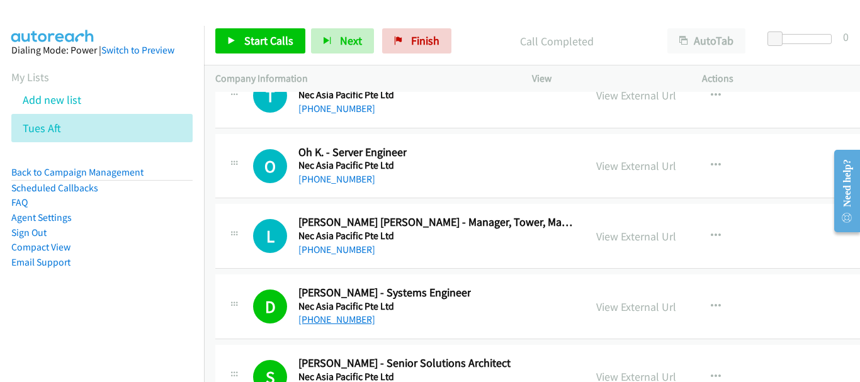
click at [340, 320] on link "[PHONE_NUMBER]" at bounding box center [336, 319] width 77 height 12
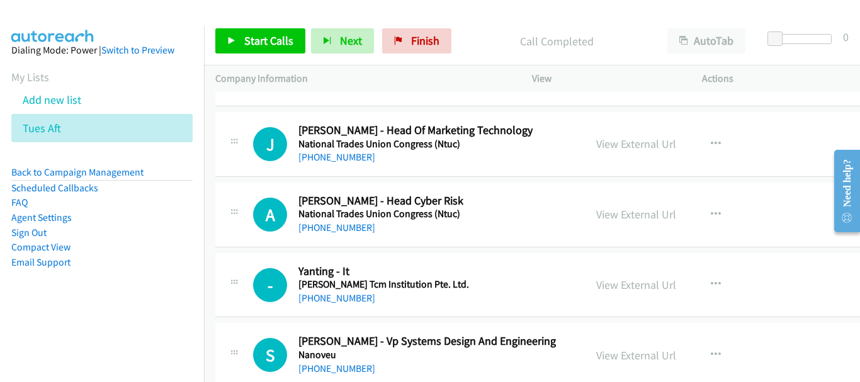
scroll to position [24294, 0]
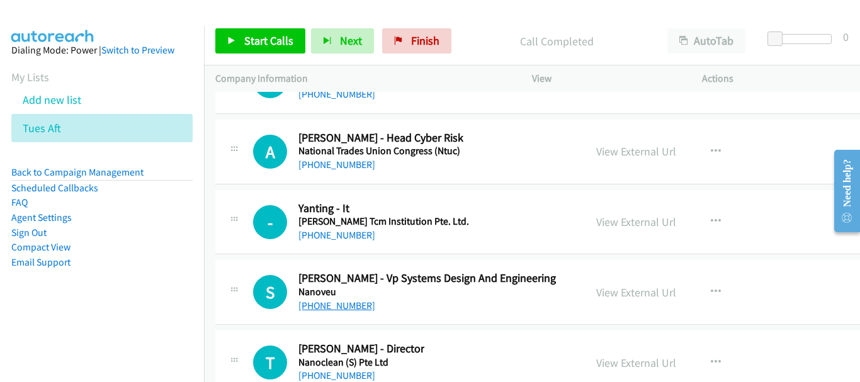
click at [352, 302] on link "[PHONE_NUMBER]" at bounding box center [336, 306] width 77 height 12
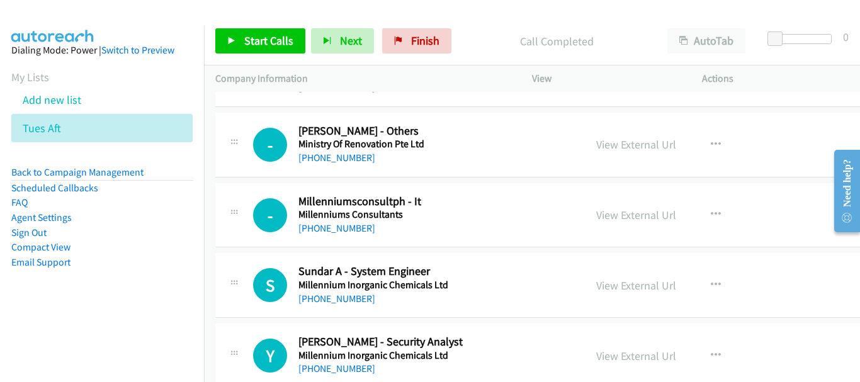
scroll to position [25552, 0]
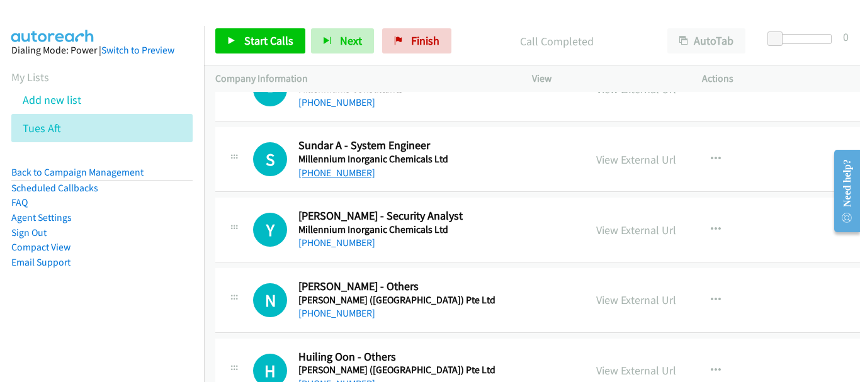
click at [330, 167] on link "[PHONE_NUMBER]" at bounding box center [336, 173] width 77 height 12
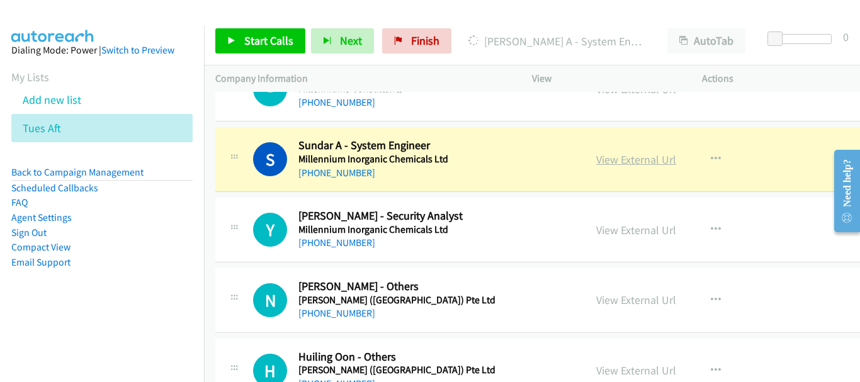
click at [636, 158] on link "View External Url" at bounding box center [636, 159] width 80 height 14
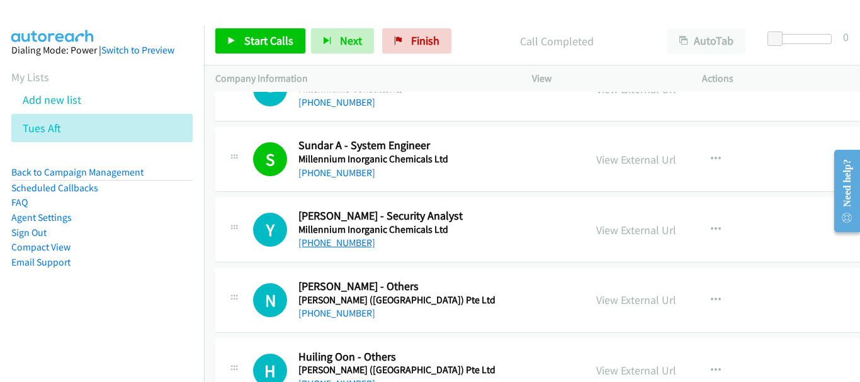
click at [333, 241] on link "[PHONE_NUMBER]" at bounding box center [336, 243] width 77 height 12
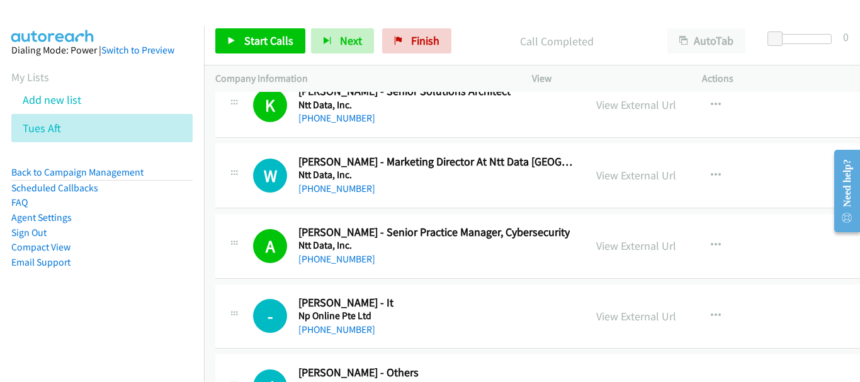
scroll to position [22440, 0]
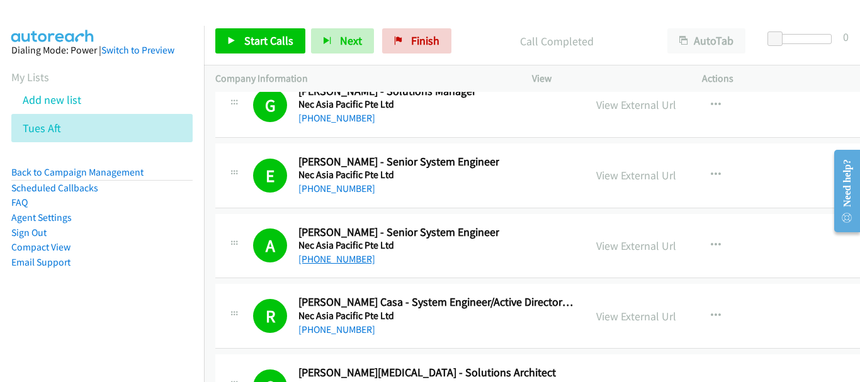
click at [351, 262] on link "[PHONE_NUMBER]" at bounding box center [336, 259] width 77 height 12
click at [638, 248] on link "View External Url" at bounding box center [636, 246] width 80 height 14
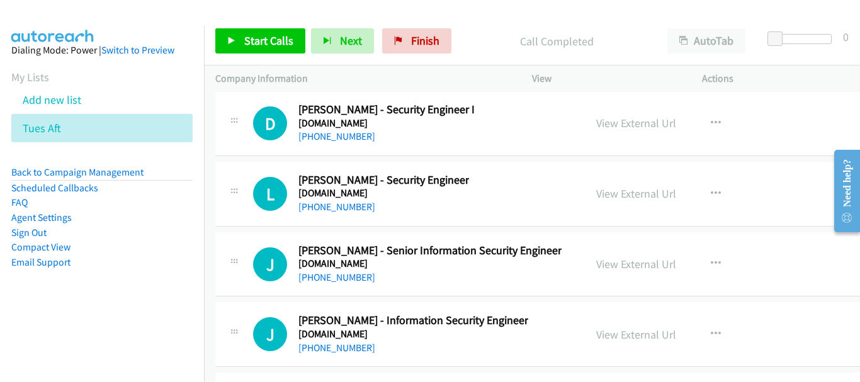
scroll to position [27566, 0]
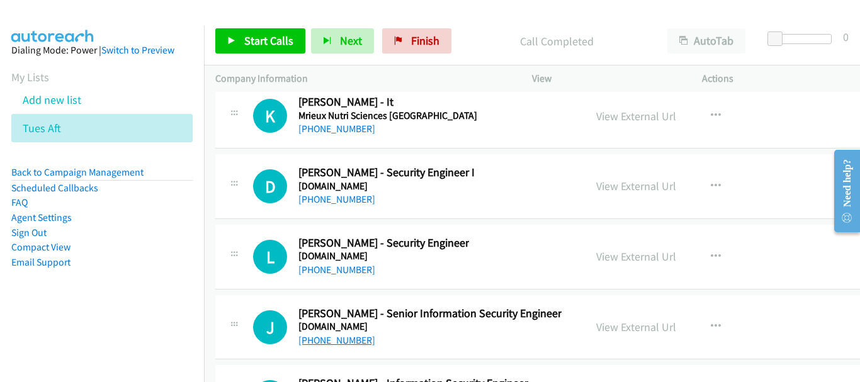
click at [325, 339] on link "[PHONE_NUMBER]" at bounding box center [336, 340] width 77 height 12
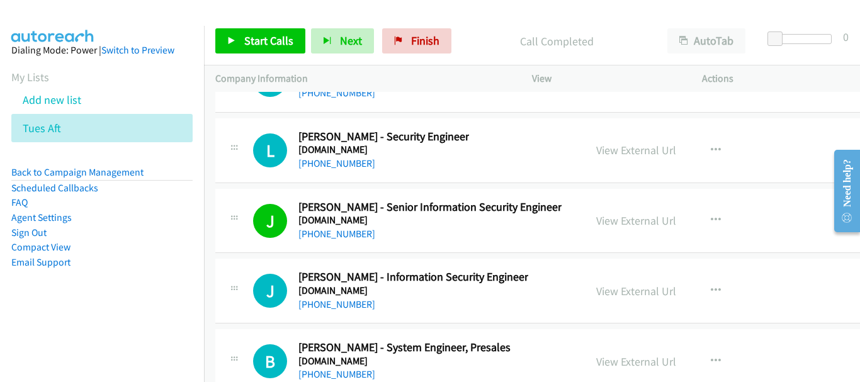
scroll to position [27692, 0]
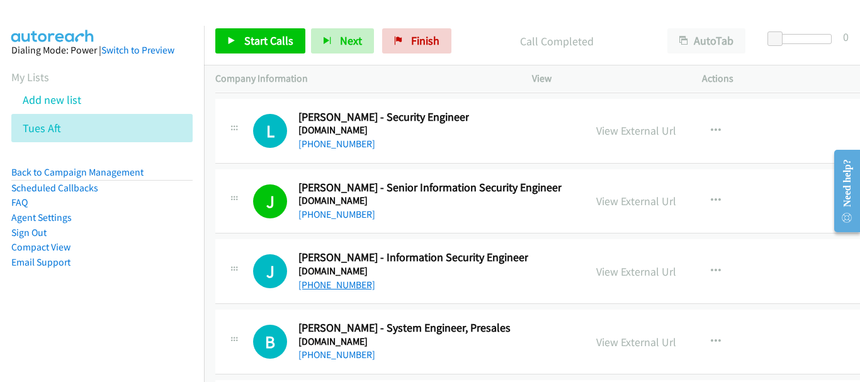
click at [329, 289] on link "[PHONE_NUMBER]" at bounding box center [336, 285] width 77 height 12
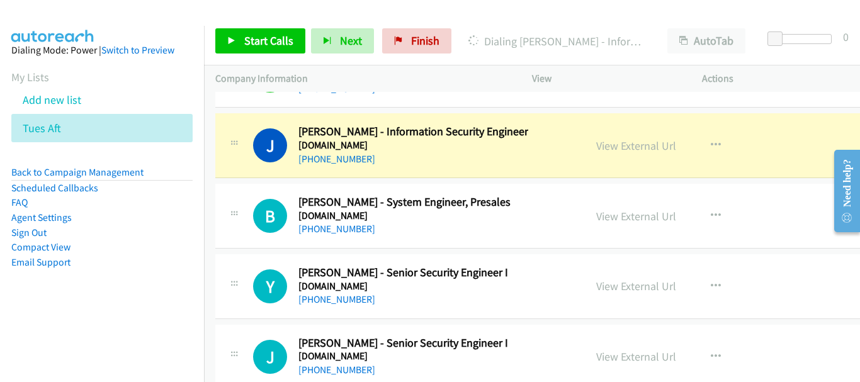
scroll to position [27881, 0]
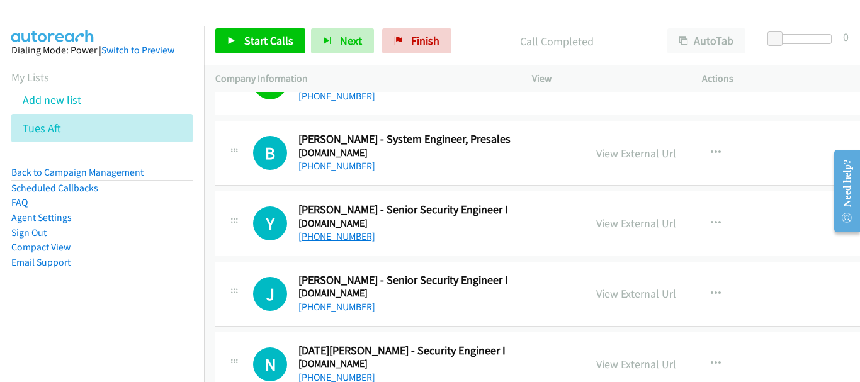
click at [337, 239] on link "[PHONE_NUMBER]" at bounding box center [336, 236] width 77 height 12
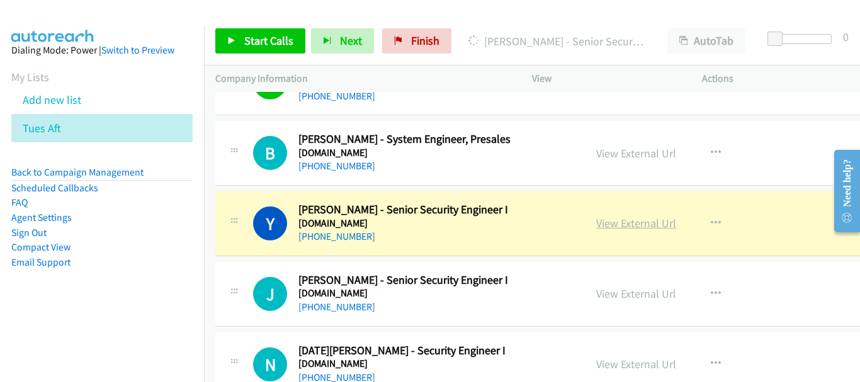
click at [643, 228] on link "View External Url" at bounding box center [636, 223] width 80 height 14
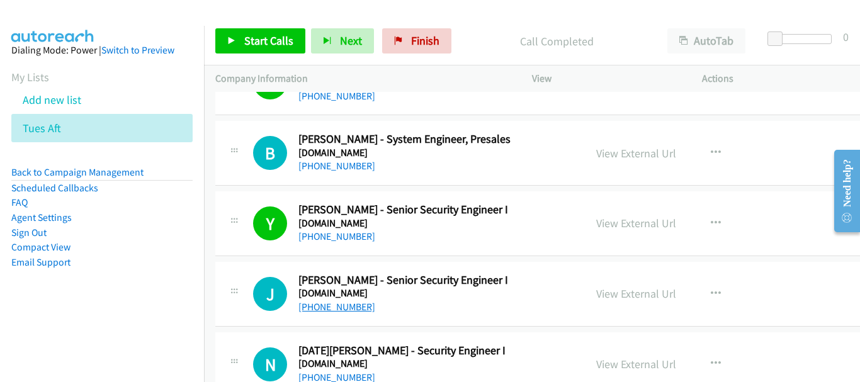
click at [333, 307] on link "[PHONE_NUMBER]" at bounding box center [336, 307] width 77 height 12
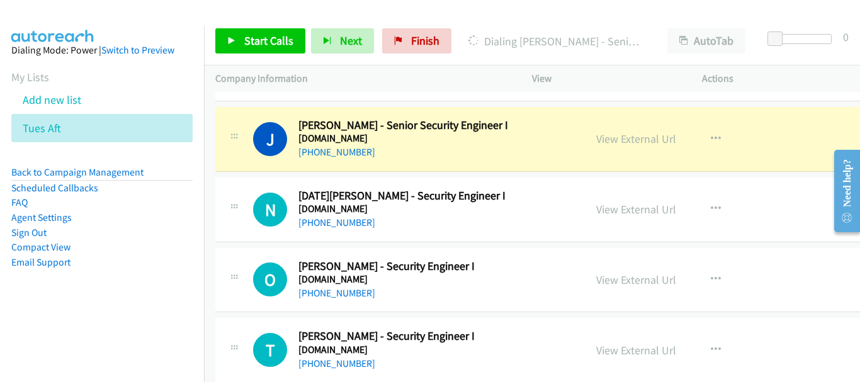
scroll to position [28007, 0]
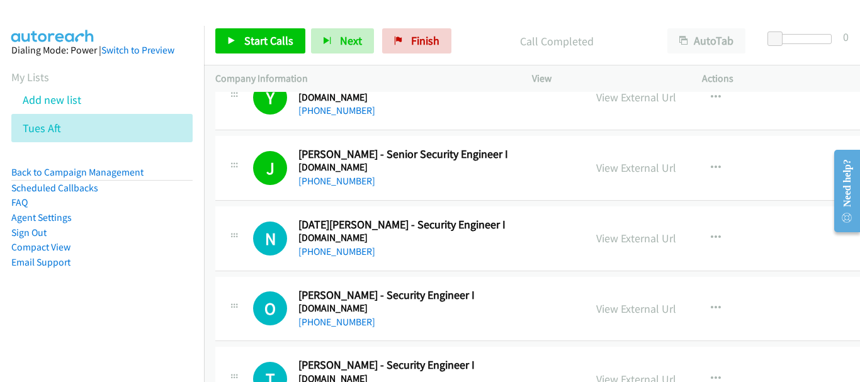
click at [320, 243] on h5 "[DOMAIN_NAME]" at bounding box center [401, 238] width 207 height 13
click at [324, 245] on link "[PHONE_NUMBER]" at bounding box center [336, 251] width 77 height 12
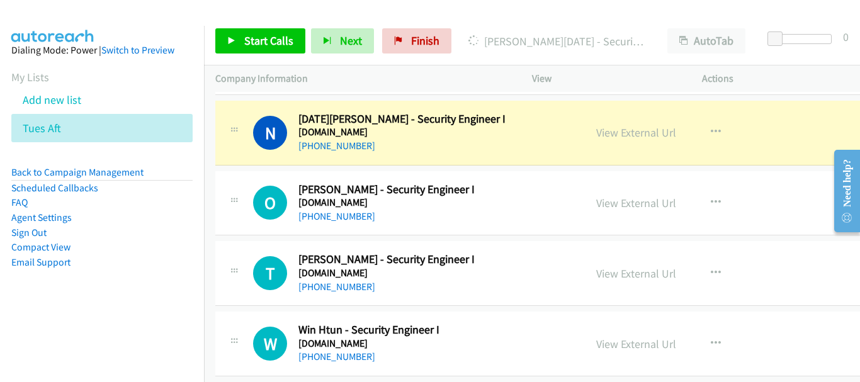
scroll to position [28070, 0]
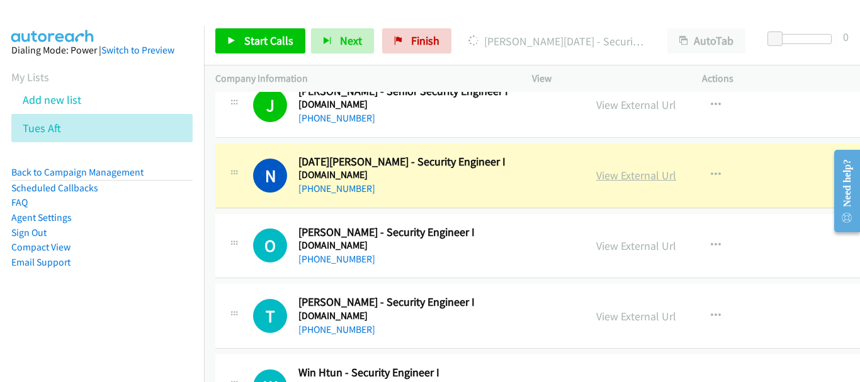
click at [676, 178] on link "View External Url" at bounding box center [636, 175] width 80 height 14
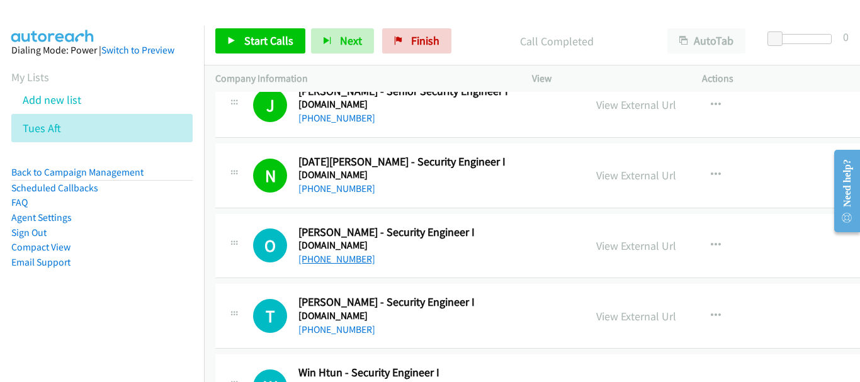
click at [344, 262] on link "[PHONE_NUMBER]" at bounding box center [336, 259] width 77 height 12
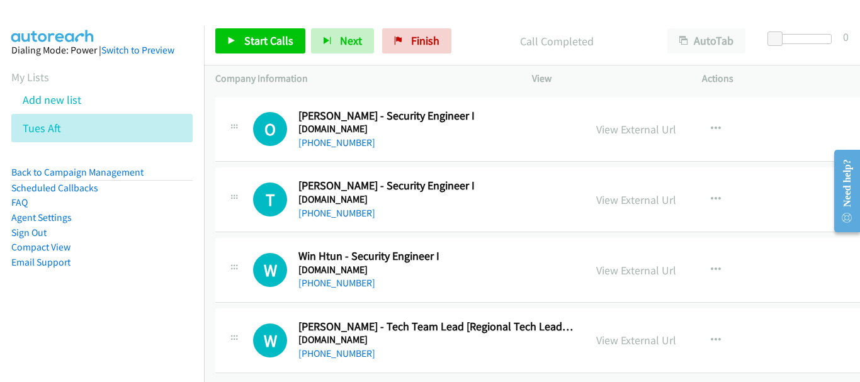
scroll to position [28196, 0]
click at [342, 347] on link "[PHONE_NUMBER]" at bounding box center [336, 353] width 77 height 12
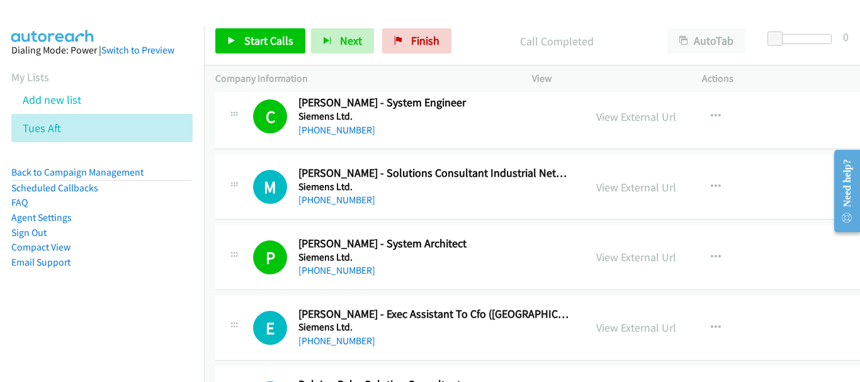
scroll to position [5350, 0]
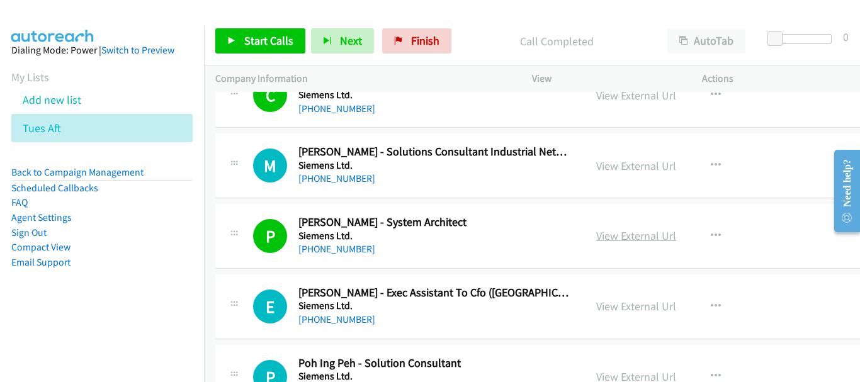
click at [658, 237] on link "View External Url" at bounding box center [636, 235] width 80 height 14
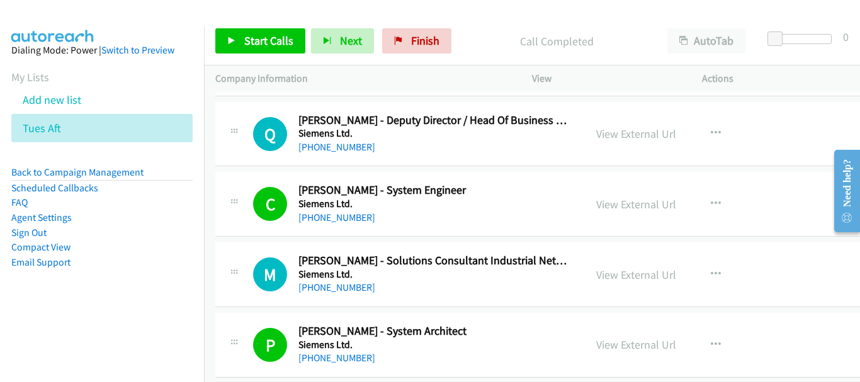
scroll to position [5224, 0]
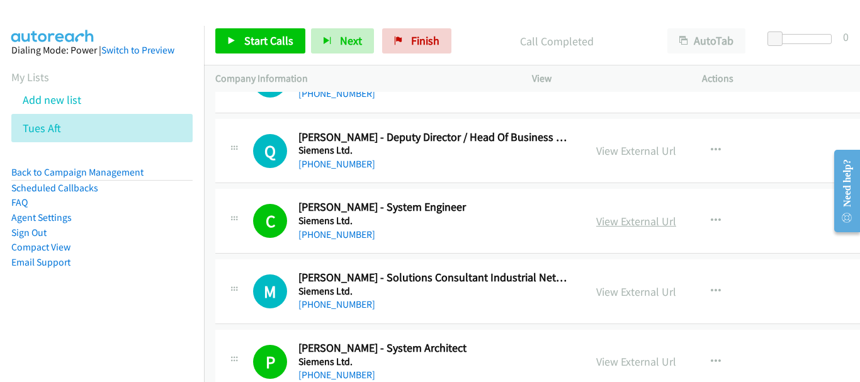
click at [651, 222] on link "View External Url" at bounding box center [636, 221] width 80 height 14
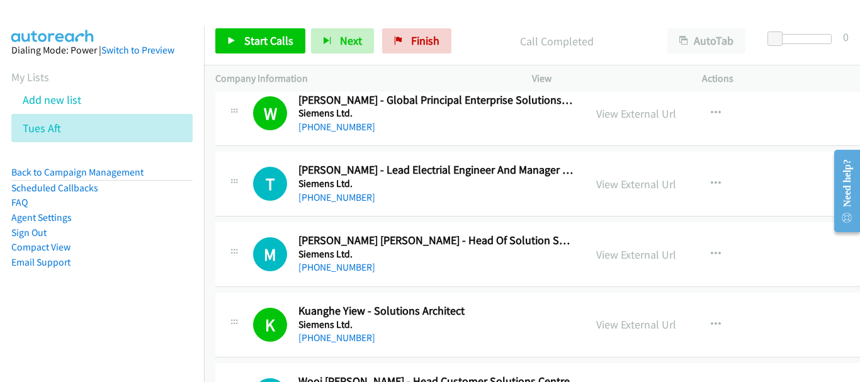
scroll to position [4846, 0]
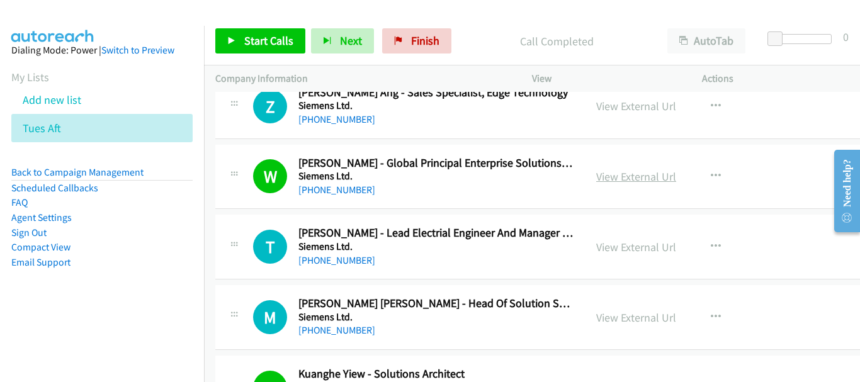
click at [655, 171] on link "View External Url" at bounding box center [636, 176] width 80 height 14
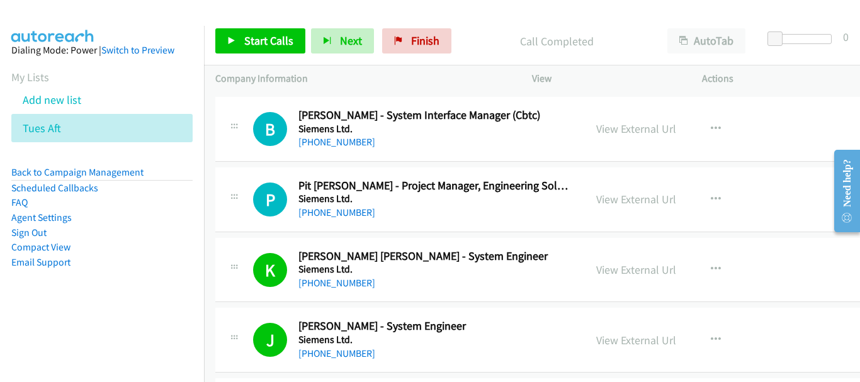
scroll to position [6294, 0]
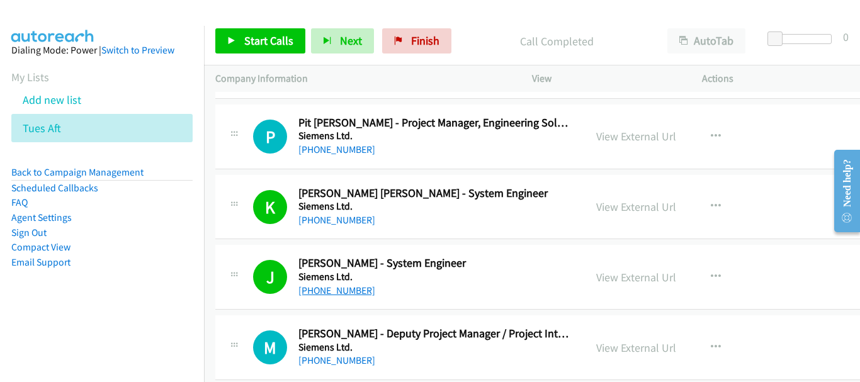
click at [326, 288] on link "[PHONE_NUMBER]" at bounding box center [336, 290] width 77 height 12
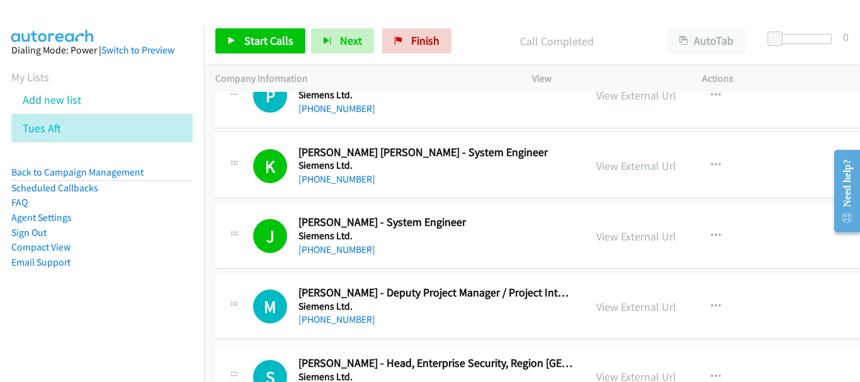
scroll to position [6357, 0]
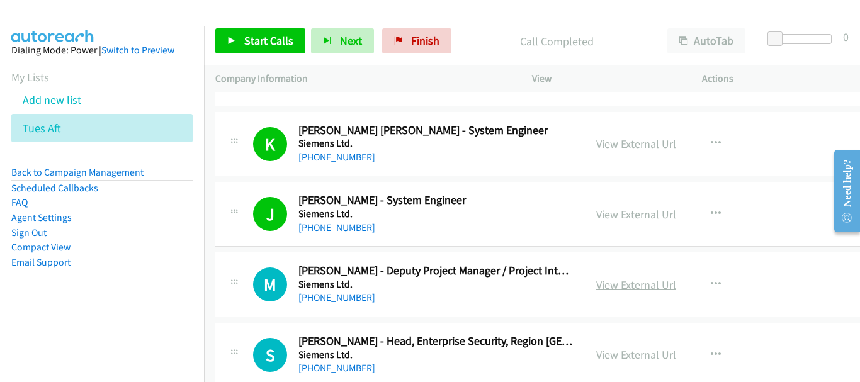
click at [655, 285] on link "View External Url" at bounding box center [636, 285] width 80 height 14
click at [676, 215] on link "View External Url" at bounding box center [636, 214] width 80 height 14
click at [670, 290] on link "View External Url" at bounding box center [636, 285] width 80 height 14
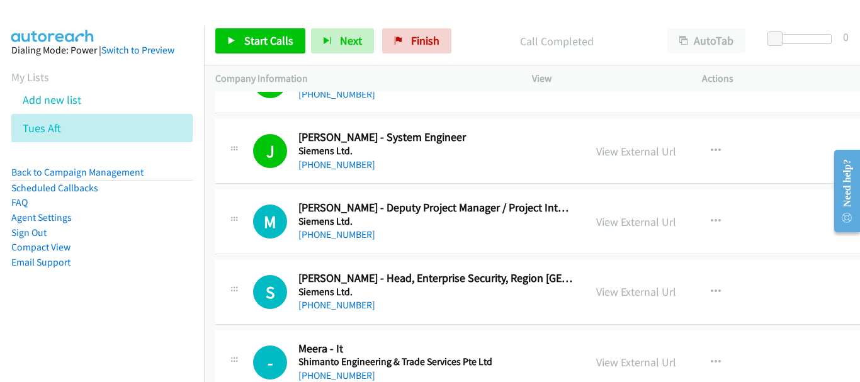
scroll to position [6482, 0]
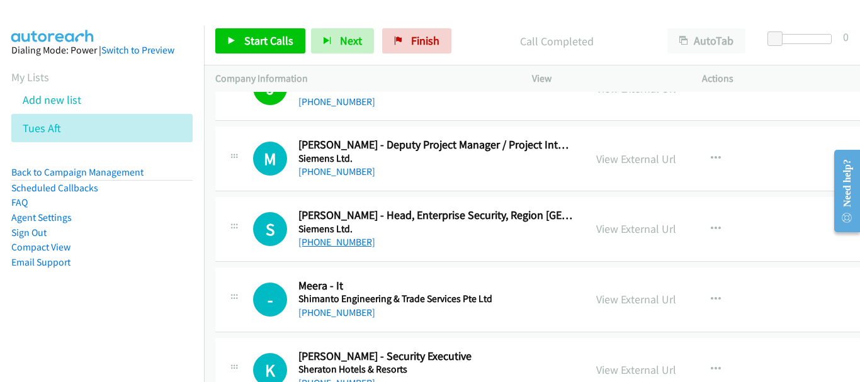
click at [344, 241] on link "[PHONE_NUMBER]" at bounding box center [336, 242] width 77 height 12
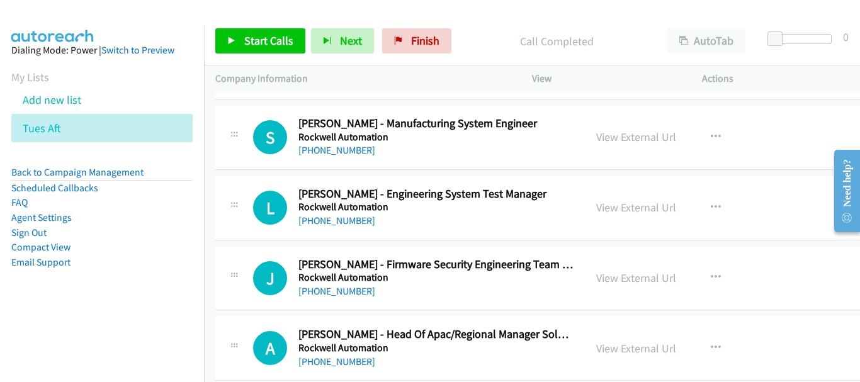
scroll to position [8496, 0]
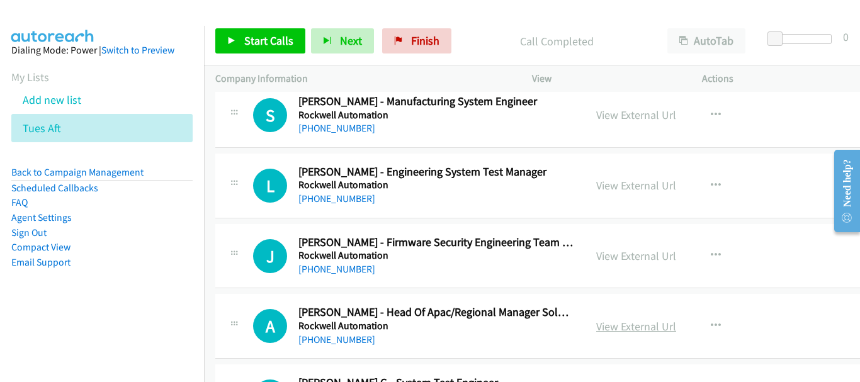
click at [639, 323] on link "View External Url" at bounding box center [636, 326] width 80 height 14
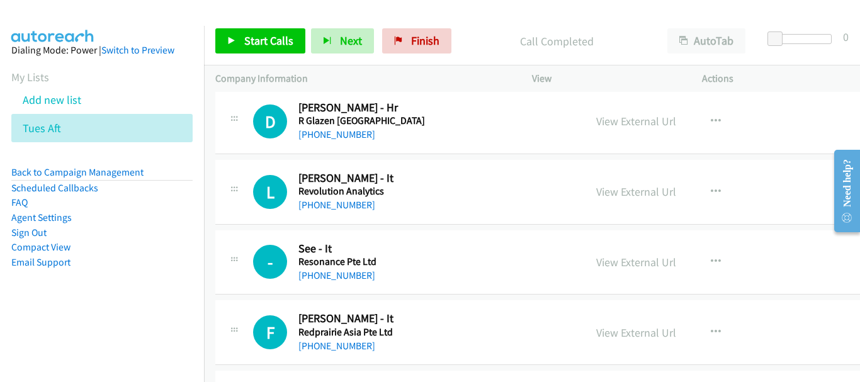
scroll to position [9315, 0]
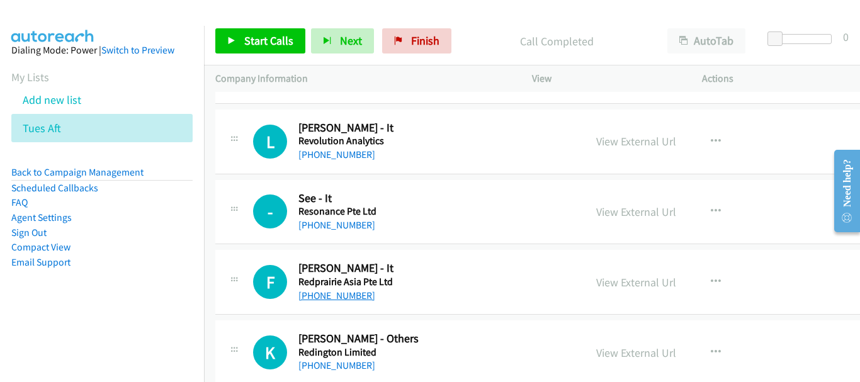
click at [347, 294] on link "[PHONE_NUMBER]" at bounding box center [336, 296] width 77 height 12
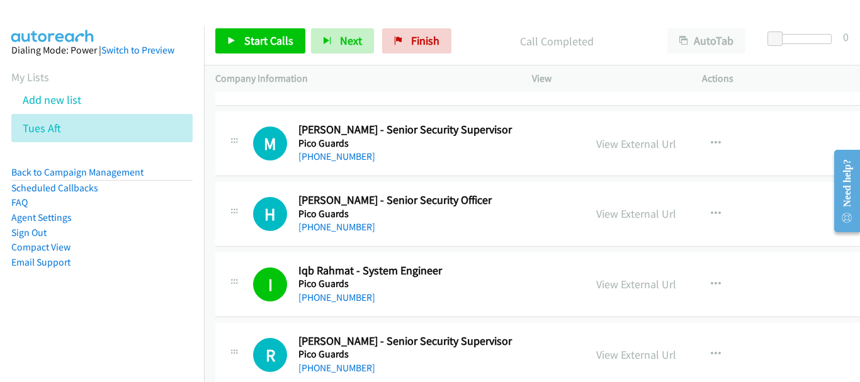
scroll to position [12902, 0]
click at [344, 301] on link "[PHONE_NUMBER]" at bounding box center [336, 297] width 77 height 12
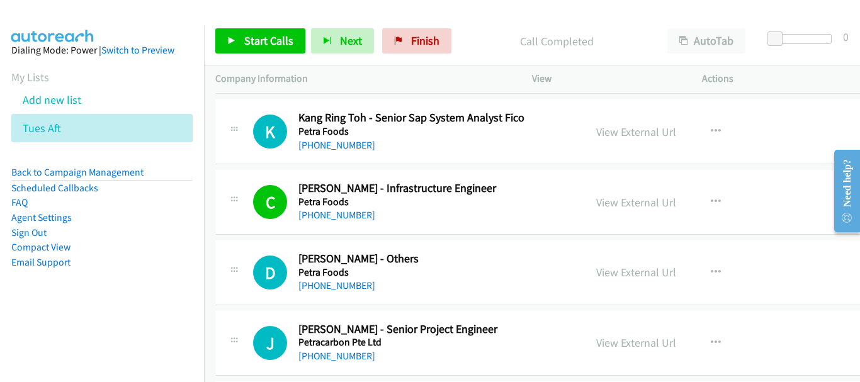
scroll to position [13972, 0]
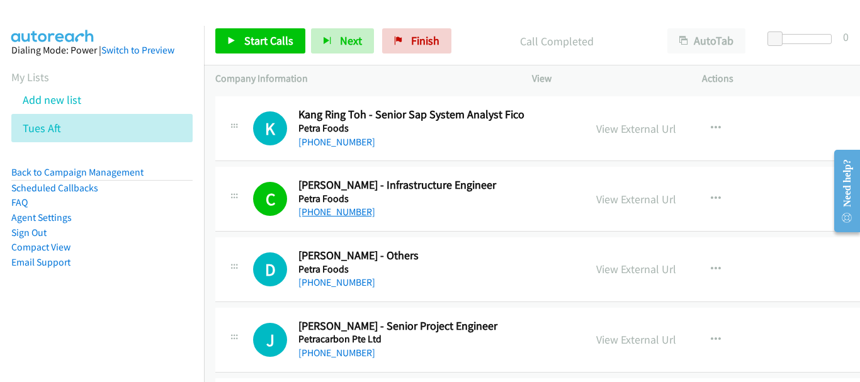
click at [351, 210] on link "[PHONE_NUMBER]" at bounding box center [336, 212] width 77 height 12
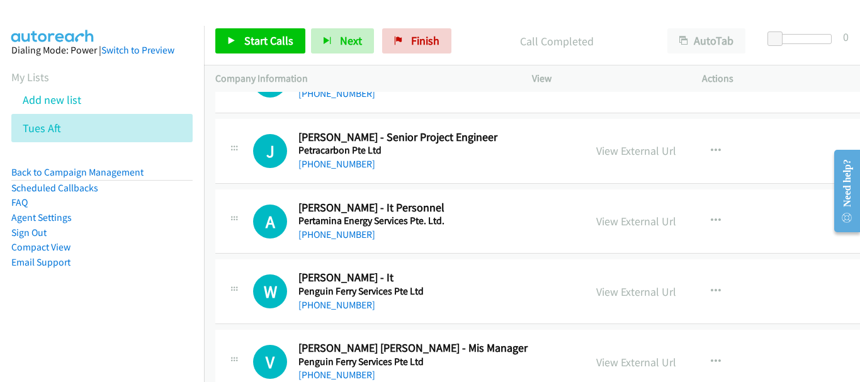
click at [339, 294] on h5 "Penguin Ferry Services Pte Ltd" at bounding box center [435, 291] width 275 height 13
click at [340, 306] on link "[PHONE_NUMBER]" at bounding box center [336, 305] width 77 height 12
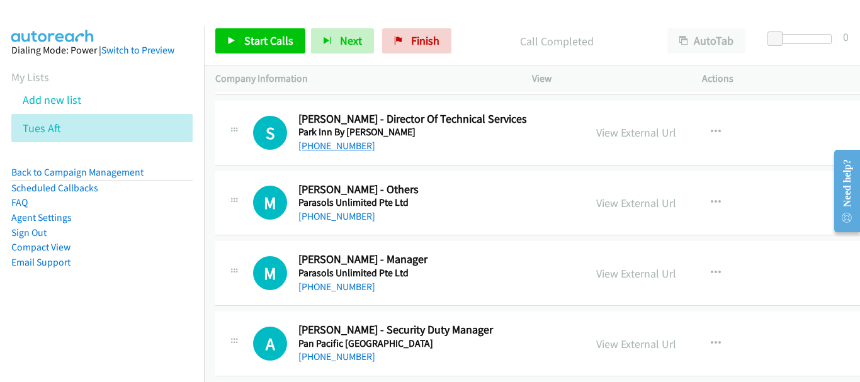
scroll to position [14538, 0]
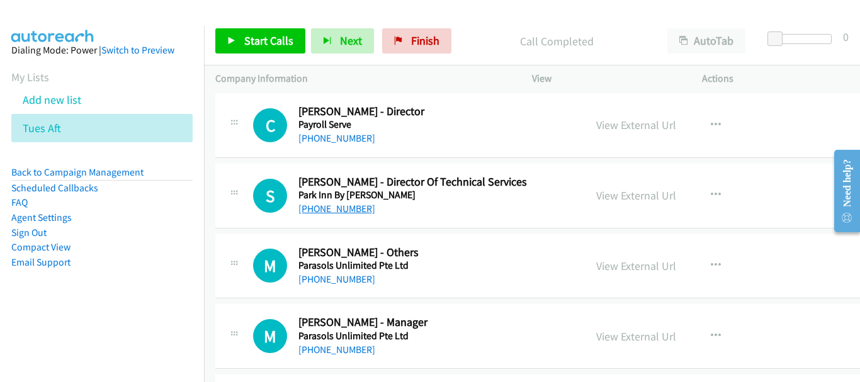
click at [336, 211] on link "[PHONE_NUMBER]" at bounding box center [336, 209] width 77 height 12
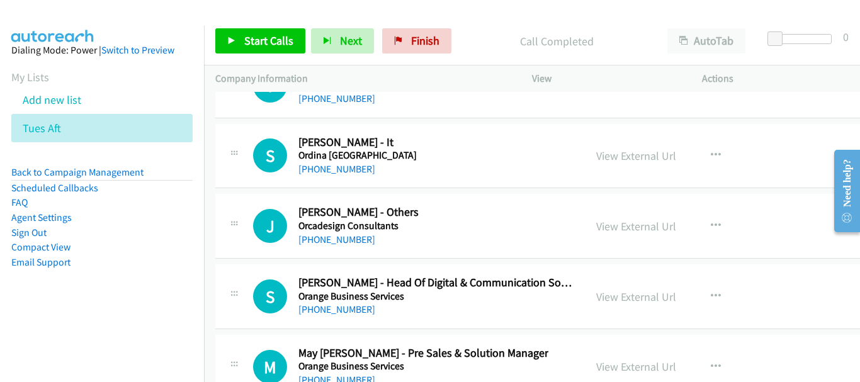
scroll to position [15797, 0]
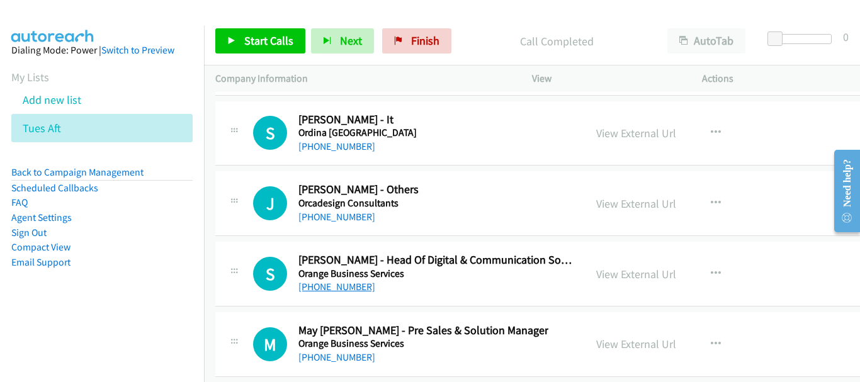
click at [336, 288] on link "[PHONE_NUMBER]" at bounding box center [336, 287] width 77 height 12
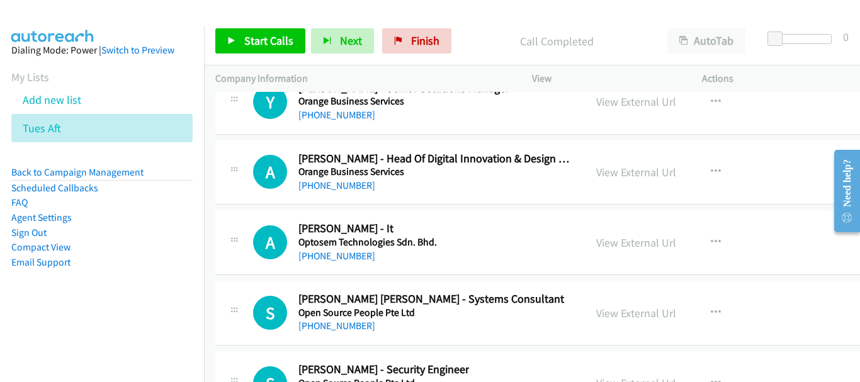
scroll to position [16049, 0]
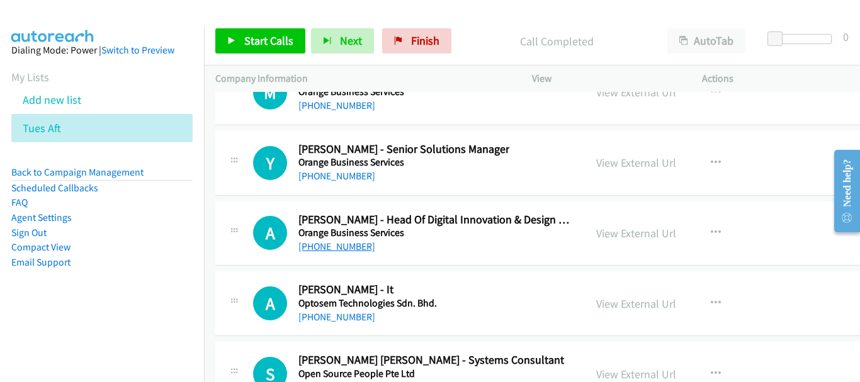
click at [345, 251] on link "[PHONE_NUMBER]" at bounding box center [336, 246] width 77 height 12
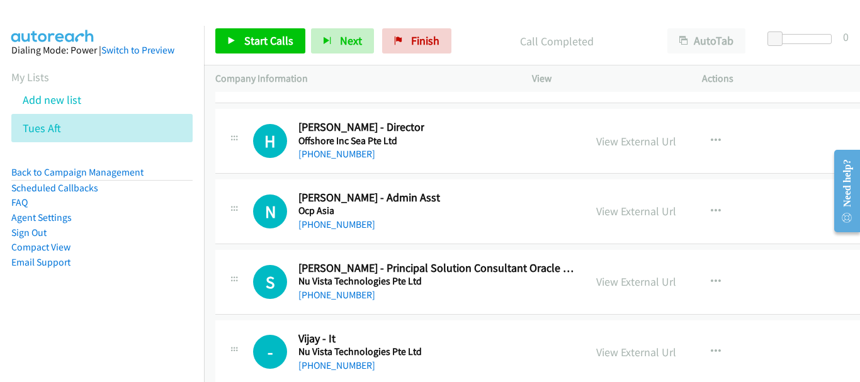
scroll to position [17182, 0]
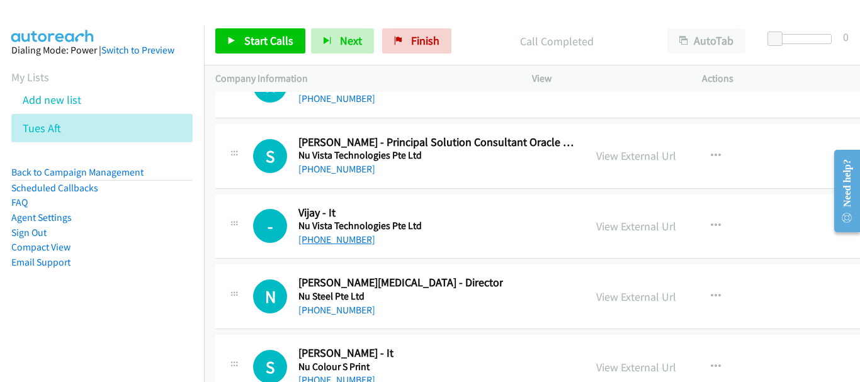
click at [344, 233] on link "[PHONE_NUMBER]" at bounding box center [336, 239] width 77 height 12
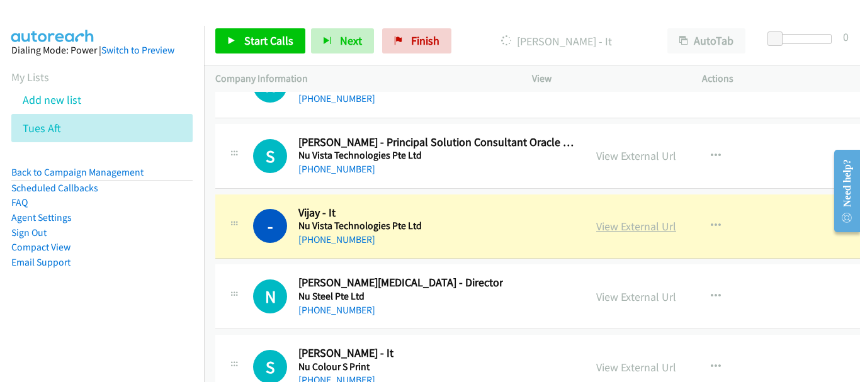
click at [660, 229] on link "View External Url" at bounding box center [636, 226] width 80 height 14
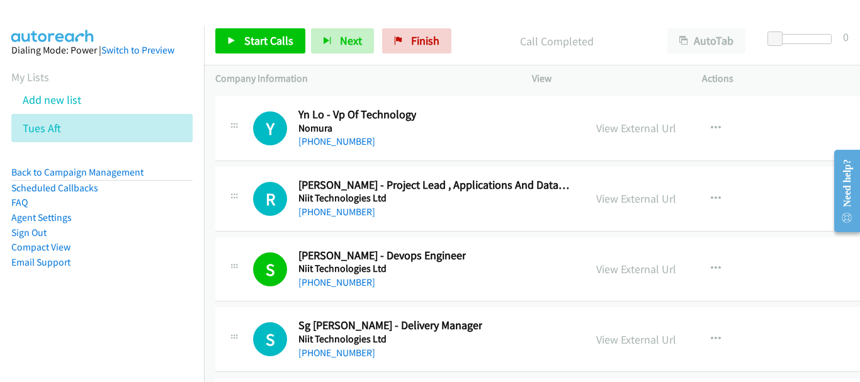
scroll to position [18629, 0]
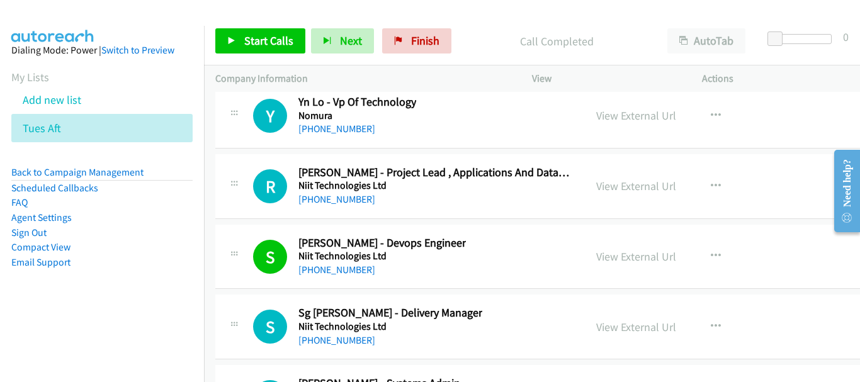
click at [359, 267] on div "[PHONE_NUMBER]" at bounding box center [381, 269] width 167 height 15
click at [347, 267] on link "[PHONE_NUMBER]" at bounding box center [336, 270] width 77 height 12
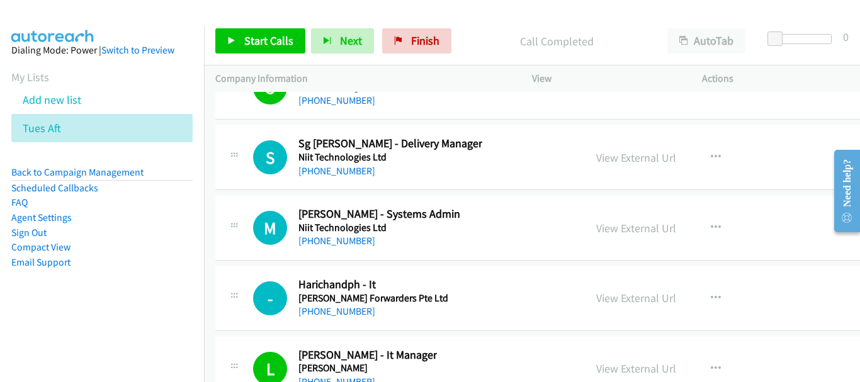
scroll to position [18818, 0]
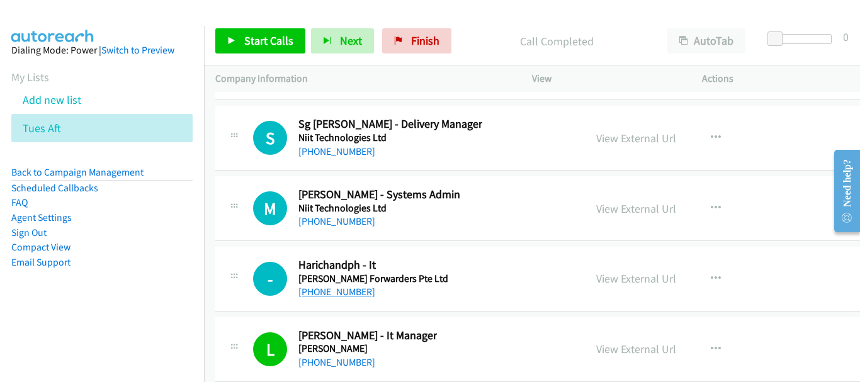
click at [349, 290] on link "[PHONE_NUMBER]" at bounding box center [336, 292] width 77 height 12
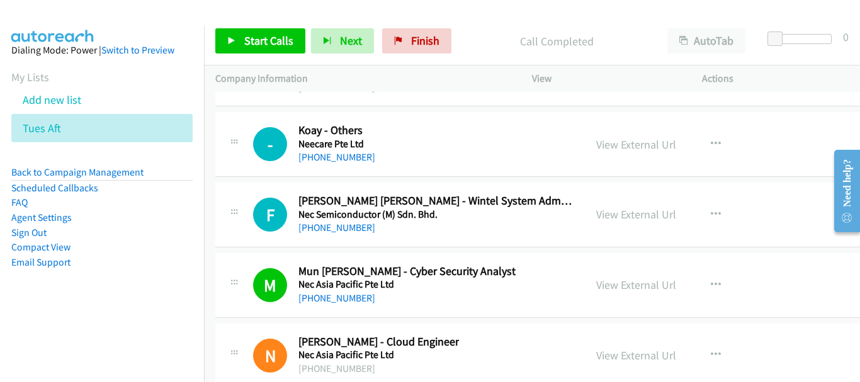
scroll to position [20014, 0]
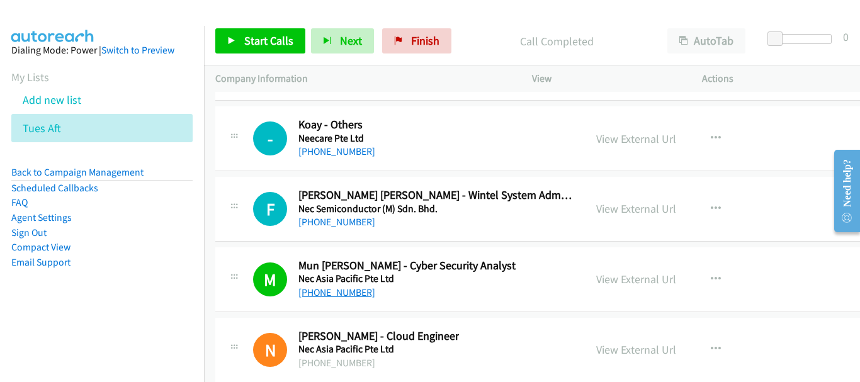
click at [327, 291] on link "[PHONE_NUMBER]" at bounding box center [336, 292] width 77 height 12
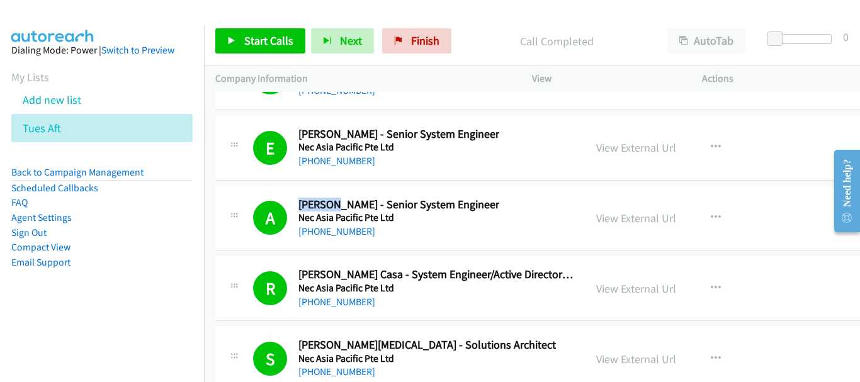
scroll to position [22468, 0]
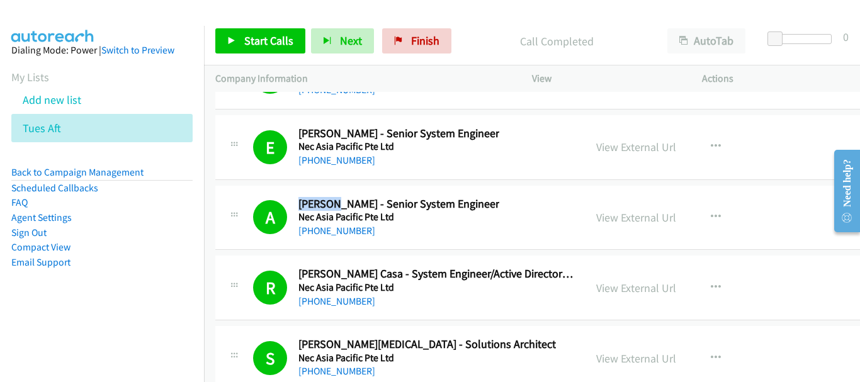
click at [519, 293] on h5 "Nec Asia Pacific Pte Ltd" at bounding box center [435, 287] width 275 height 13
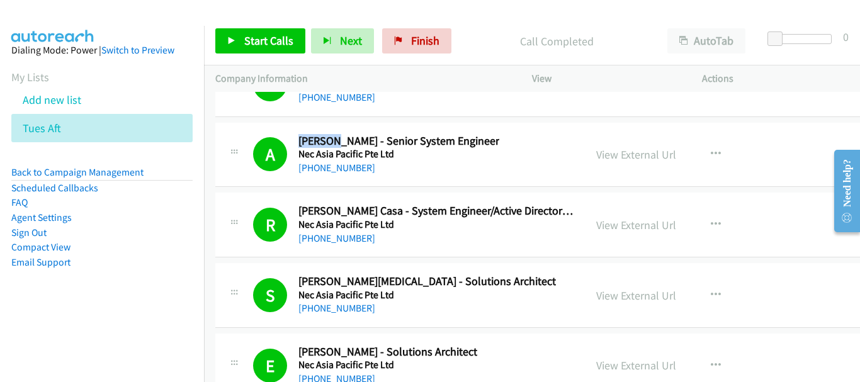
click at [519, 293] on div "S Callback Scheduled Shou [MEDICAL_DATA][PERSON_NAME] - Solutions Architect Nec…" at bounding box center [413, 295] width 320 height 42
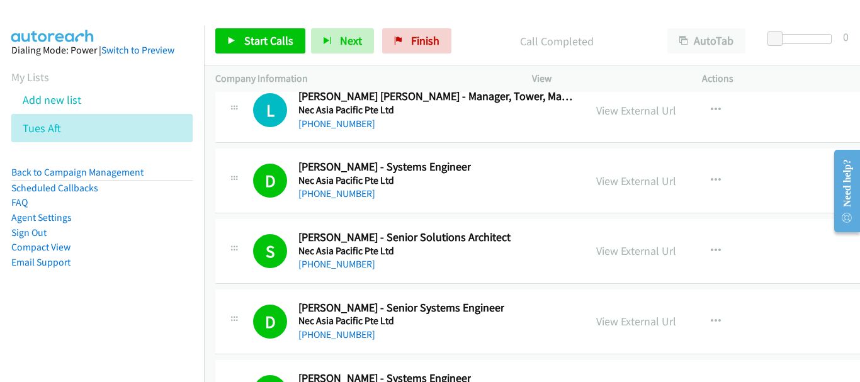
scroll to position [23538, 0]
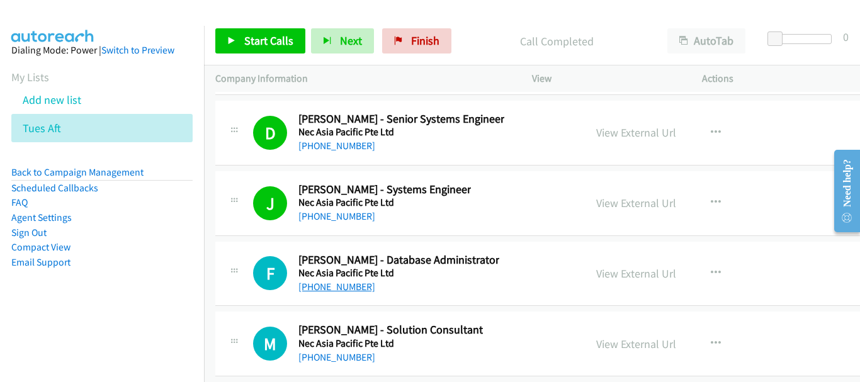
click at [356, 291] on link "[PHONE_NUMBER]" at bounding box center [336, 287] width 77 height 12
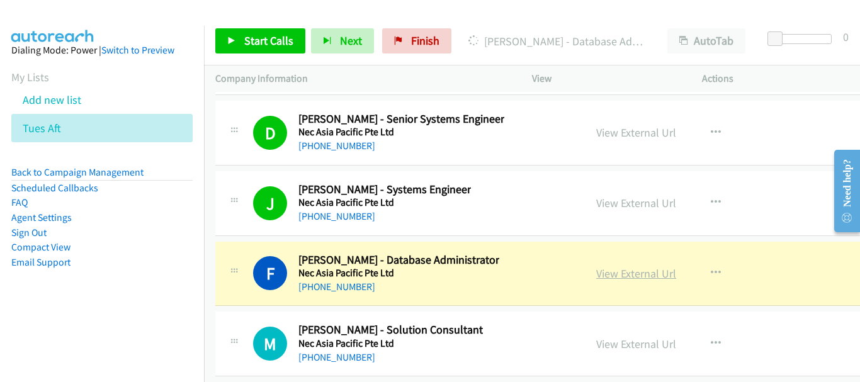
click at [668, 272] on link "View External Url" at bounding box center [636, 273] width 80 height 14
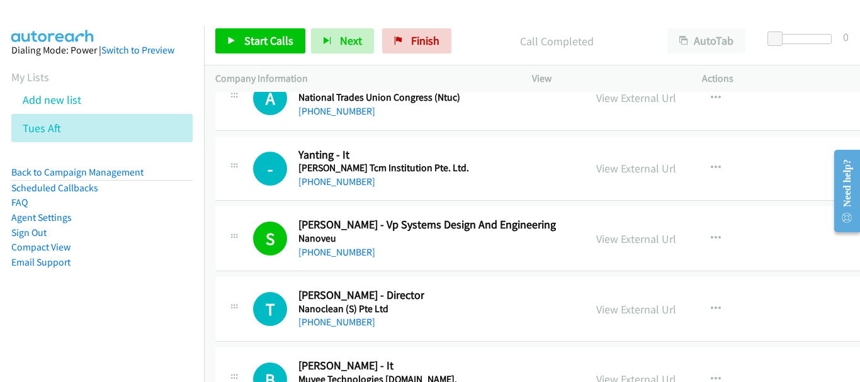
scroll to position [24357, 0]
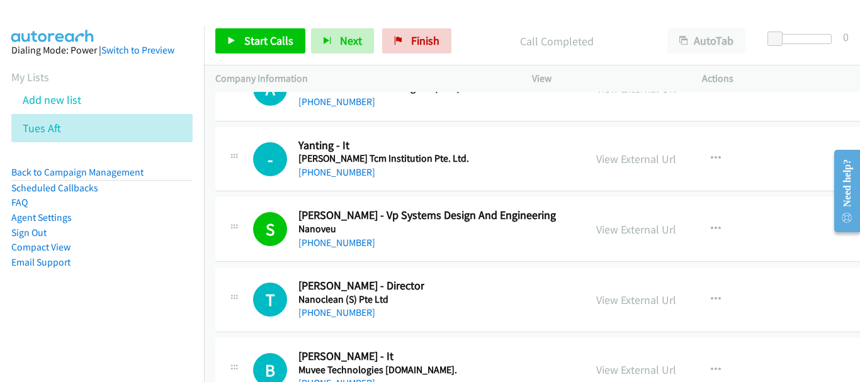
click at [352, 317] on link "[PHONE_NUMBER]" at bounding box center [336, 313] width 77 height 12
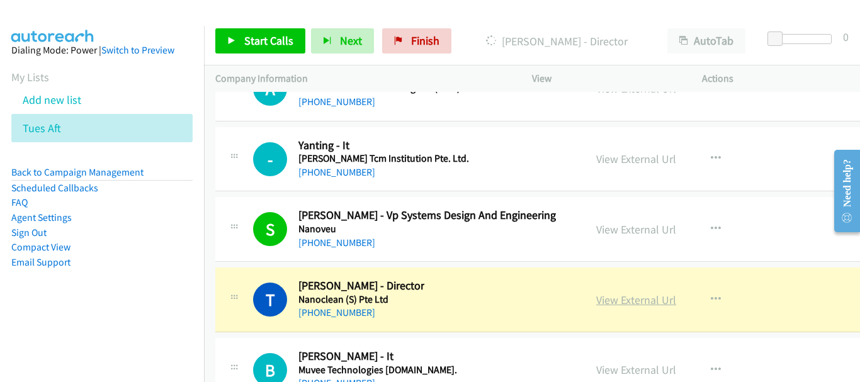
click at [633, 303] on link "View External Url" at bounding box center [636, 300] width 80 height 14
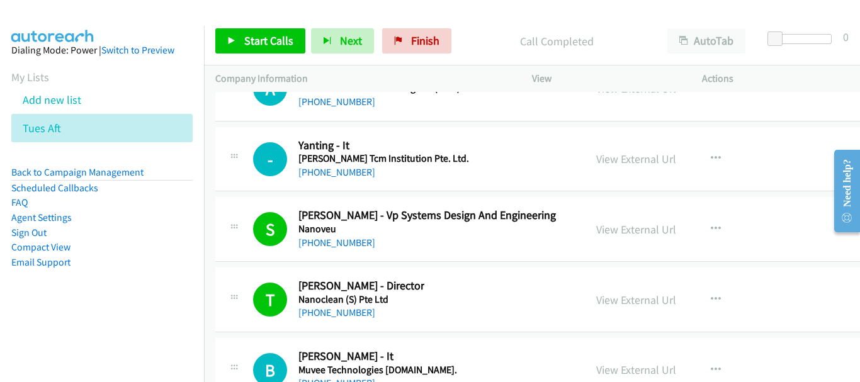
scroll to position [24482, 0]
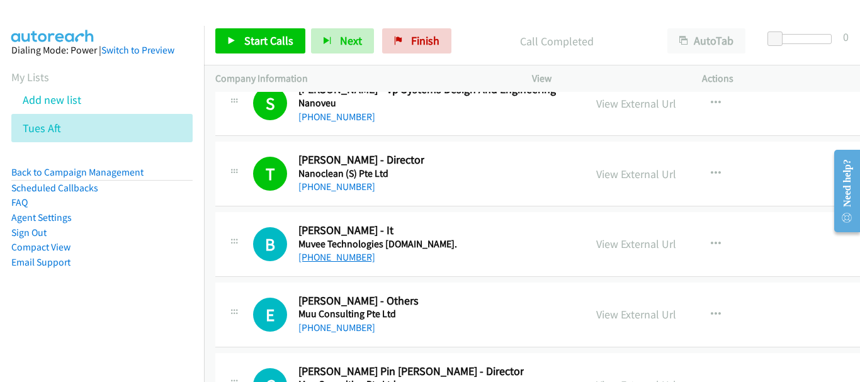
click at [345, 256] on link "[PHONE_NUMBER]" at bounding box center [336, 257] width 77 height 12
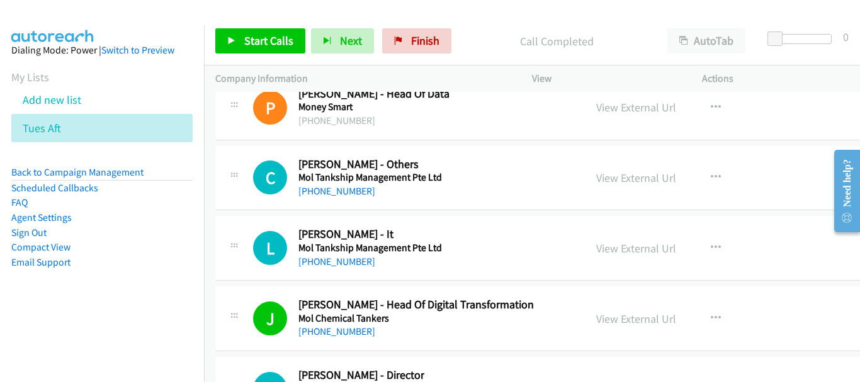
scroll to position [25175, 0]
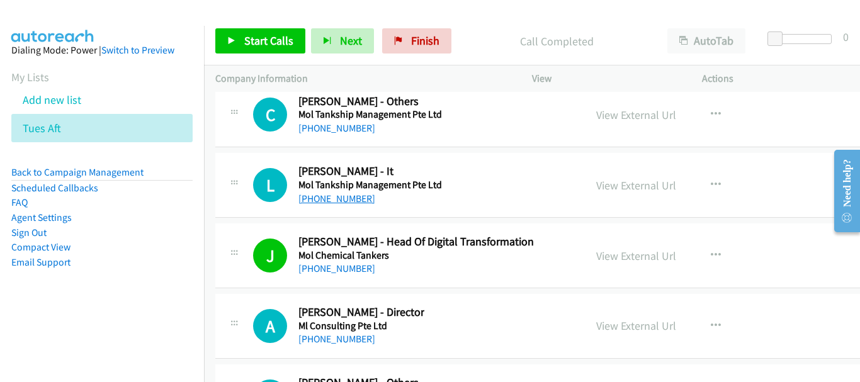
click at [339, 194] on link "[PHONE_NUMBER]" at bounding box center [336, 199] width 77 height 12
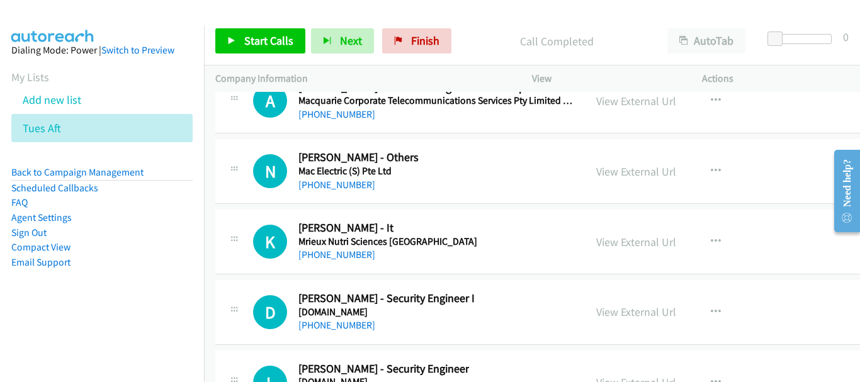
scroll to position [27503, 0]
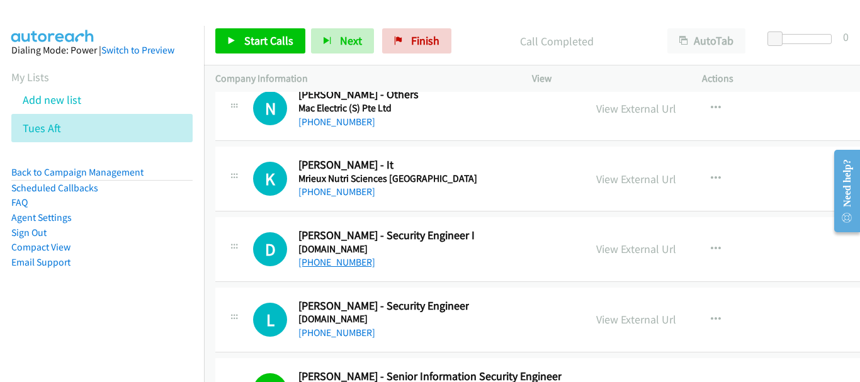
click at [350, 264] on link "[PHONE_NUMBER]" at bounding box center [336, 262] width 77 height 12
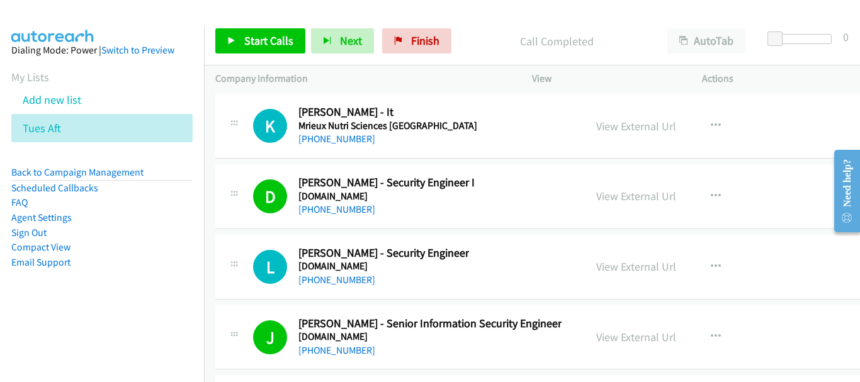
scroll to position [27629, 0]
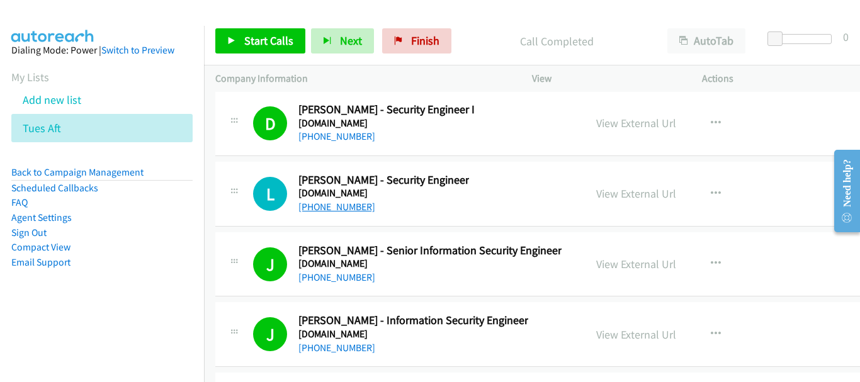
click at [347, 205] on link "[PHONE_NUMBER]" at bounding box center [336, 207] width 77 height 12
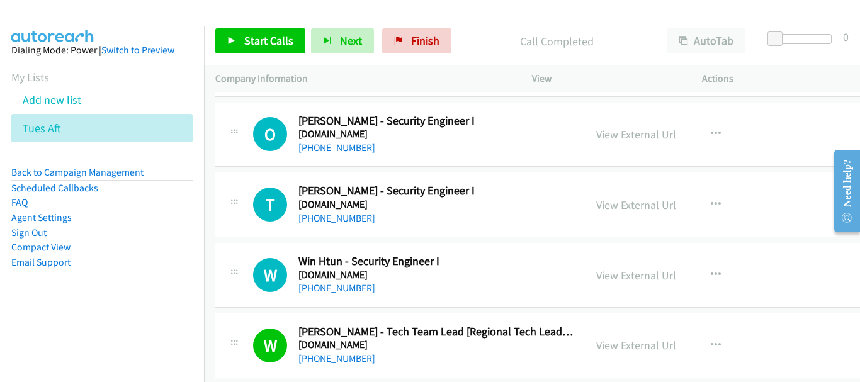
scroll to position [28196, 0]
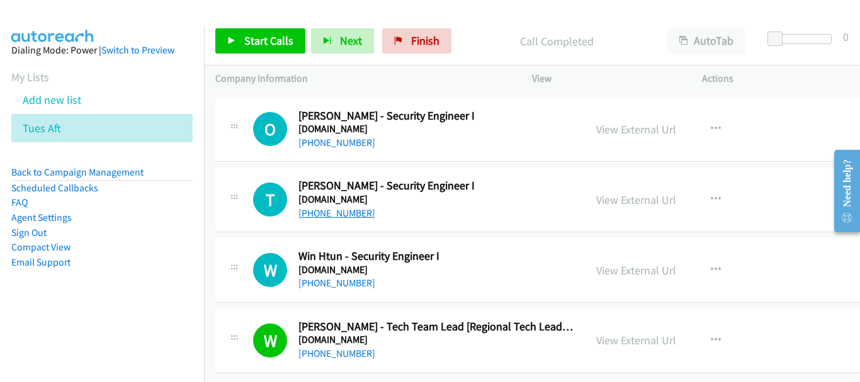
click at [334, 207] on link "[PHONE_NUMBER]" at bounding box center [336, 213] width 77 height 12
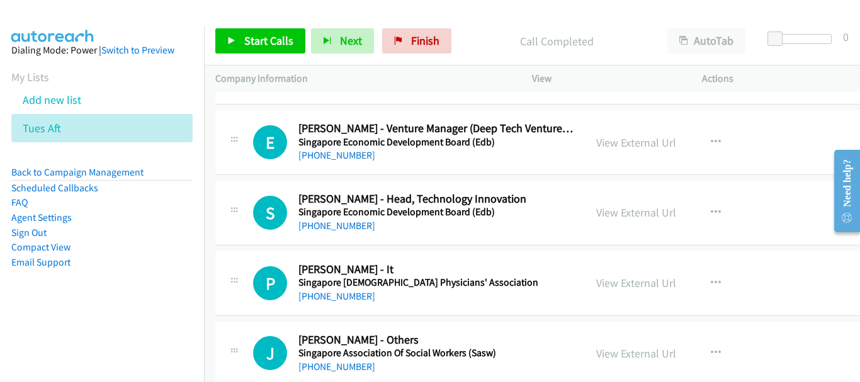
scroll to position [0, 0]
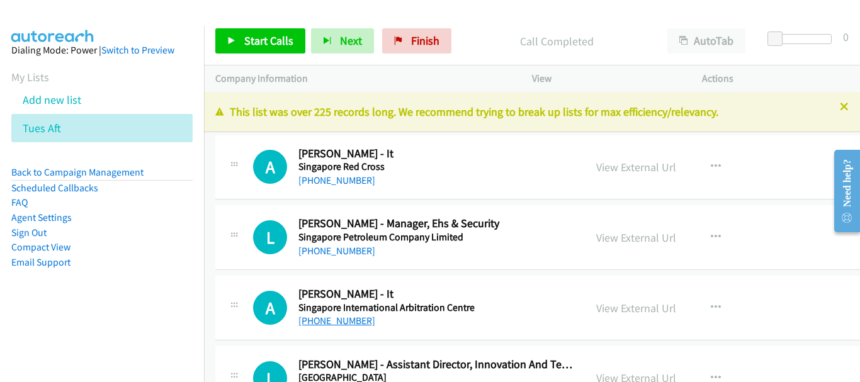
click at [347, 323] on link "[PHONE_NUMBER]" at bounding box center [336, 321] width 77 height 12
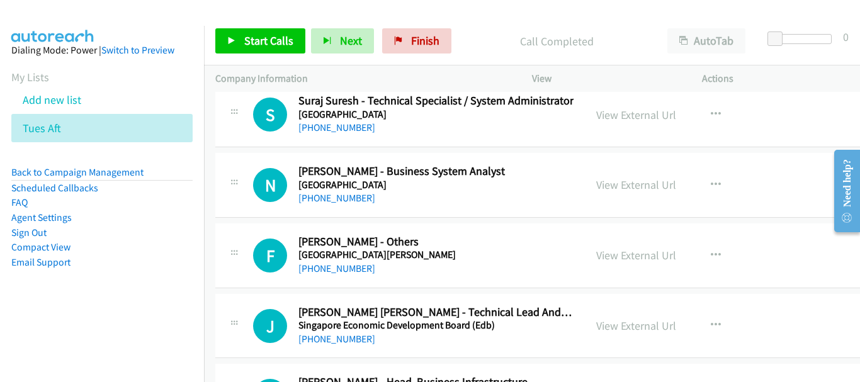
scroll to position [566, 0]
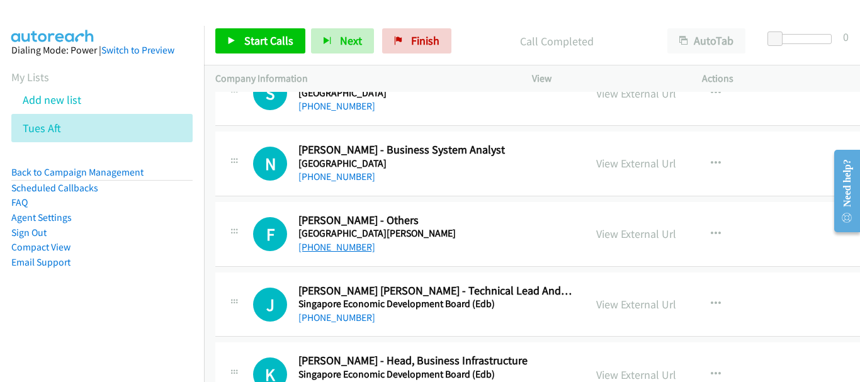
click at [351, 248] on link "[PHONE_NUMBER]" at bounding box center [336, 247] width 77 height 12
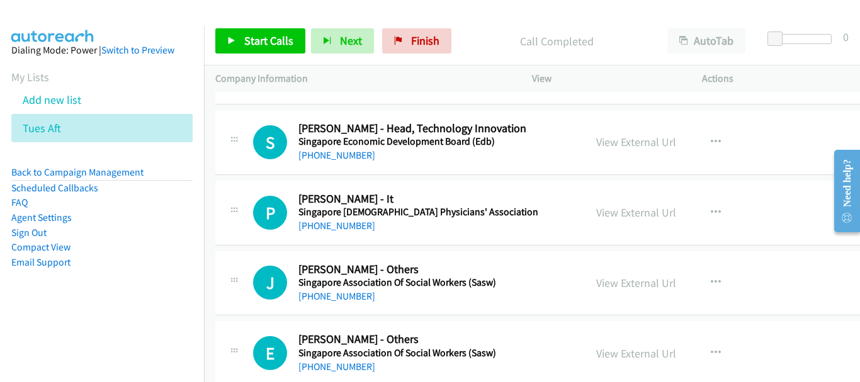
scroll to position [1385, 0]
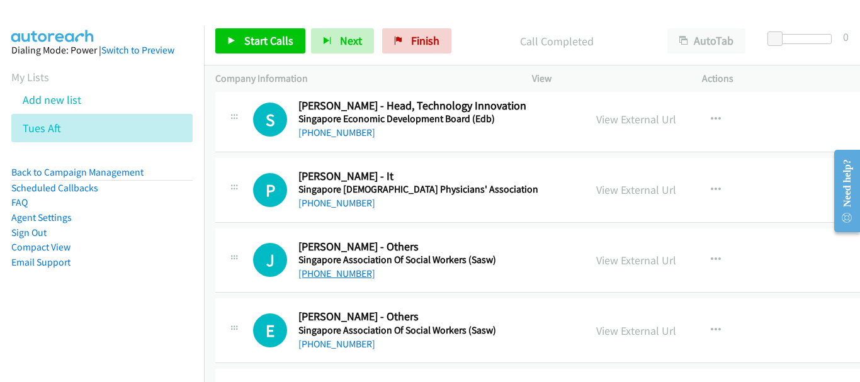
click at [342, 271] on link "[PHONE_NUMBER]" at bounding box center [336, 273] width 77 height 12
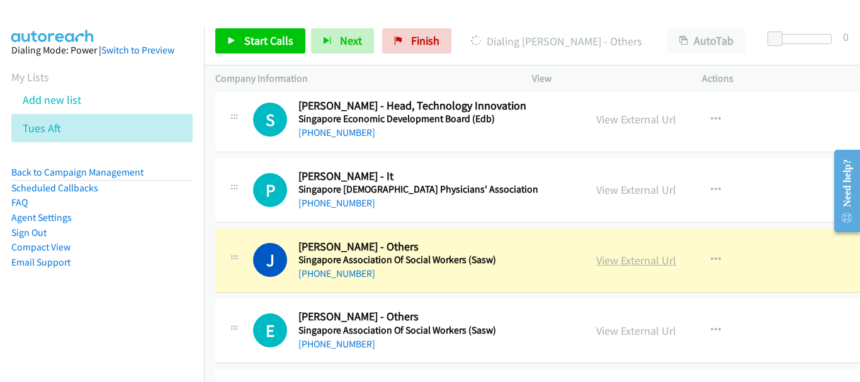
click at [661, 262] on link "View External Url" at bounding box center [636, 260] width 80 height 14
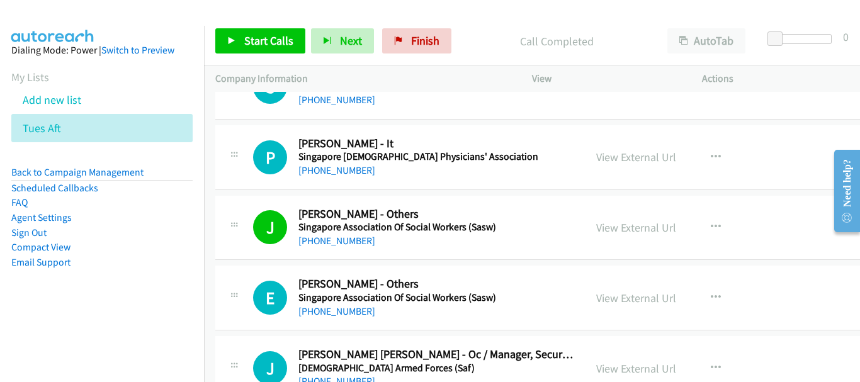
scroll to position [1448, 0]
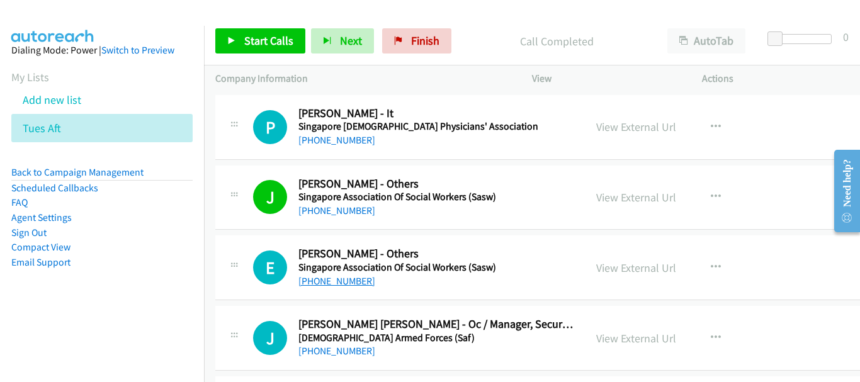
click at [344, 282] on link "[PHONE_NUMBER]" at bounding box center [336, 281] width 77 height 12
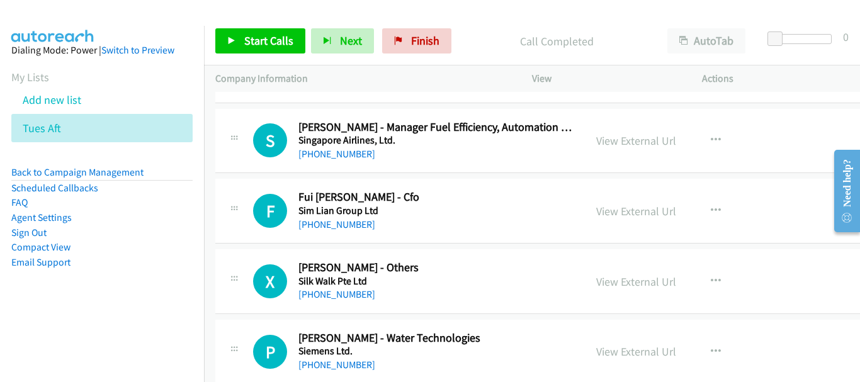
scroll to position [4531, 0]
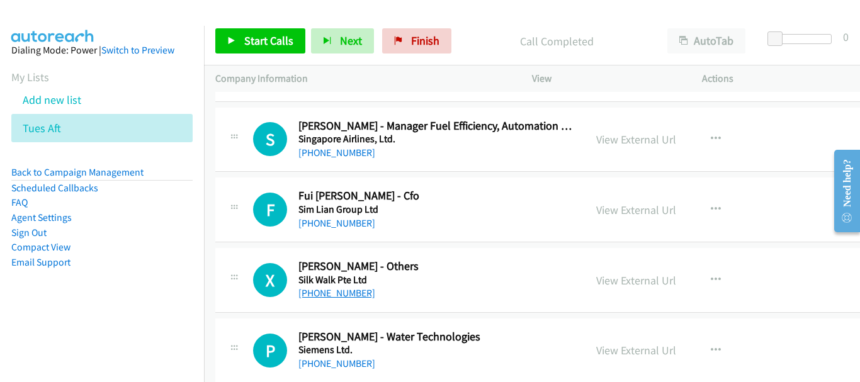
click at [346, 291] on link "[PHONE_NUMBER]" at bounding box center [336, 293] width 77 height 12
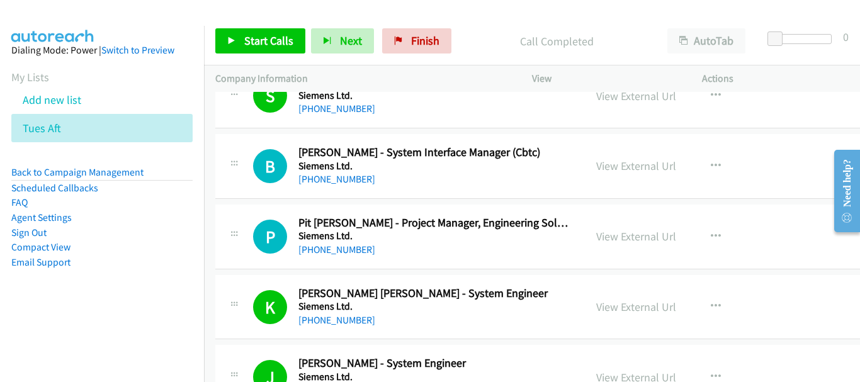
scroll to position [6231, 0]
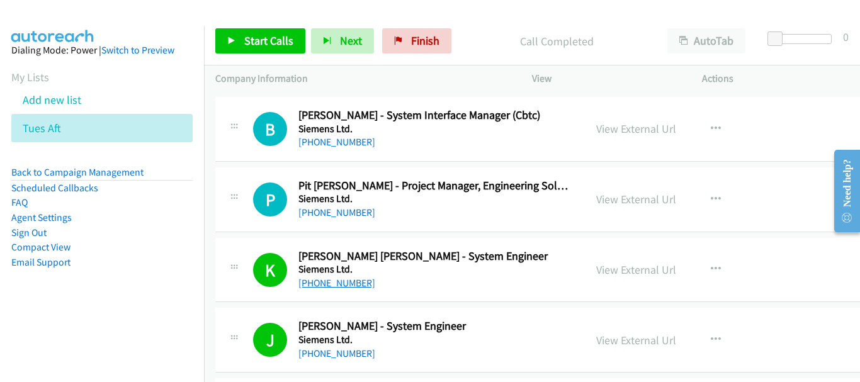
click at [325, 278] on link "[PHONE_NUMBER]" at bounding box center [336, 283] width 77 height 12
click at [342, 281] on link "[PHONE_NUMBER]" at bounding box center [336, 283] width 77 height 12
click at [633, 267] on link "View External Url" at bounding box center [636, 269] width 80 height 14
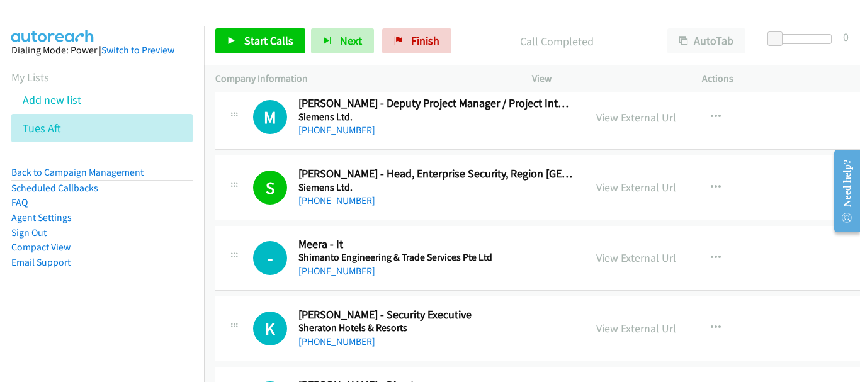
scroll to position [6545, 0]
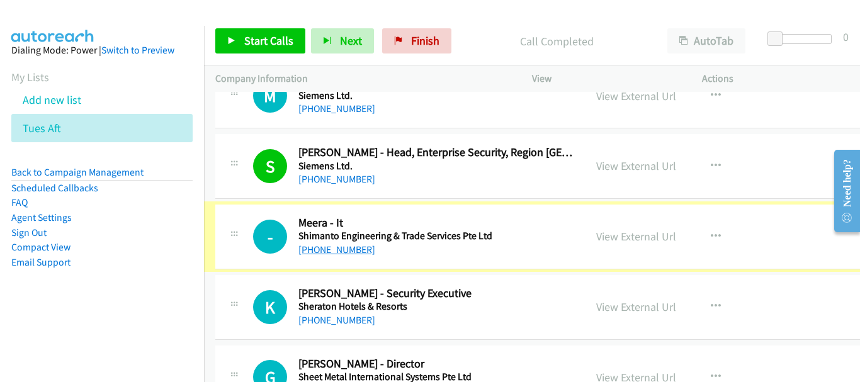
click at [335, 249] on link "[PHONE_NUMBER]" at bounding box center [336, 250] width 77 height 12
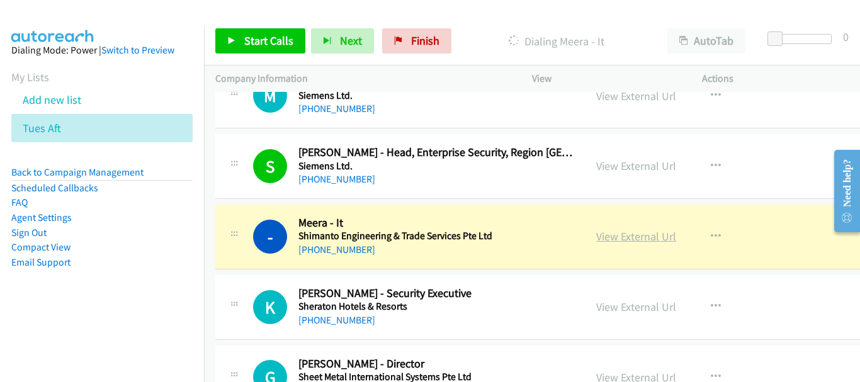
click at [676, 236] on link "View External Url" at bounding box center [636, 236] width 80 height 14
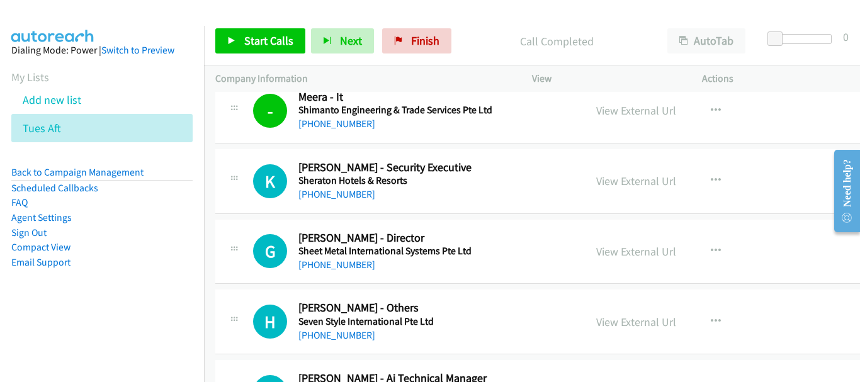
scroll to position [6608, 0]
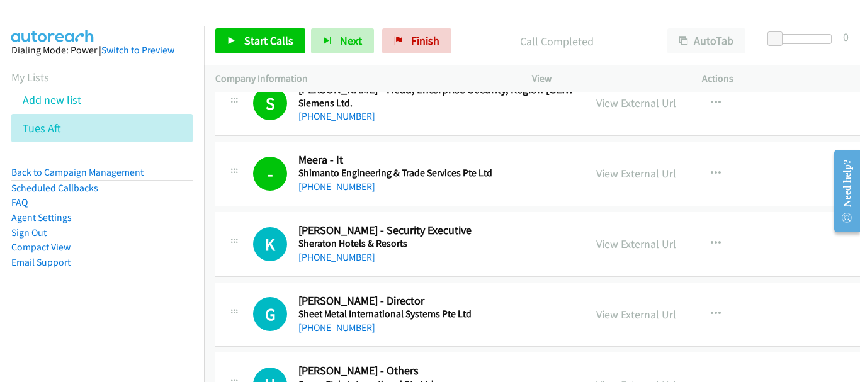
click at [327, 323] on link "[PHONE_NUMBER]" at bounding box center [336, 328] width 77 height 12
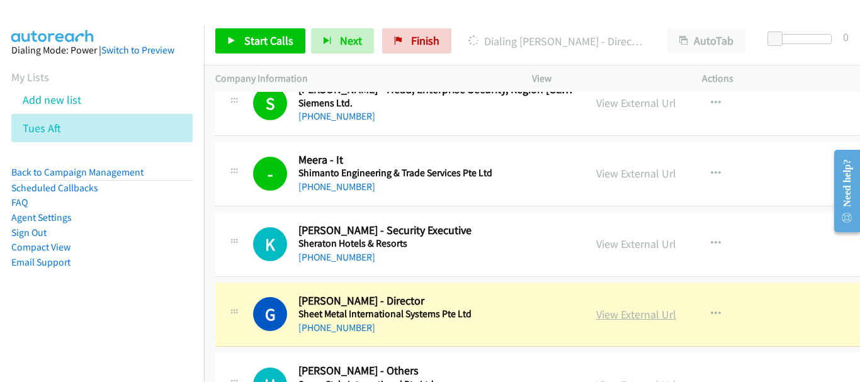
click at [660, 315] on link "View External Url" at bounding box center [636, 314] width 80 height 14
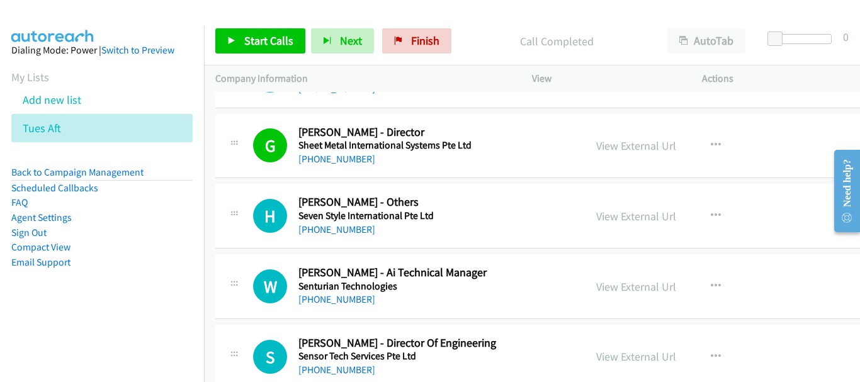
scroll to position [6797, 0]
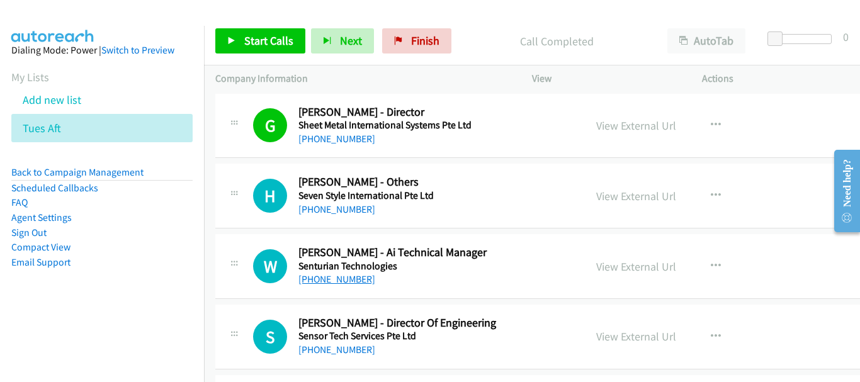
click at [355, 277] on link "[PHONE_NUMBER]" at bounding box center [336, 279] width 77 height 12
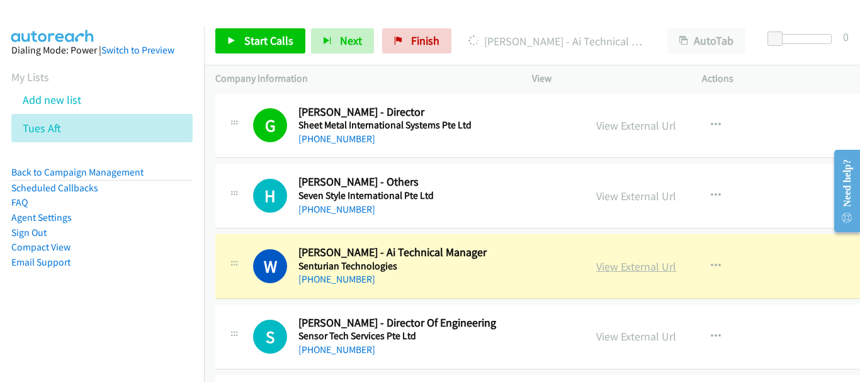
click at [665, 266] on link "View External Url" at bounding box center [636, 266] width 80 height 14
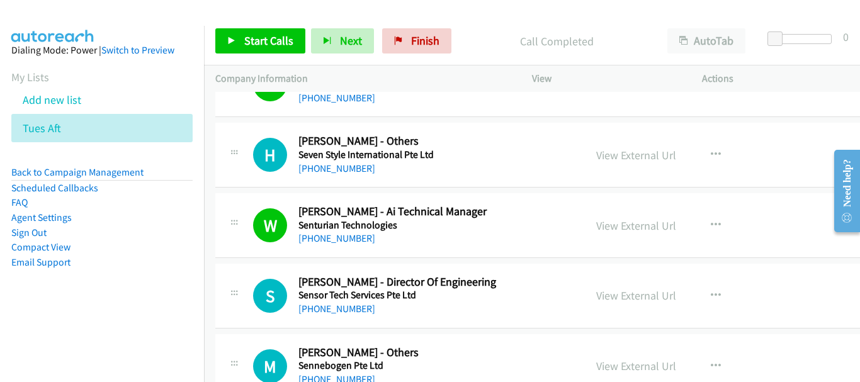
scroll to position [6860, 0]
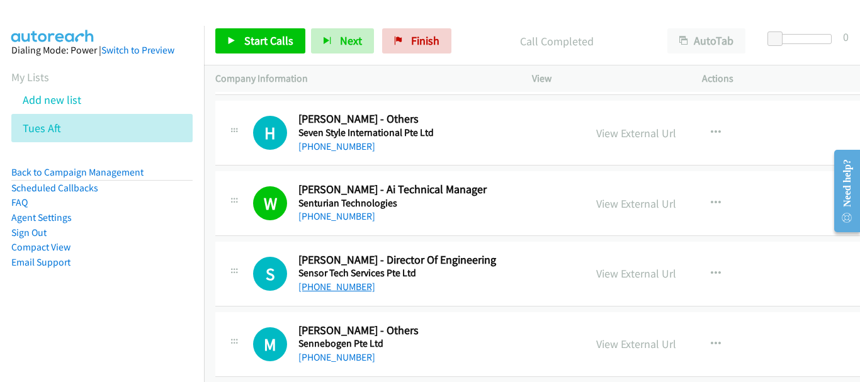
click at [350, 293] on link "[PHONE_NUMBER]" at bounding box center [336, 287] width 77 height 12
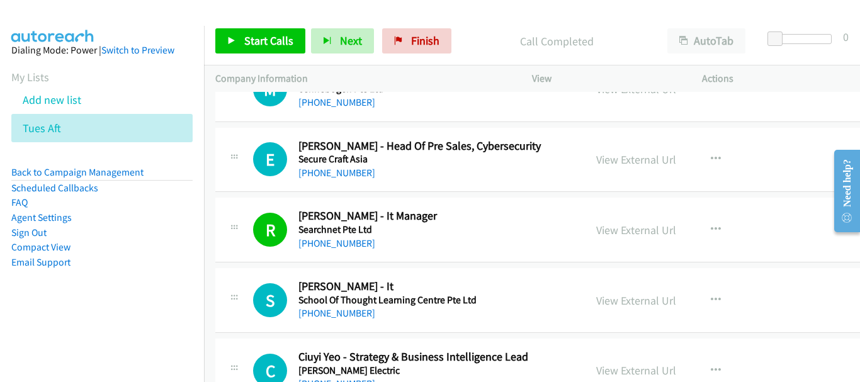
scroll to position [7175, 0]
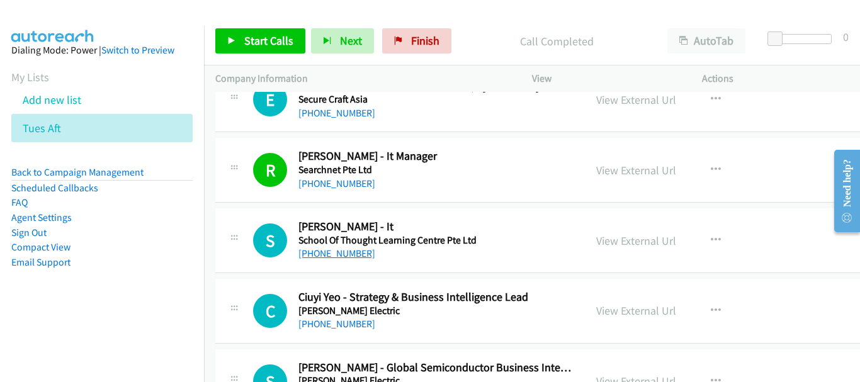
click at [354, 255] on link "[PHONE_NUMBER]" at bounding box center [336, 253] width 77 height 12
